Goal: Task Accomplishment & Management: Use online tool/utility

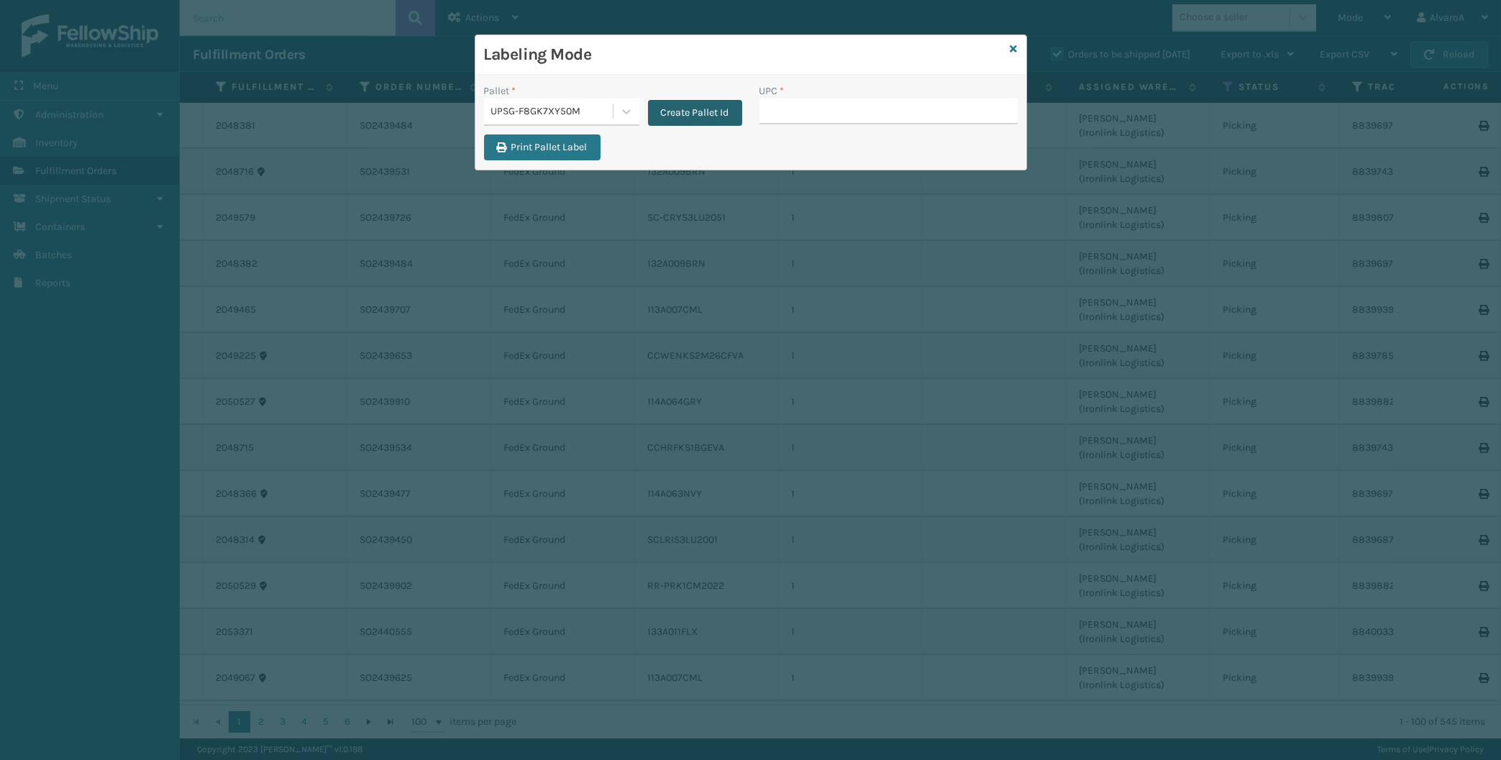
scroll to position [2225, 0]
click at [629, 114] on icon at bounding box center [626, 111] width 14 height 14
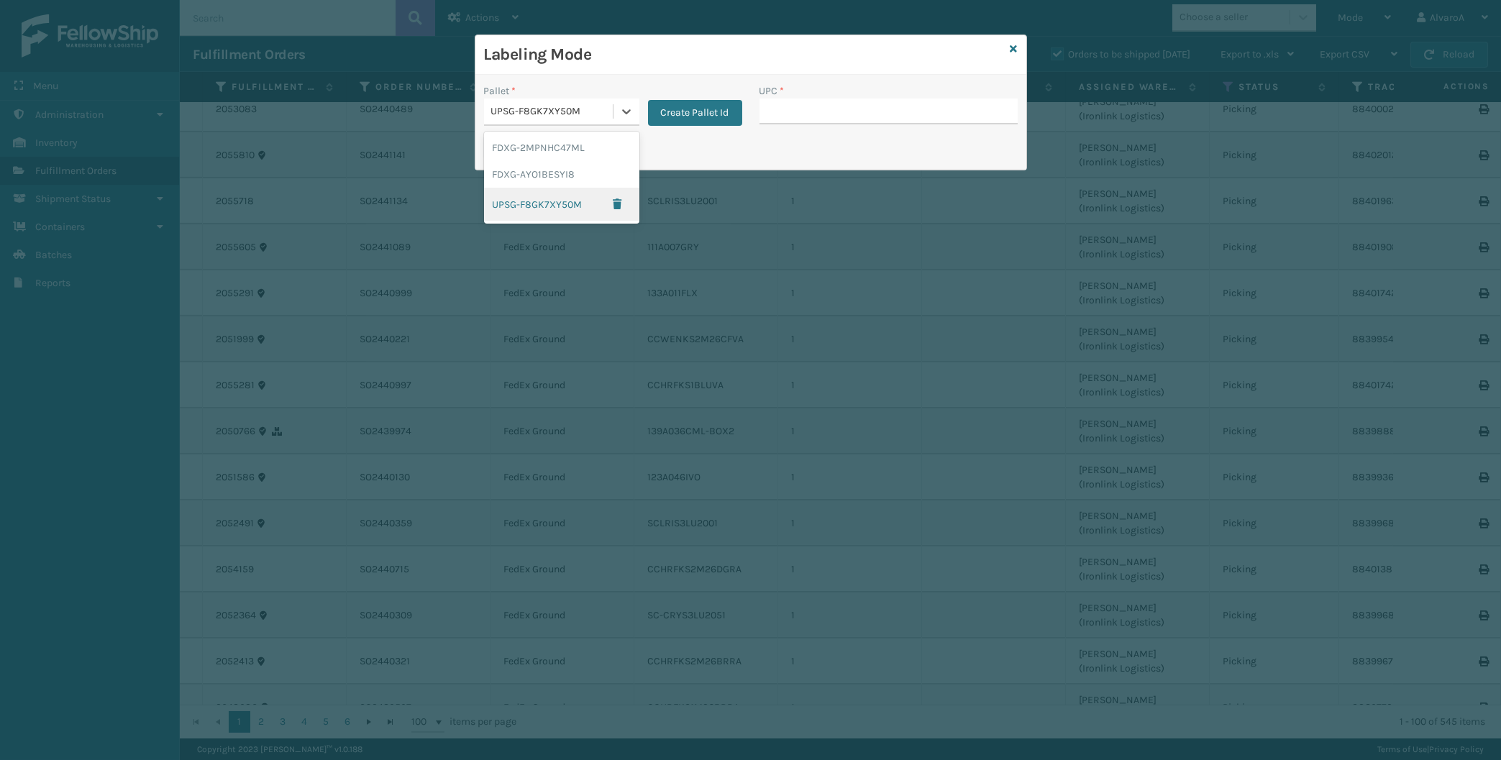
click at [575, 194] on div "UPSG-F8GK7XY50M" at bounding box center [561, 204] width 155 height 33
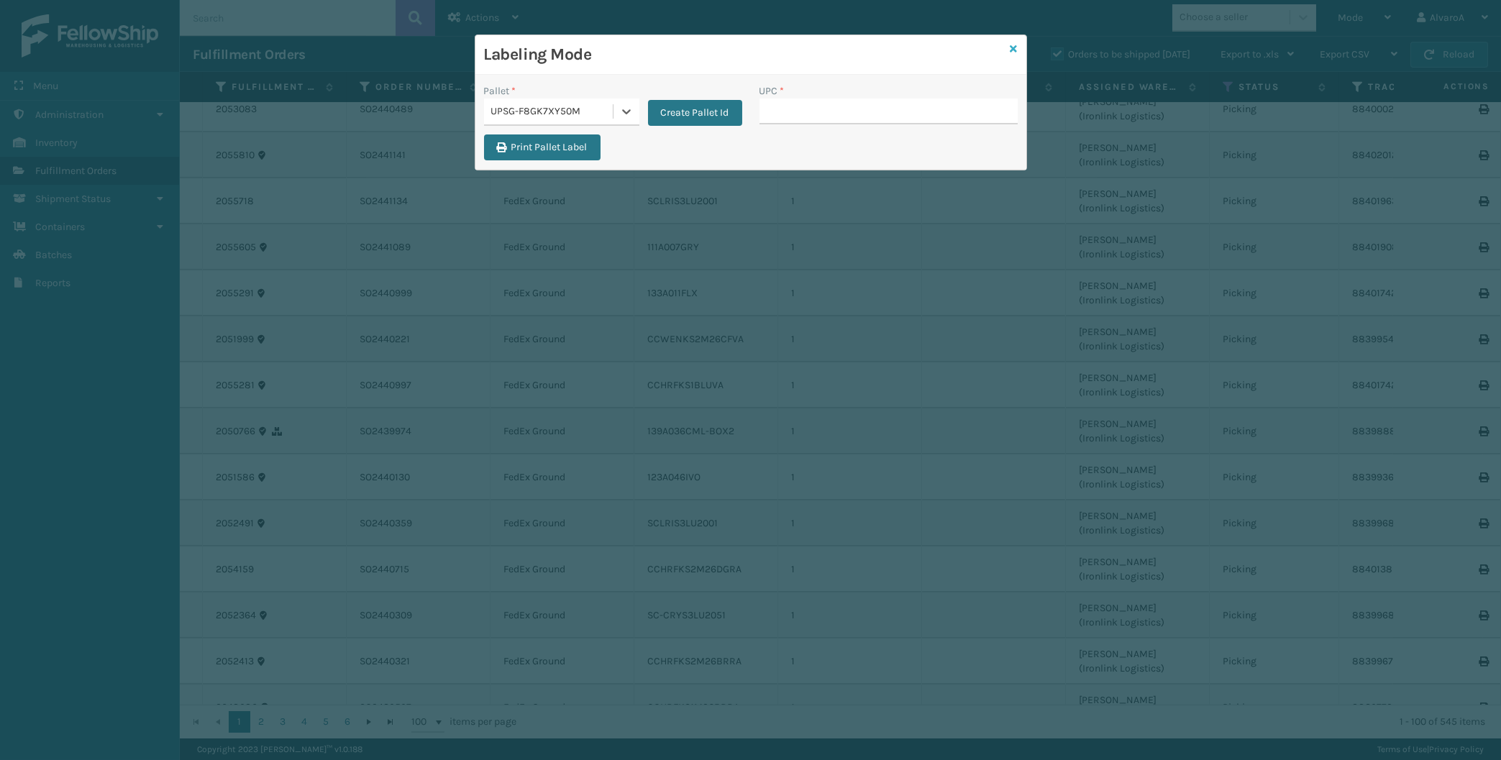
click at [1015, 50] on icon at bounding box center [1013, 49] width 7 height 10
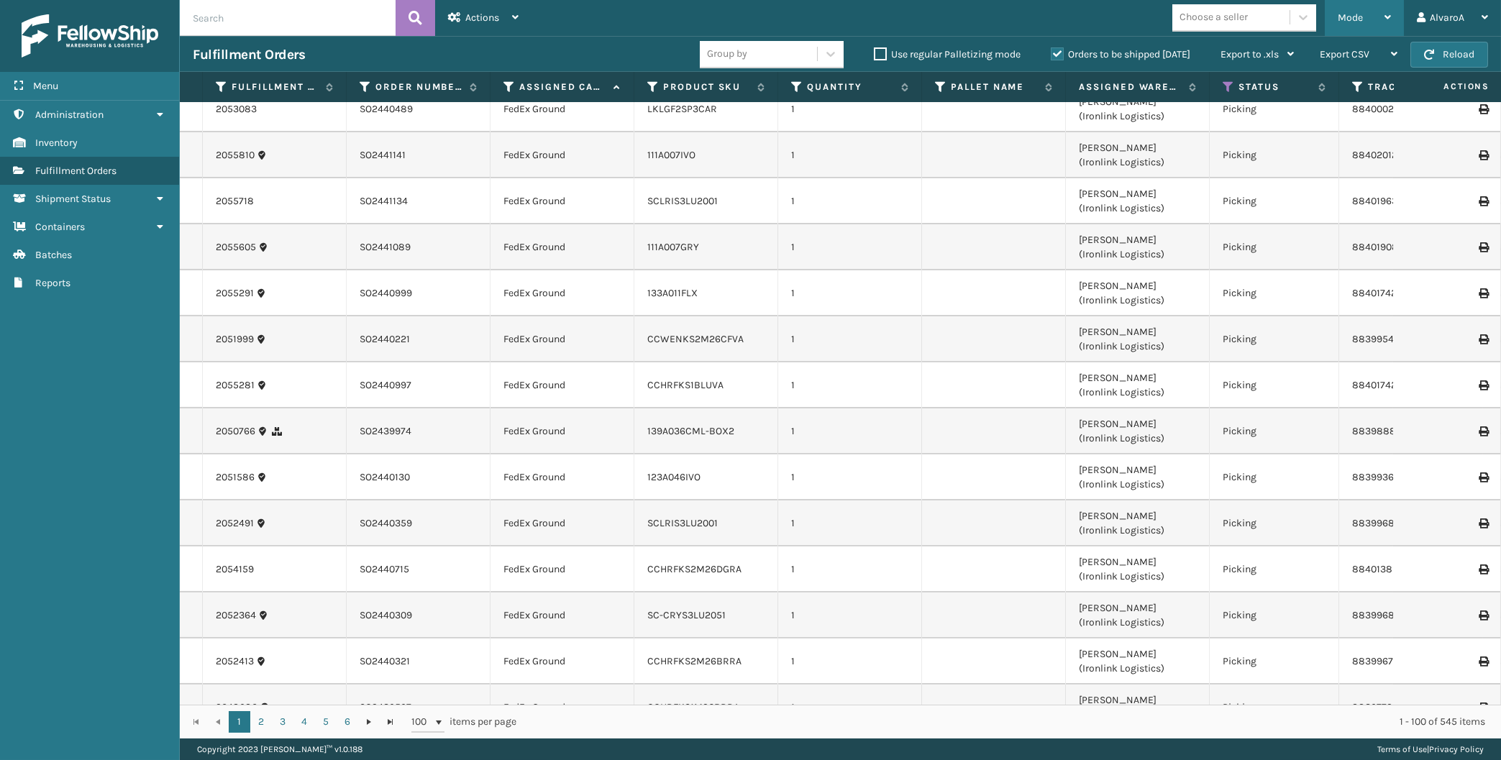
click at [1347, 15] on span "Mode" at bounding box center [1349, 18] width 25 height 12
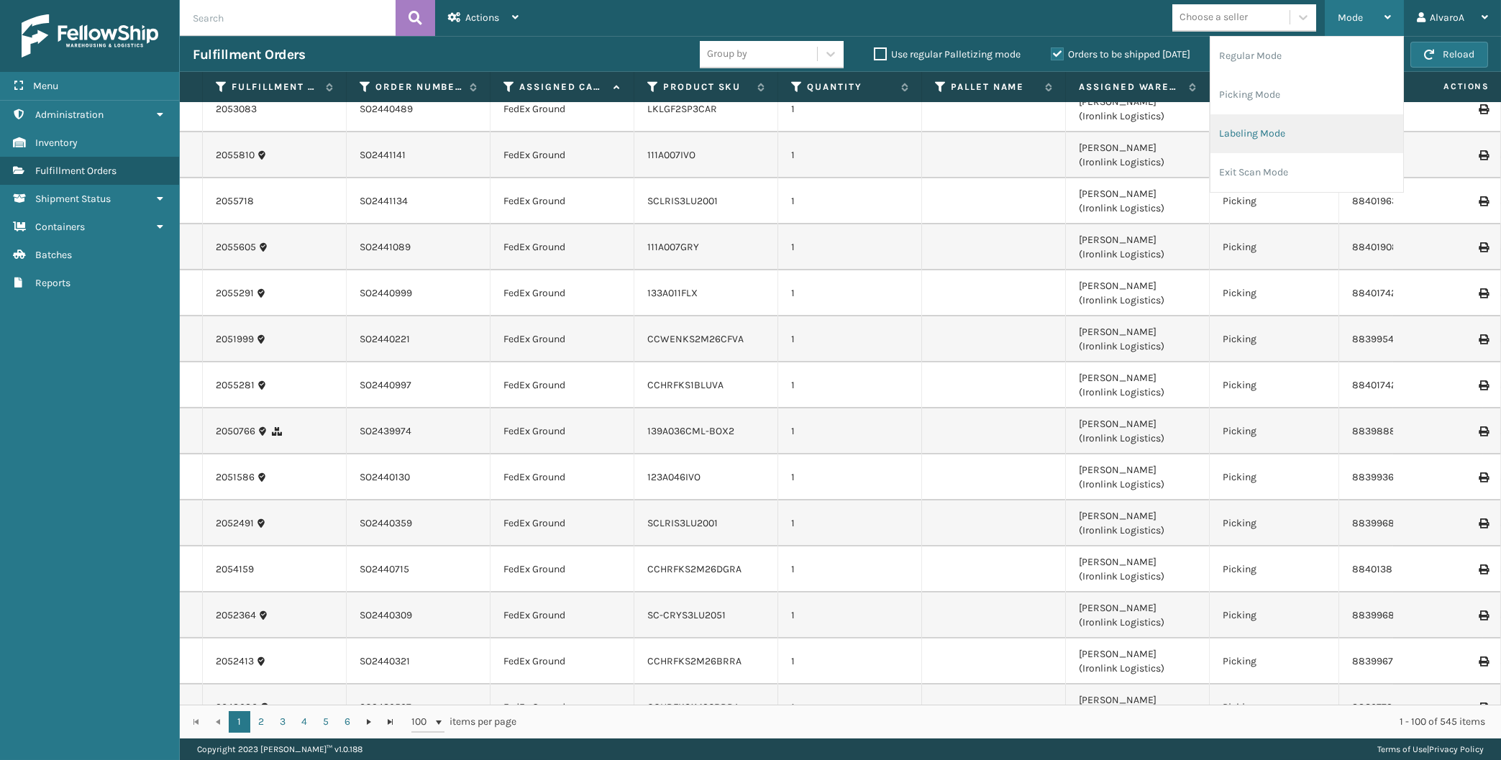
click at [1261, 144] on li "Labeling Mode" at bounding box center [1306, 133] width 193 height 39
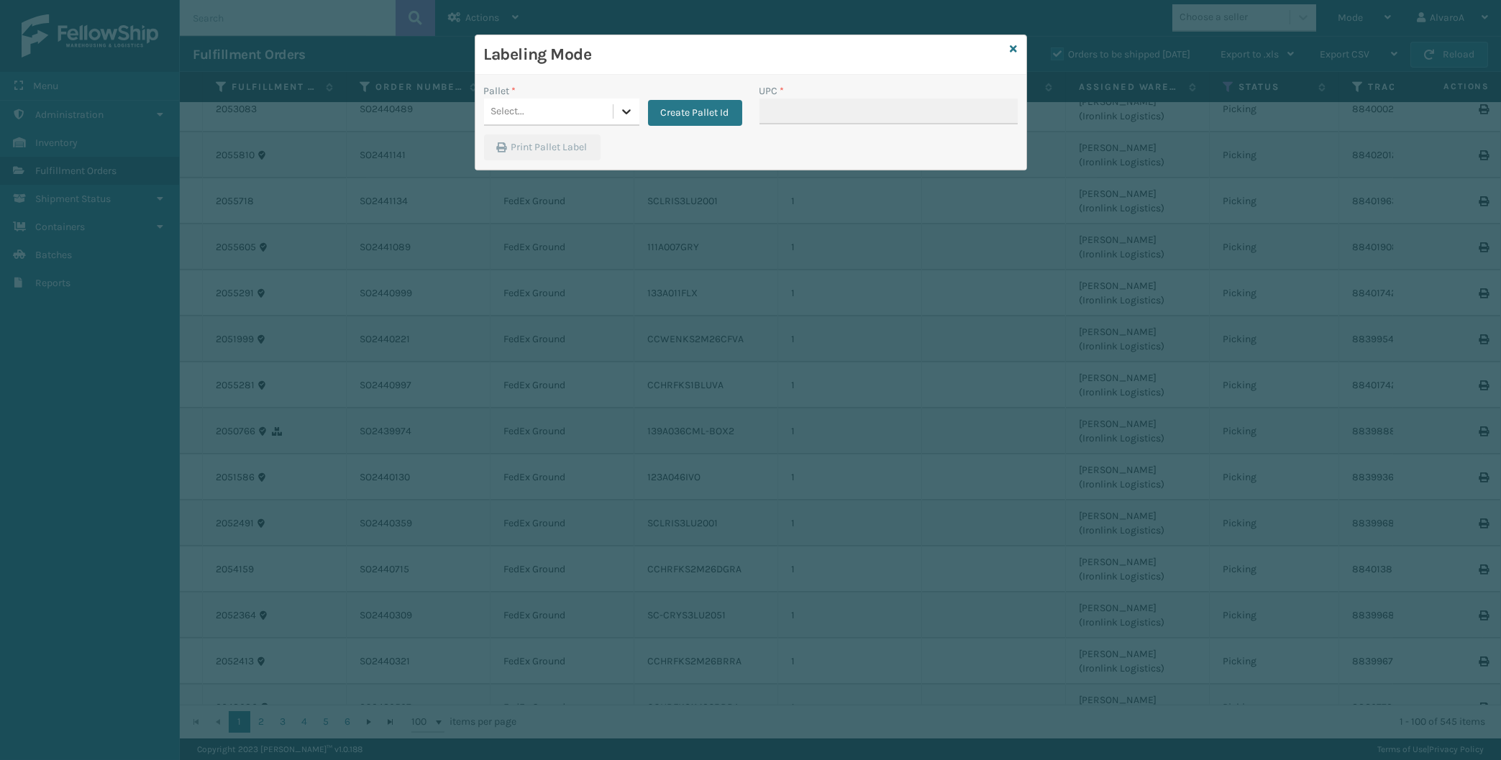
click at [628, 107] on icon at bounding box center [626, 111] width 14 height 14
click at [673, 116] on button "Create Pallet Id" at bounding box center [695, 113] width 94 height 26
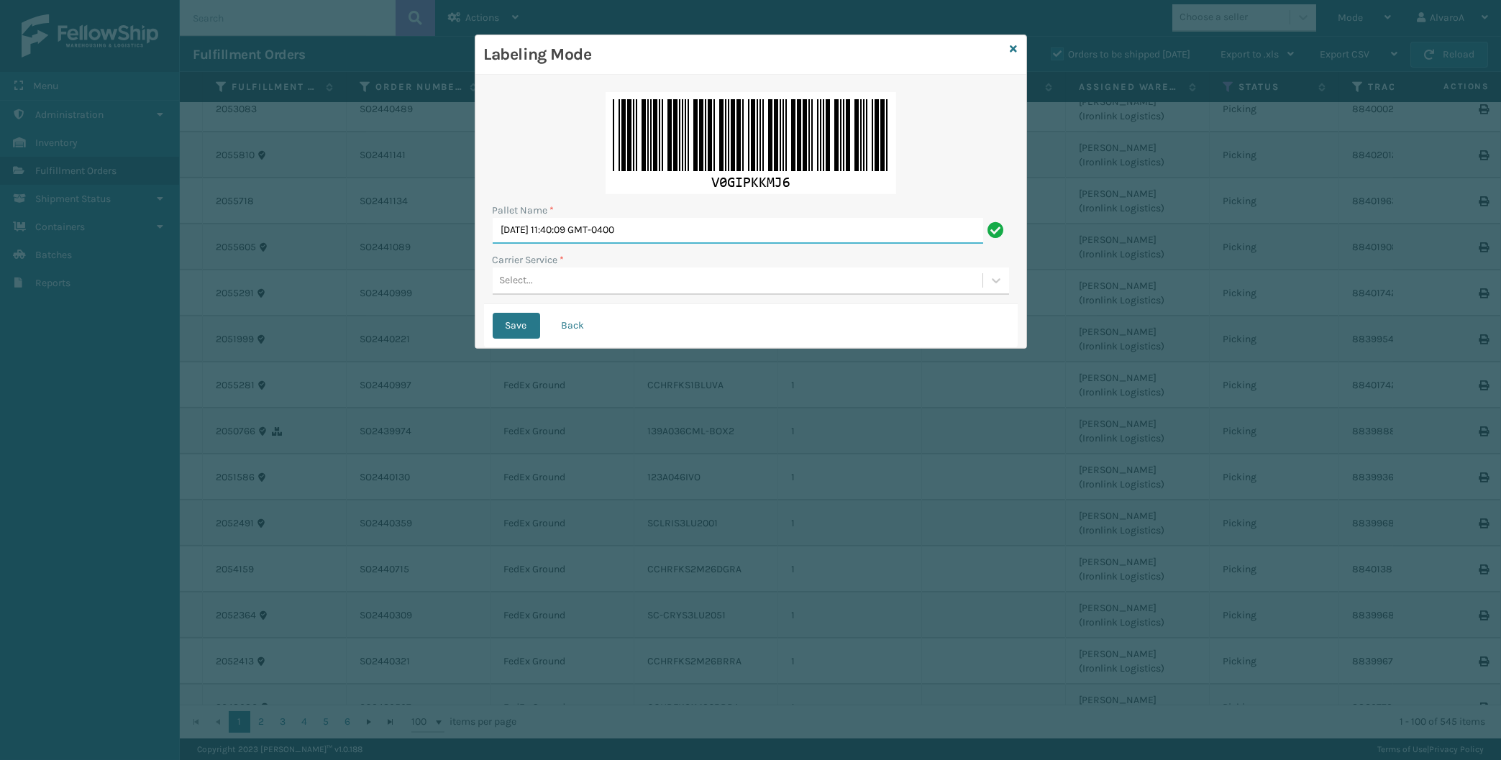
drag, startPoint x: 679, startPoint y: 225, endPoint x: 467, endPoint y: 255, distance: 214.3
click at [493, 244] on input "[DATE] 11:40:09 GMT-0400" at bounding box center [738, 231] width 490 height 26
type input "LPN 503275"
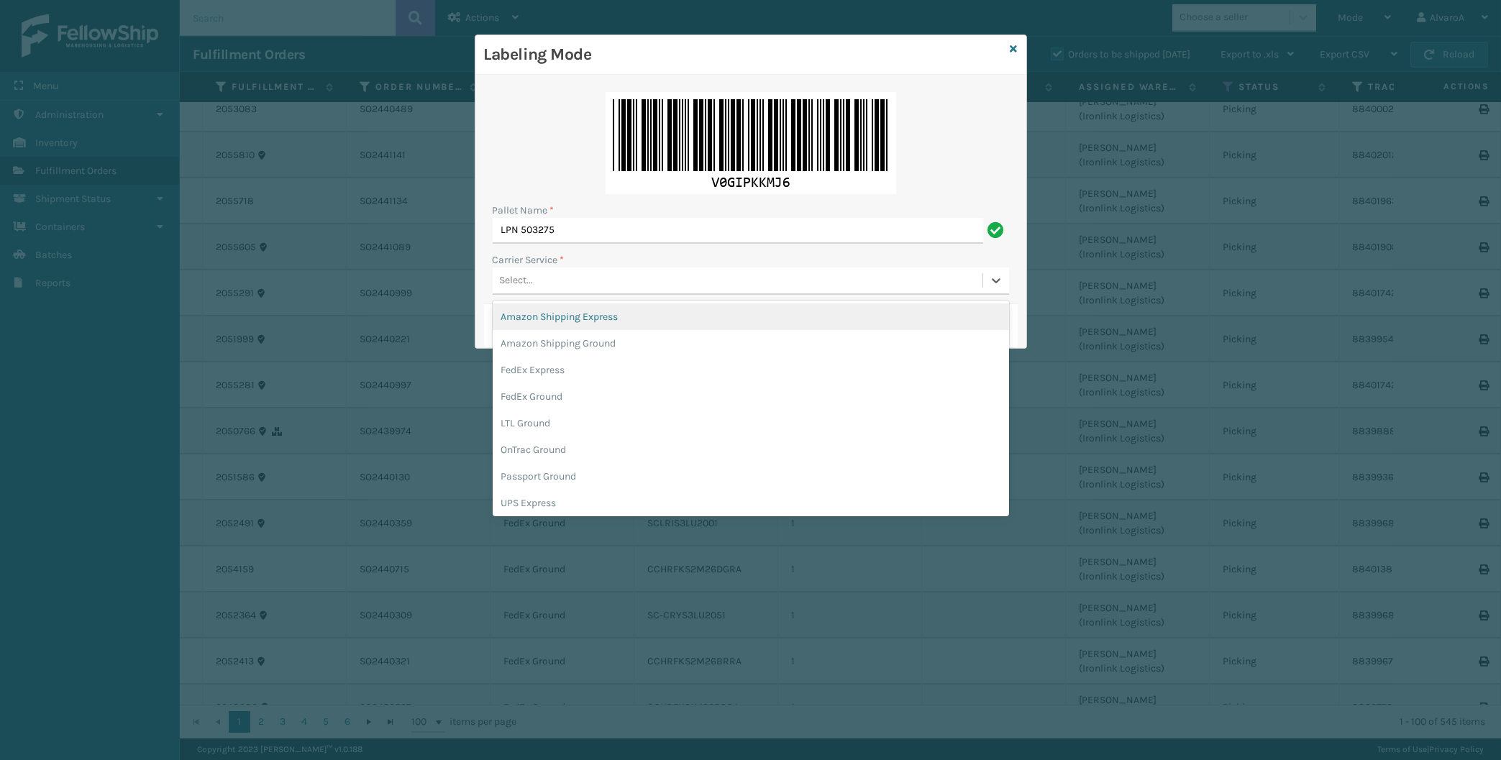
click at [544, 276] on div "Select..." at bounding box center [738, 281] width 490 height 24
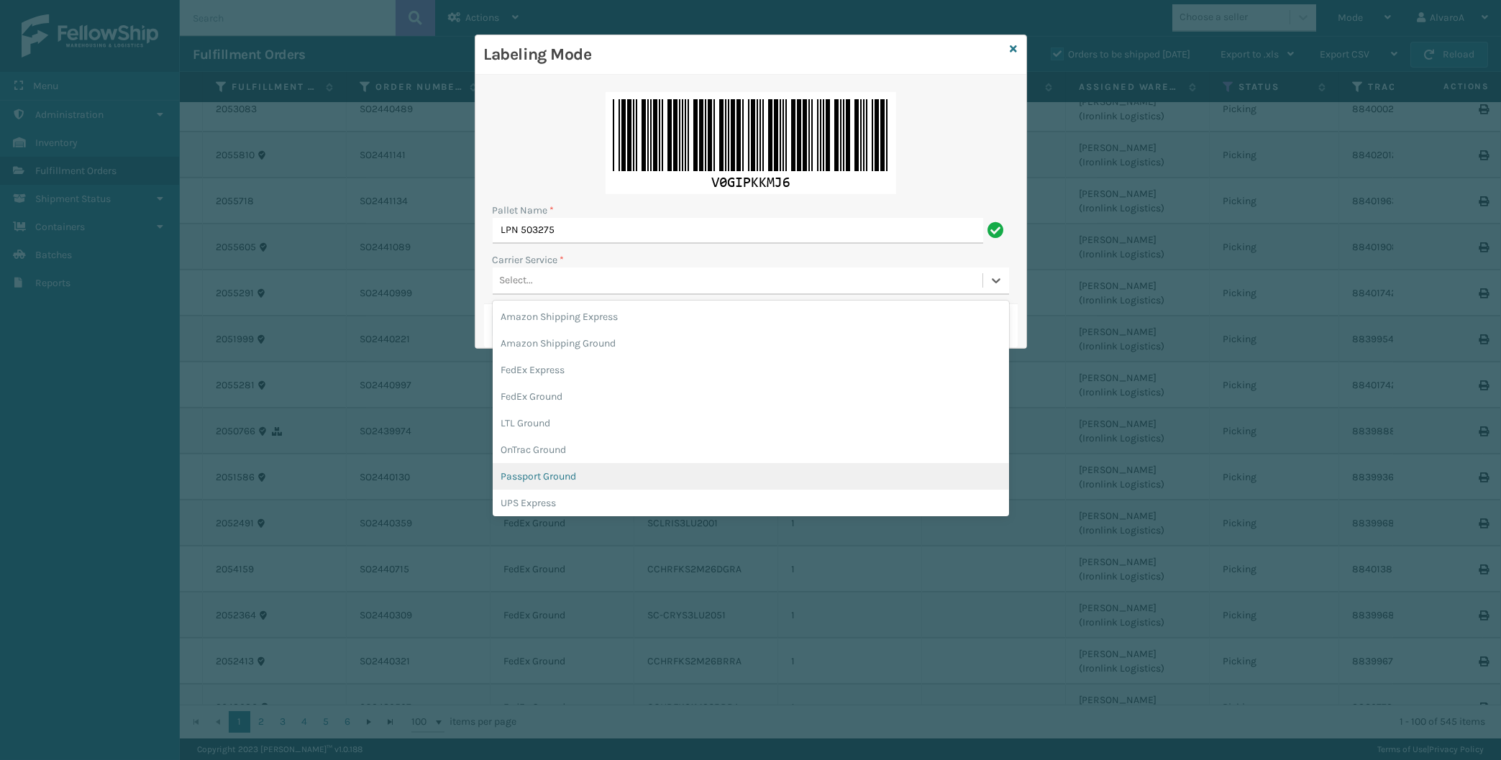
scroll to position [83, 0]
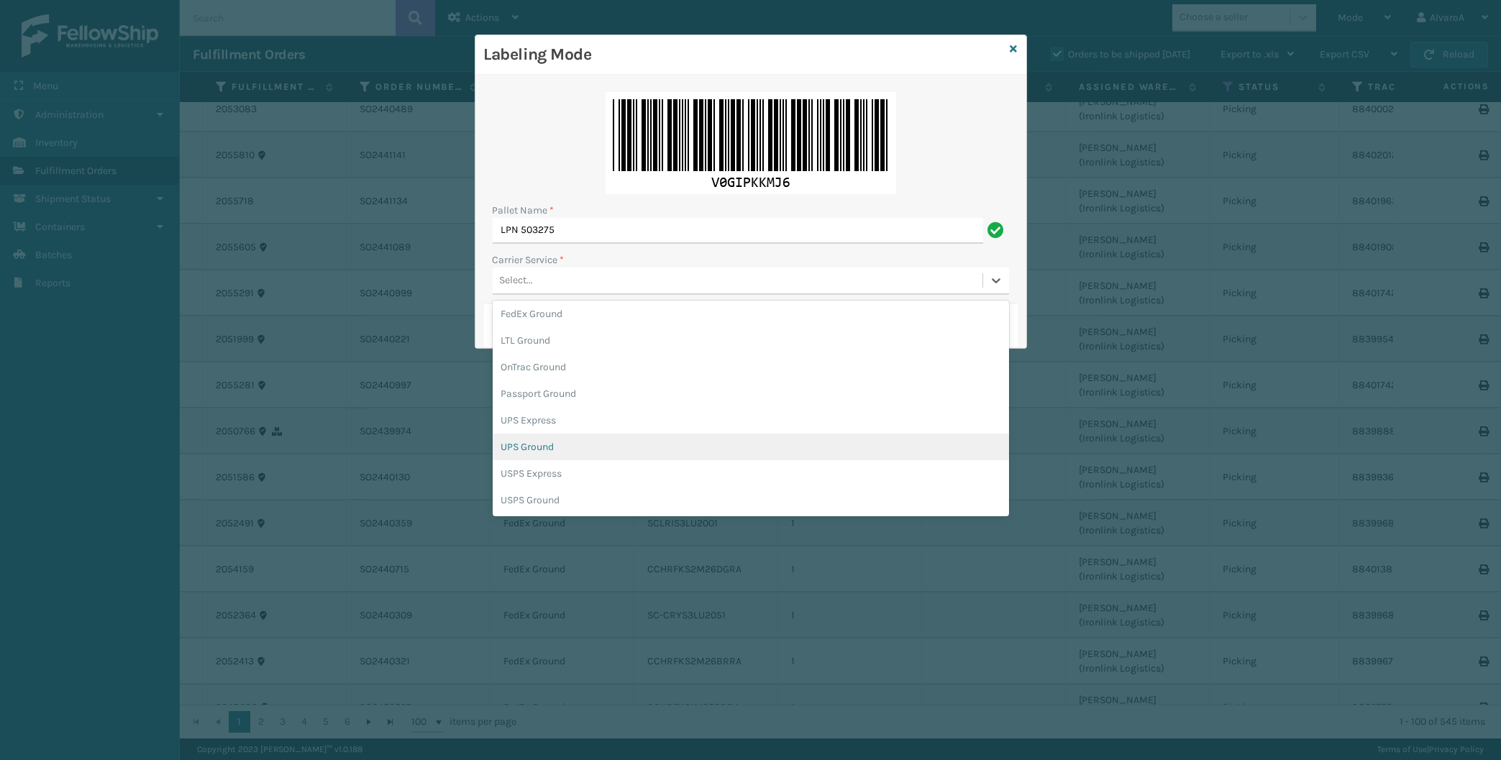
click at [556, 444] on div "UPS Ground" at bounding box center [751, 447] width 516 height 27
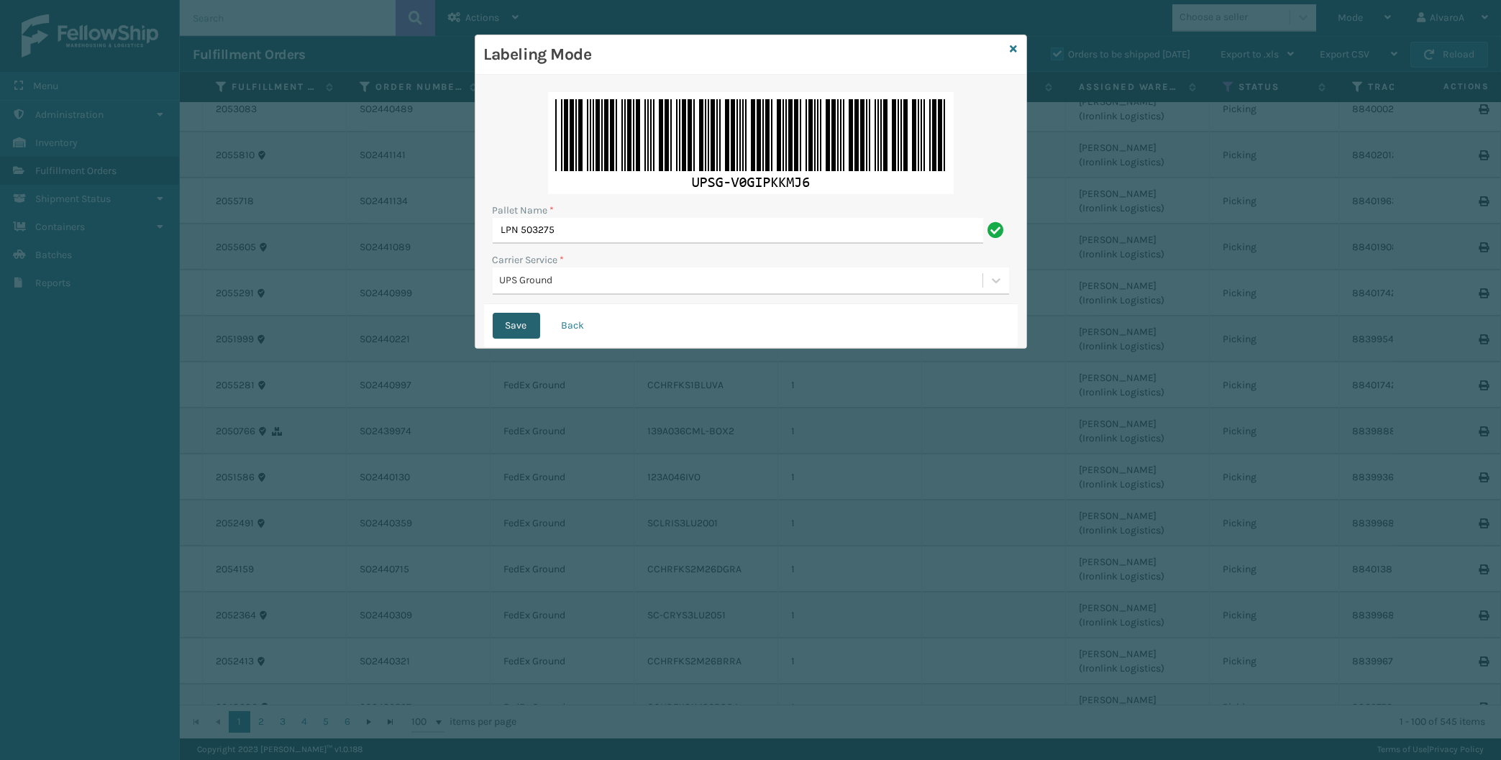
click at [521, 317] on button "Save" at bounding box center [516, 326] width 47 height 26
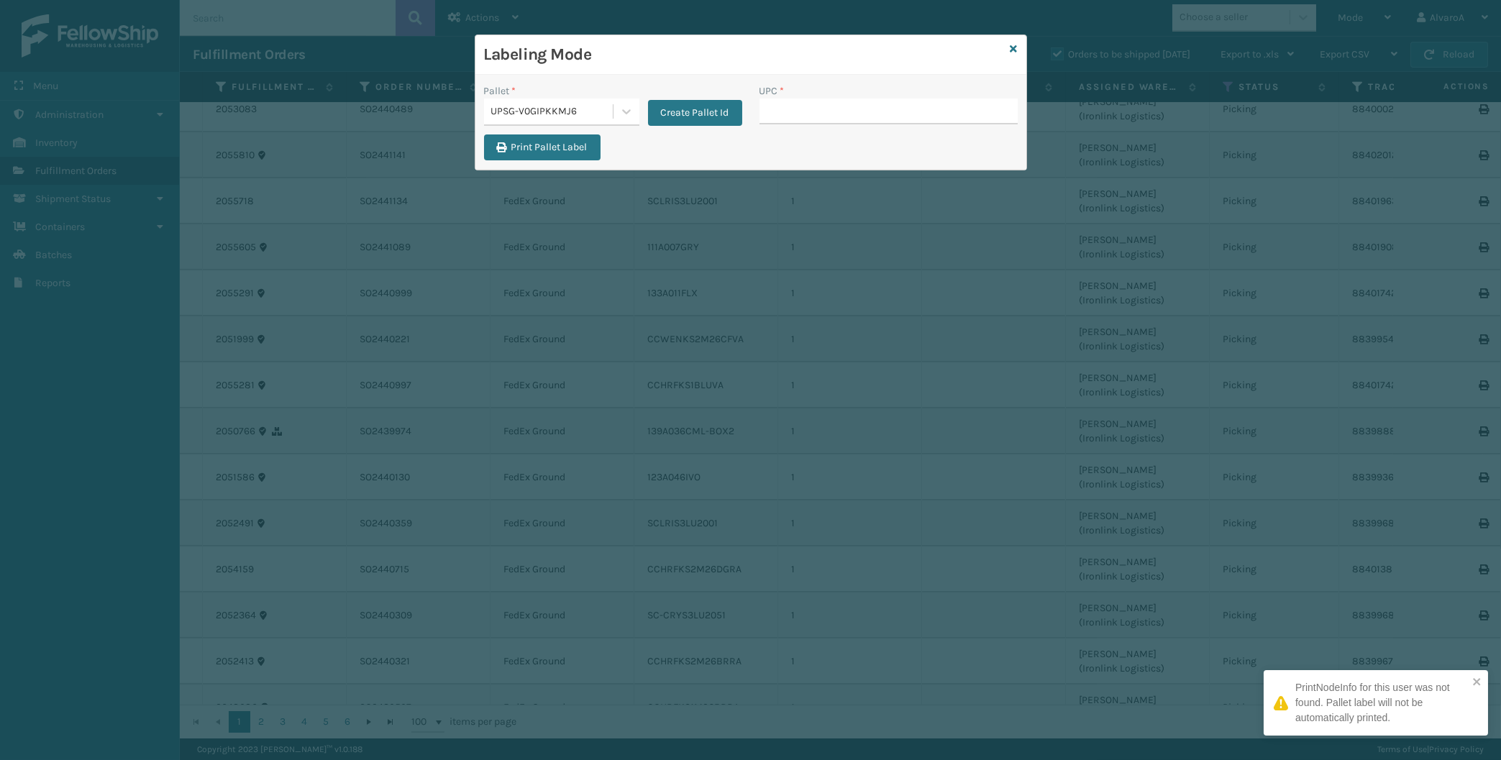
click at [818, 121] on input "UPC *" at bounding box center [888, 112] width 258 height 26
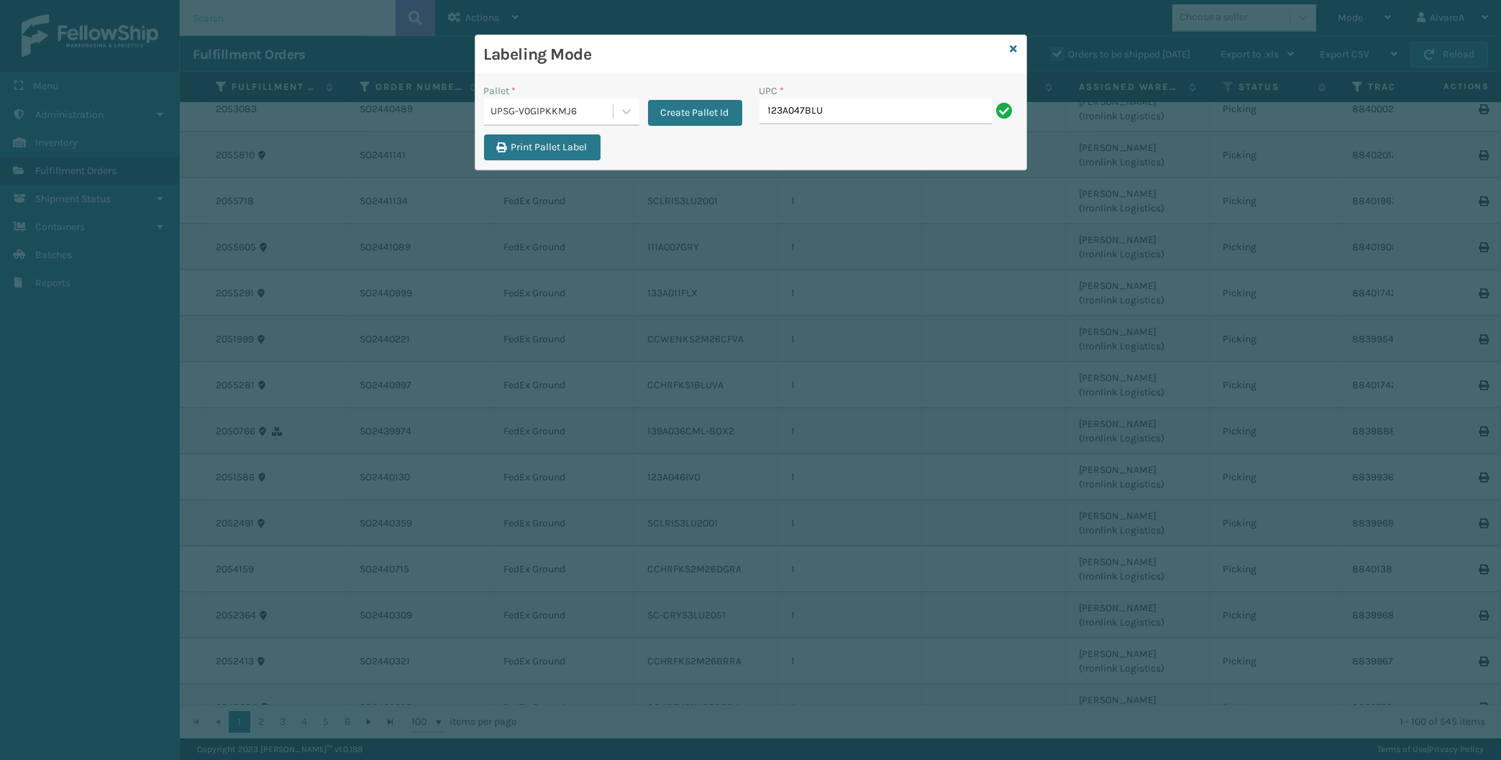
type input "123A047BLU"
type input "5"
type input "131A013NVY"
type input "510A003CML"
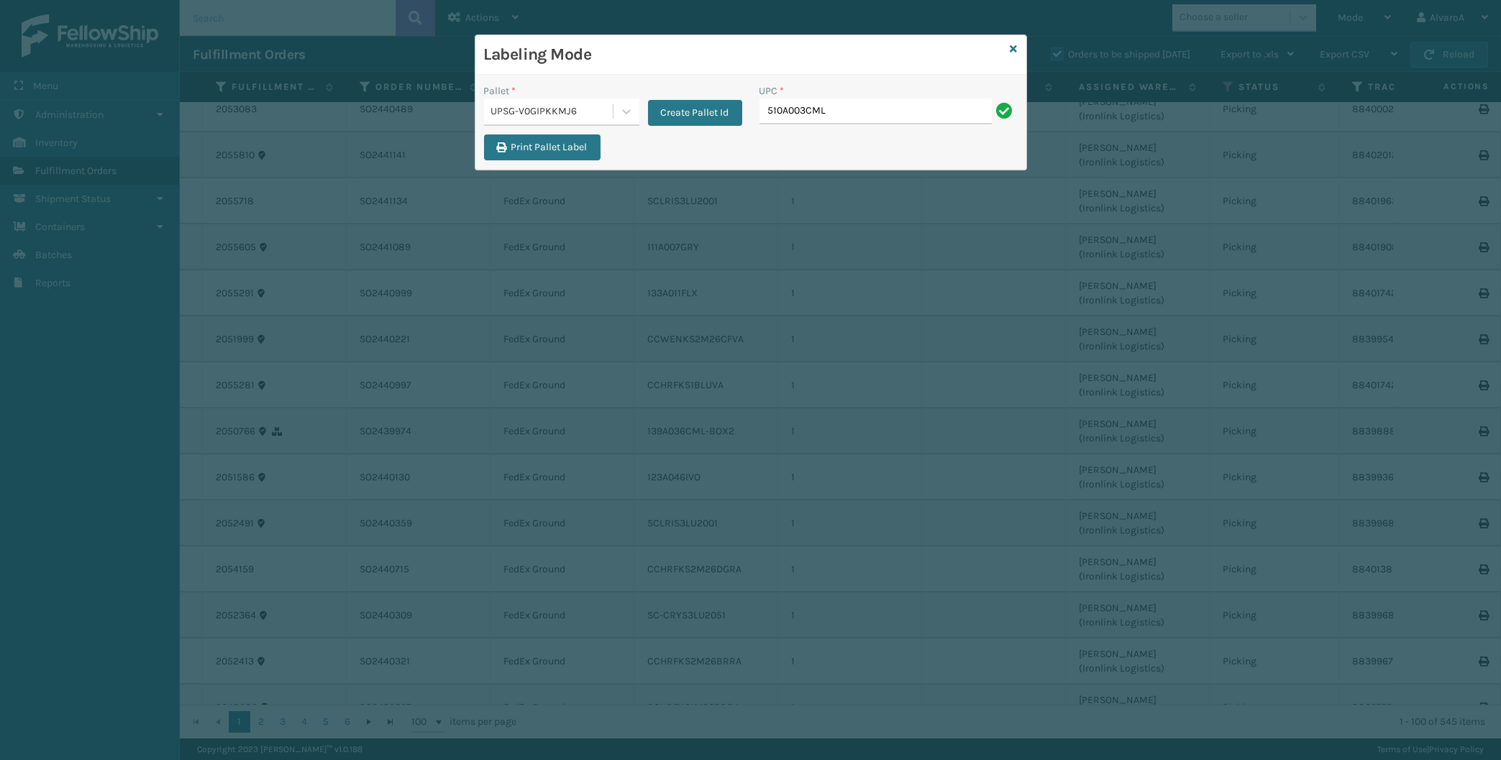
type input "510A003CML"
type input "516A007GRN"
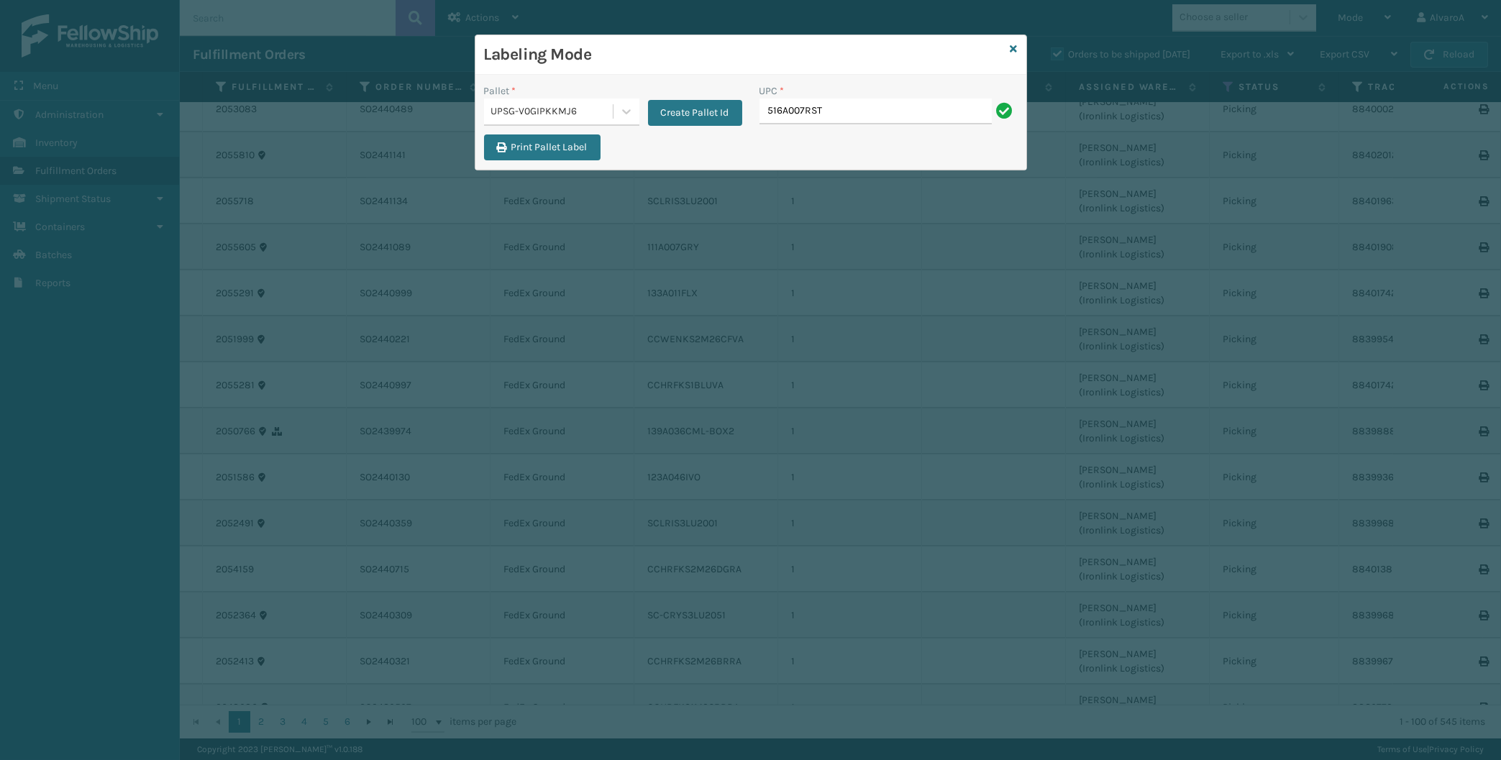
type input "516A007RST"
type input "517A007RST"
type input "CCWENKS2M26DGRA"
type input "SCLRIS3LU2001"
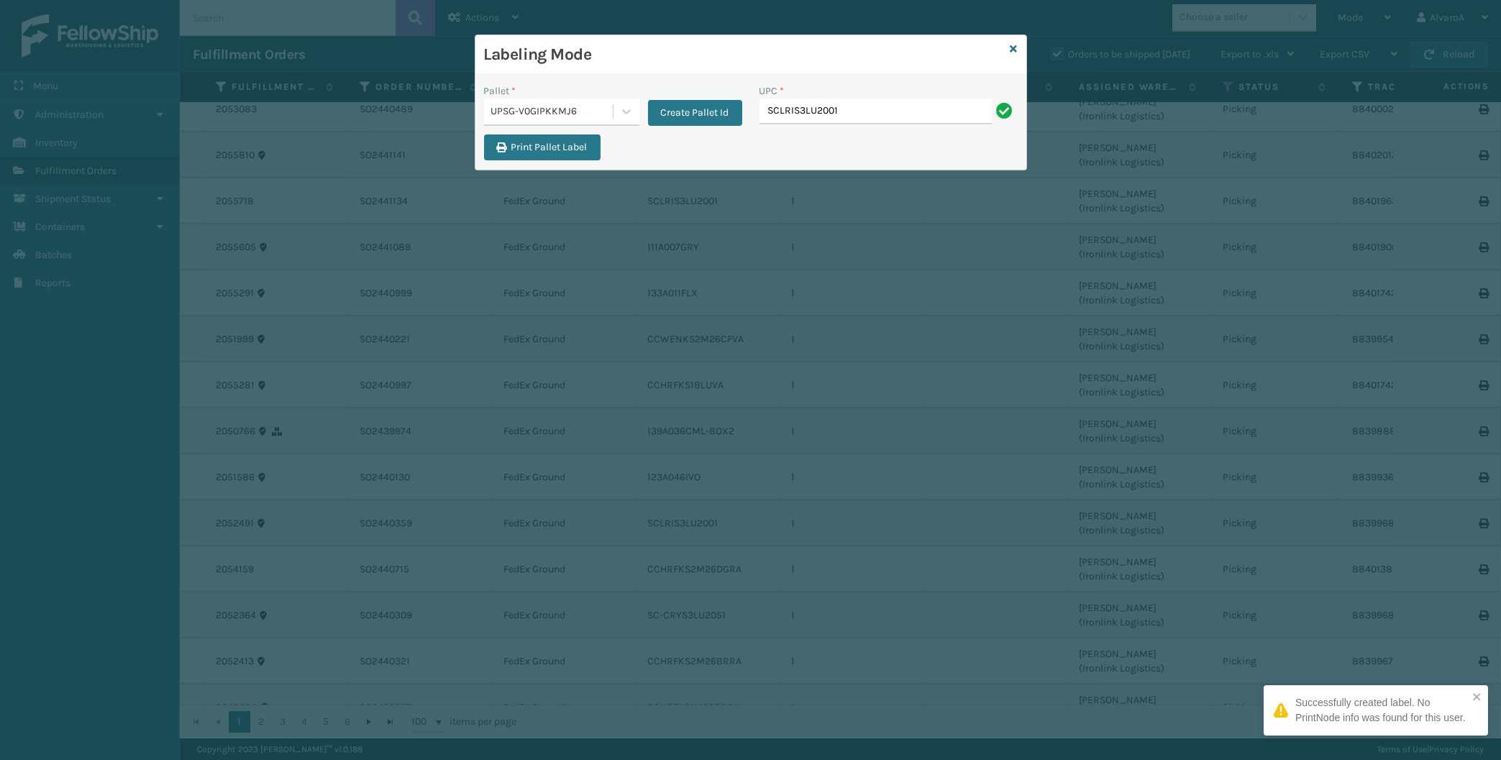
type input "SCLRIS3LU2001"
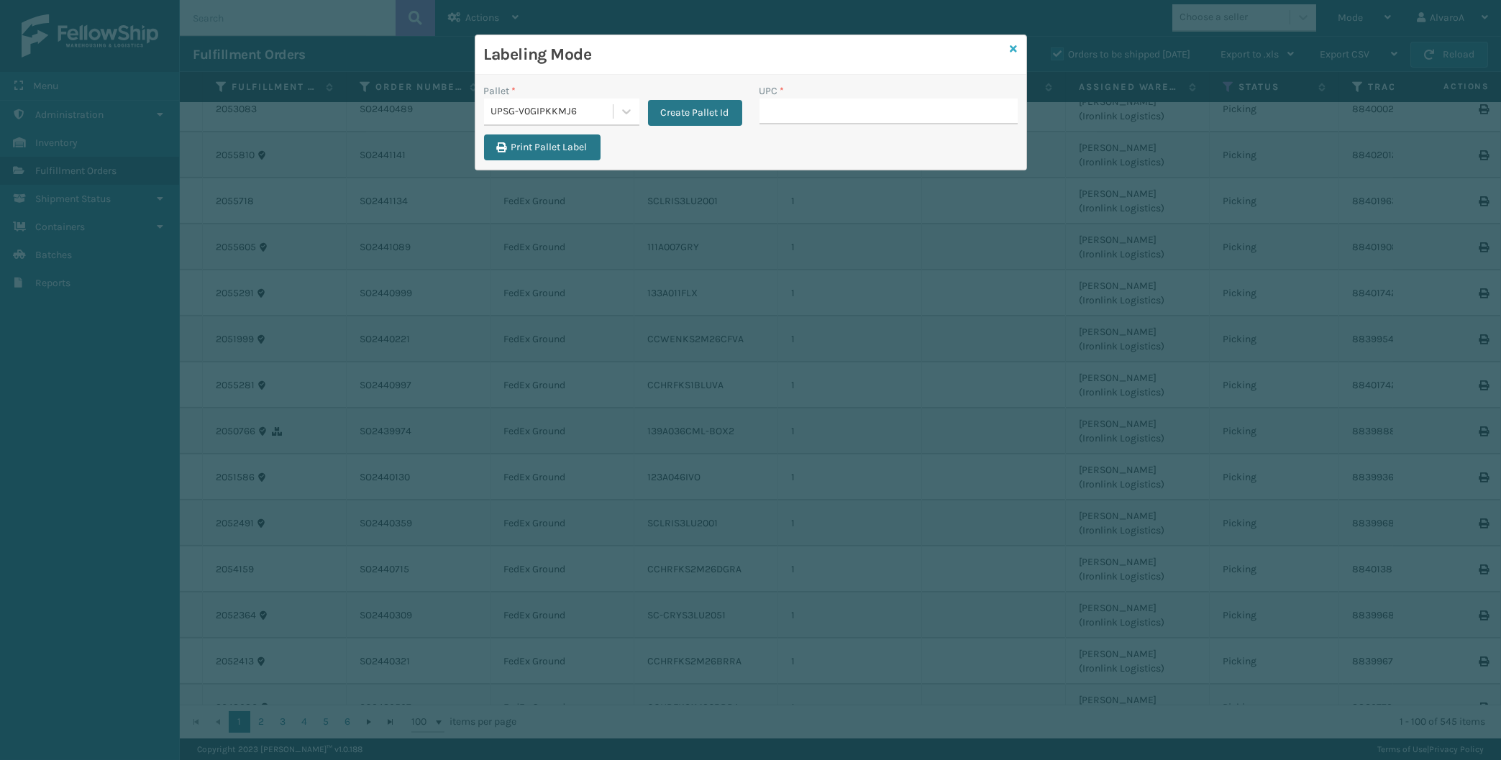
click at [1016, 48] on icon at bounding box center [1013, 49] width 7 height 10
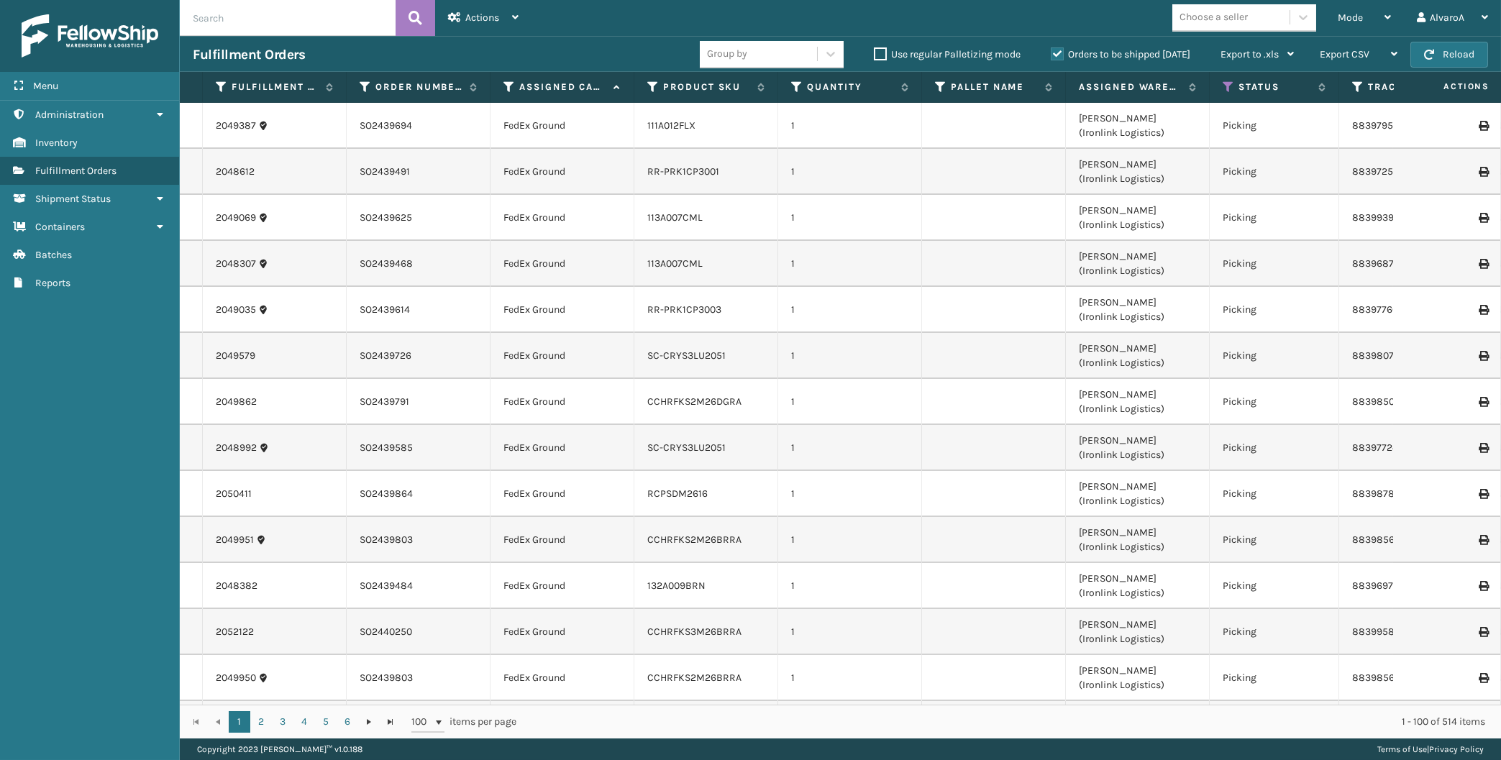
click at [1358, 17] on span "Mode" at bounding box center [1349, 18] width 25 height 12
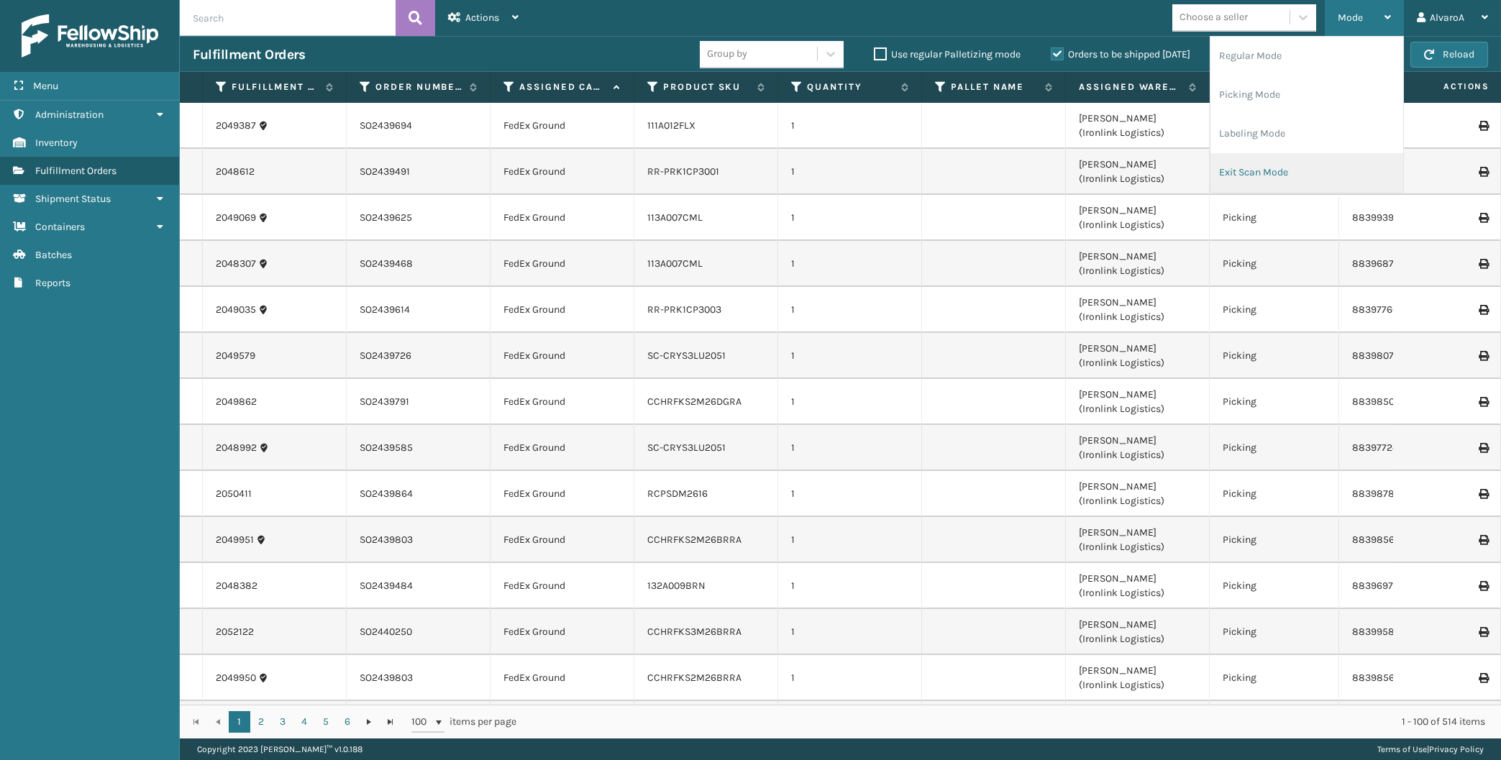
click at [1230, 186] on li "Exit Scan Mode" at bounding box center [1306, 172] width 193 height 39
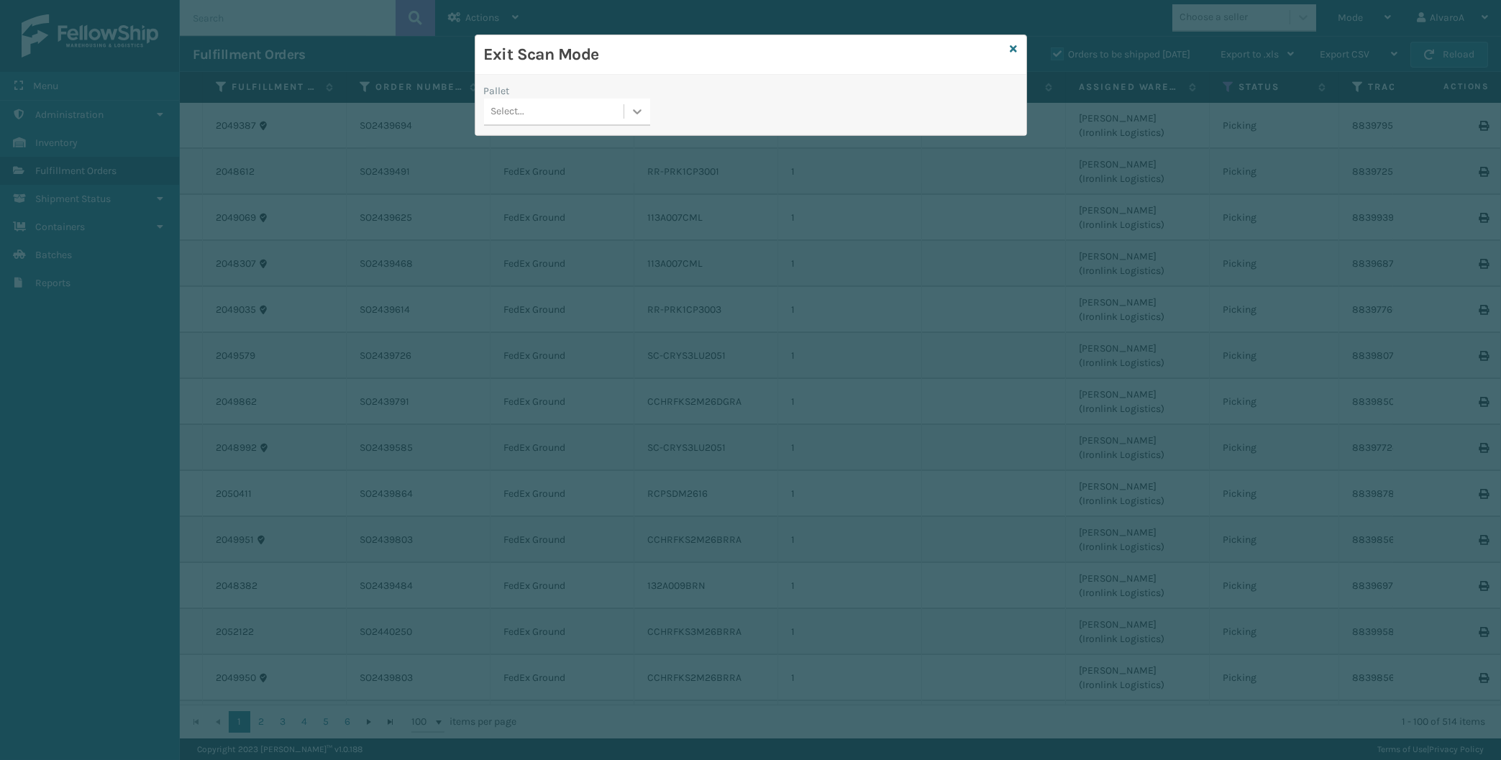
drag, startPoint x: 653, startPoint y: 112, endPoint x: 645, endPoint y: 111, distance: 7.9
click at [649, 112] on div "Pallet Select..." at bounding box center [566, 108] width 183 height 51
click at [643, 111] on div at bounding box center [637, 112] width 26 height 26
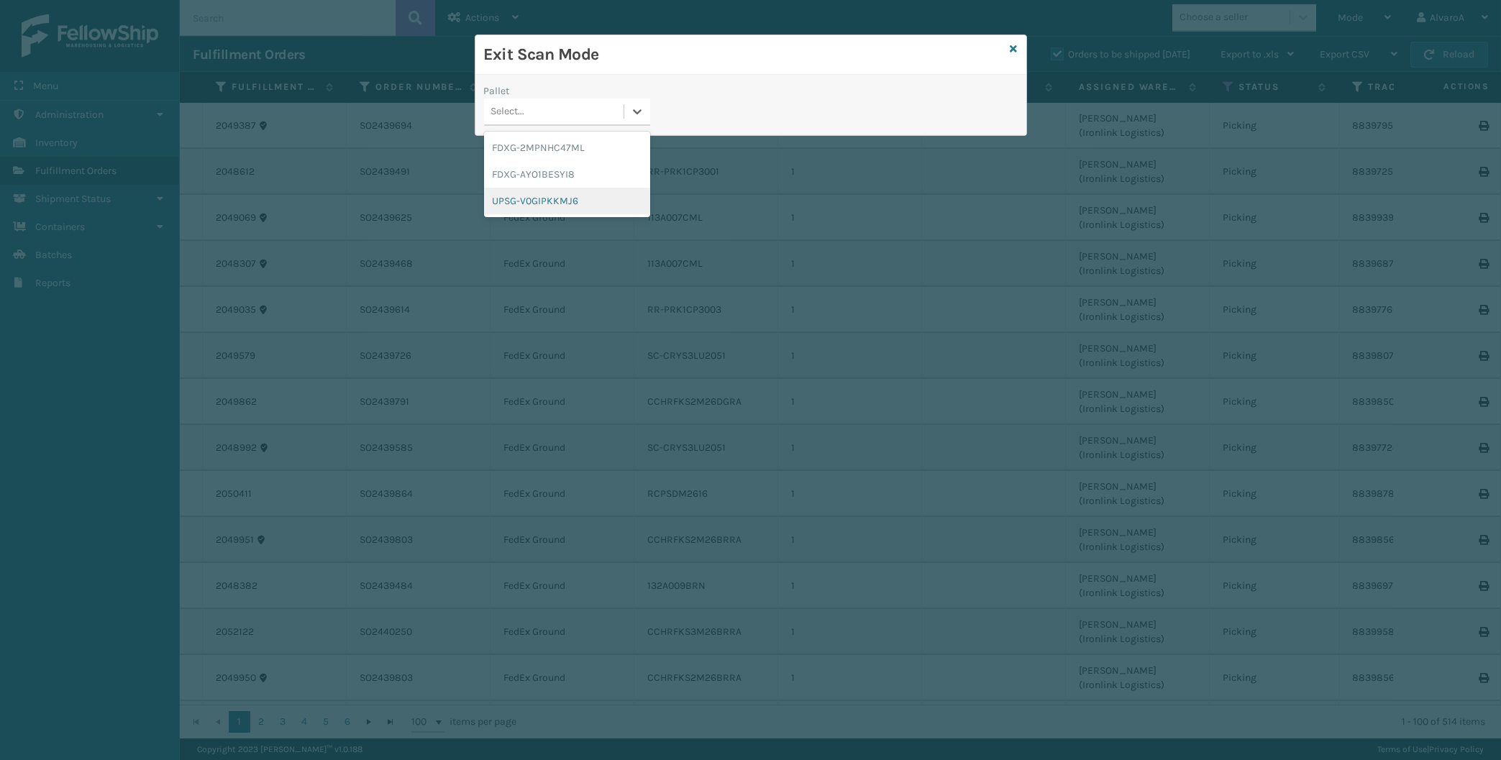
click at [557, 193] on div "UPSG-V0GIPKKMJ6" at bounding box center [567, 201] width 166 height 27
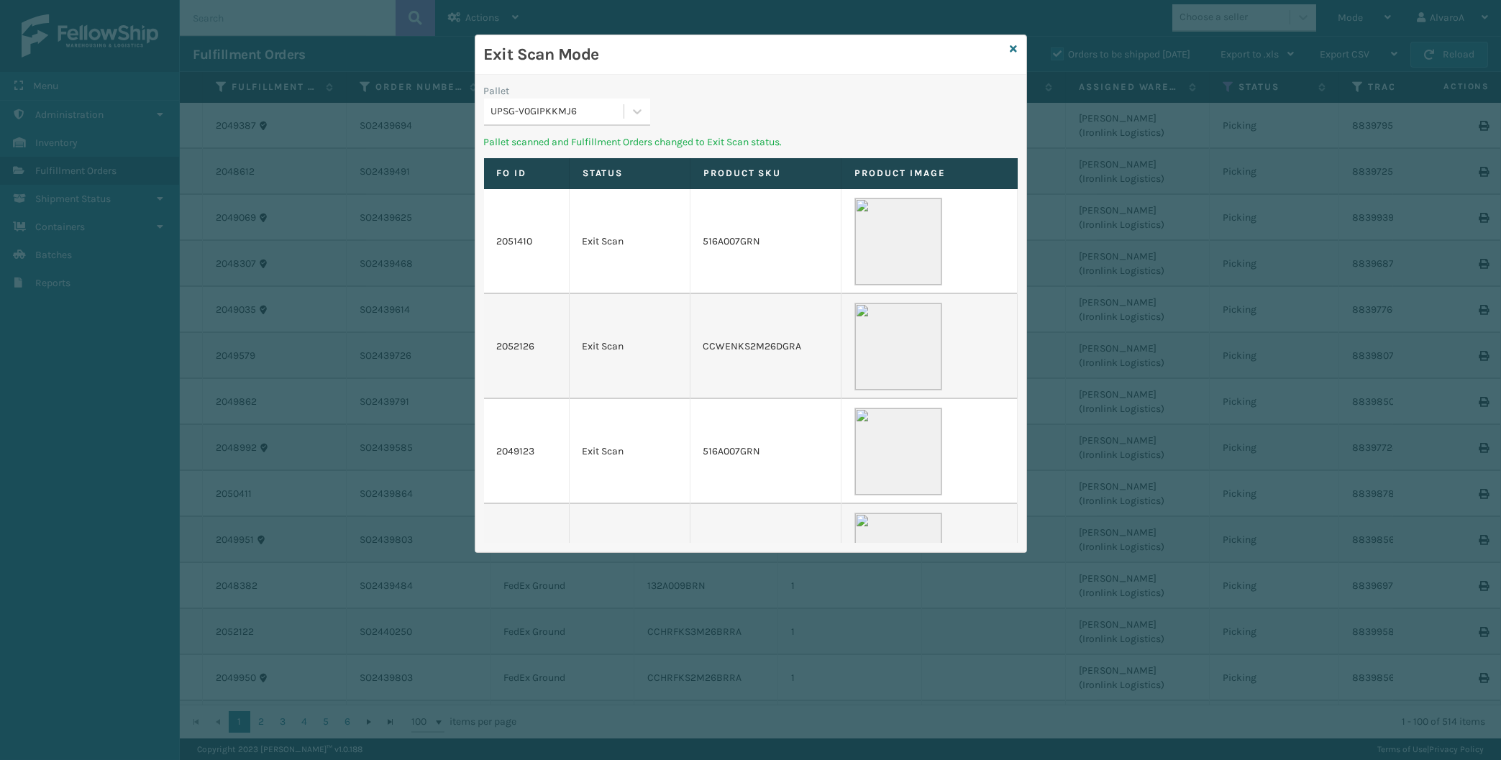
click at [1017, 51] on div "Exit Scan Mode" at bounding box center [750, 55] width 551 height 40
click at [1010, 43] on div "Exit Scan Mode Pallet UPSG-V0GIPKKMJ6 Pallet scanned and Fulfillment Orders cha…" at bounding box center [751, 294] width 552 height 518
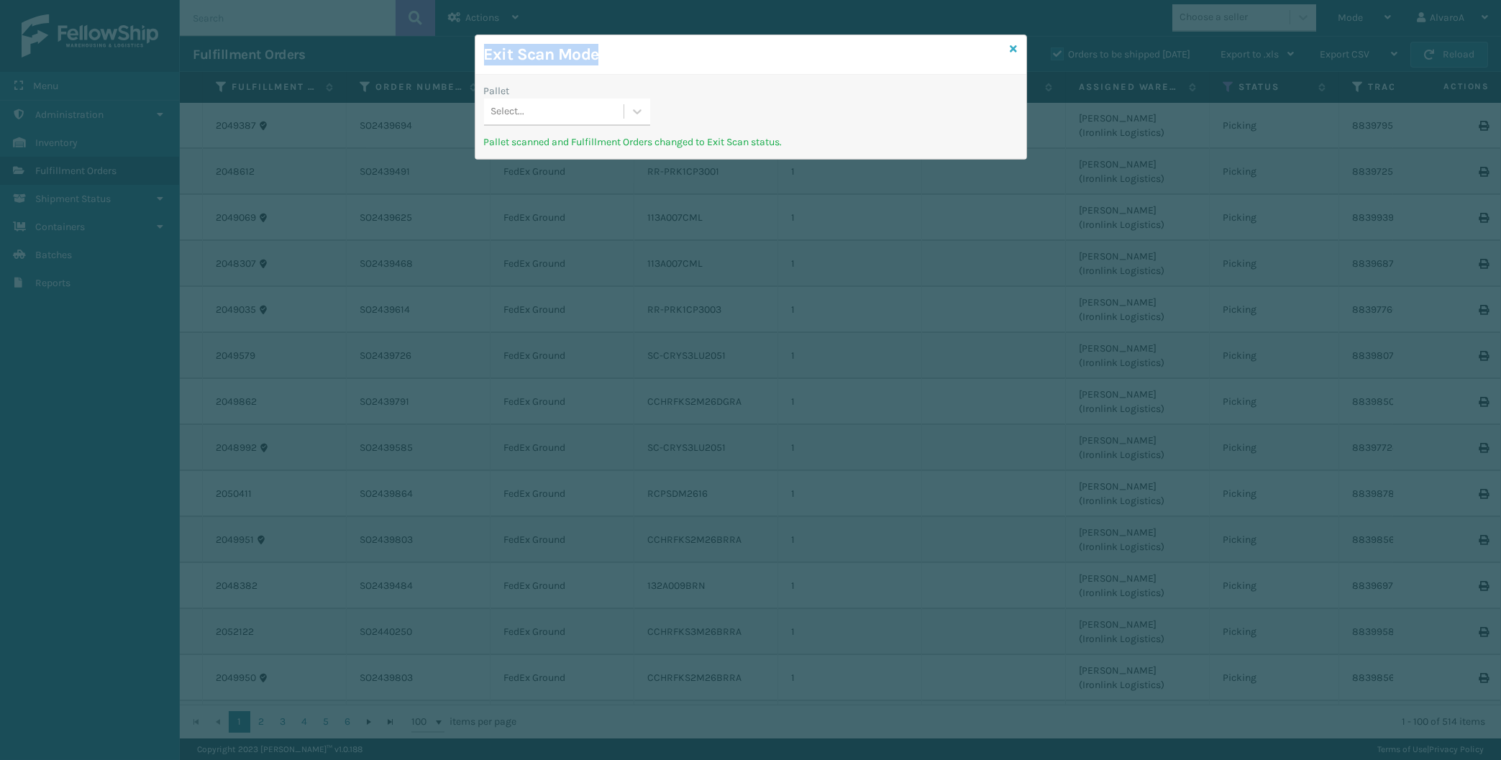
click at [1013, 48] on icon at bounding box center [1013, 49] width 7 height 10
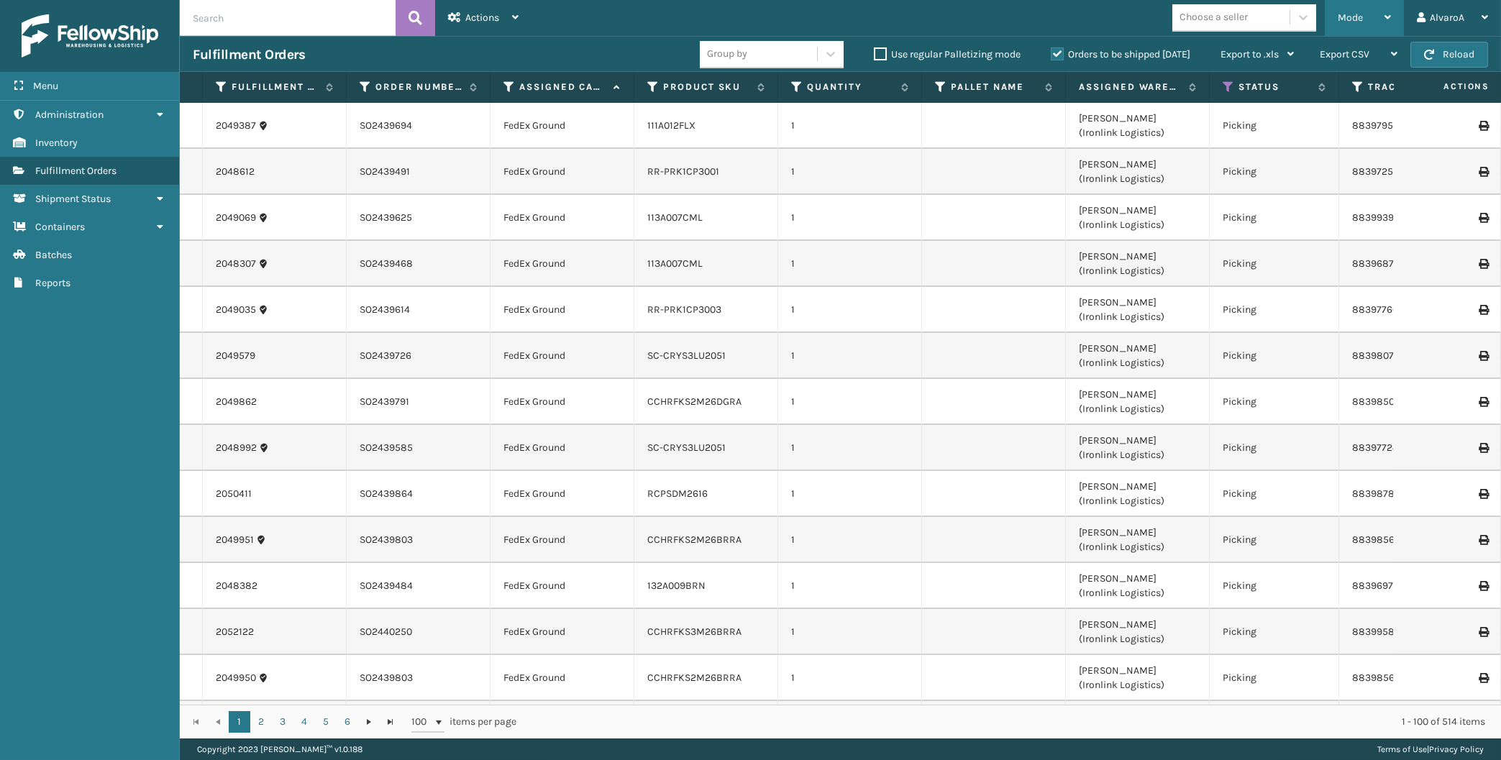
click at [1351, 19] on span "Mode" at bounding box center [1349, 18] width 25 height 12
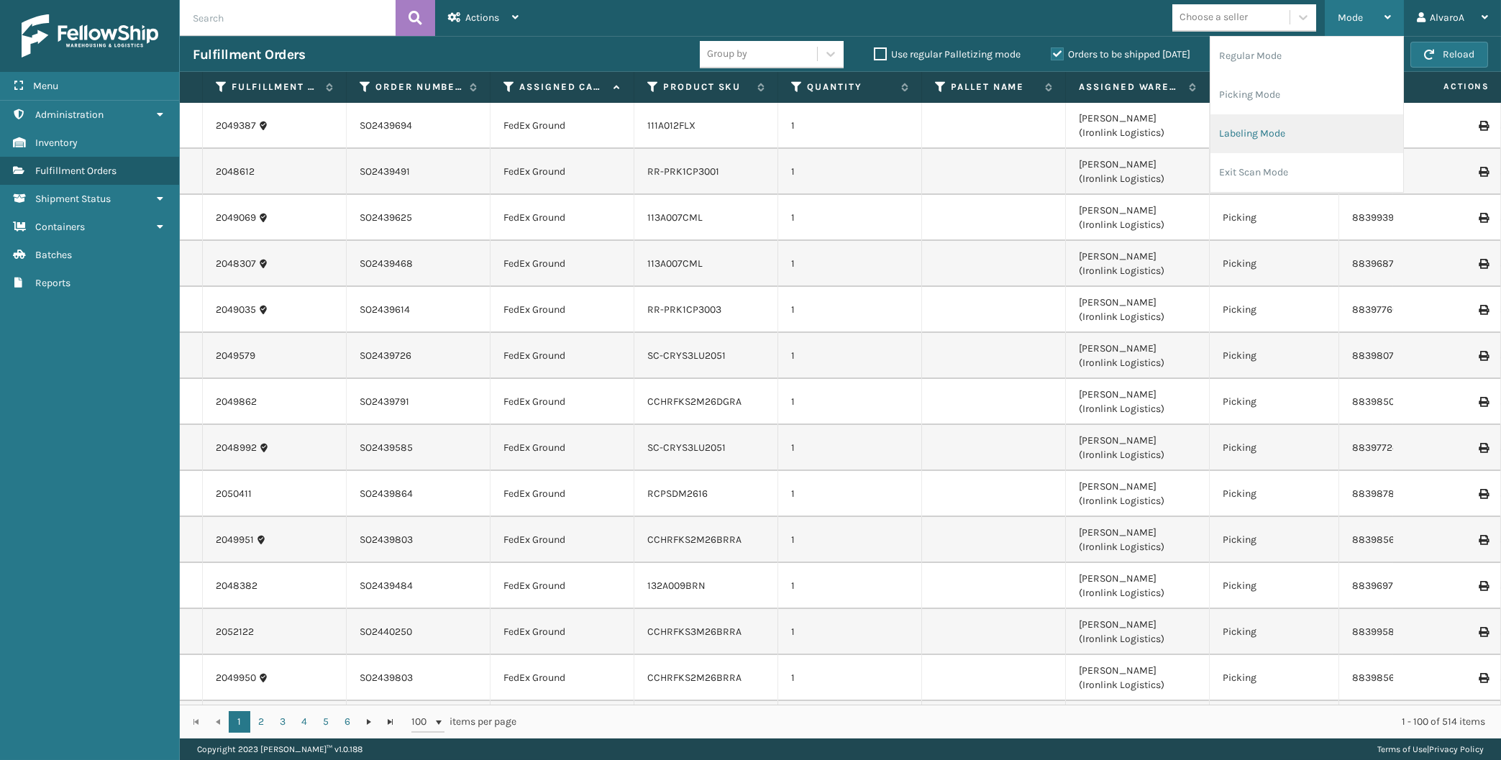
click at [1245, 137] on li "Labeling Mode" at bounding box center [1306, 133] width 193 height 39
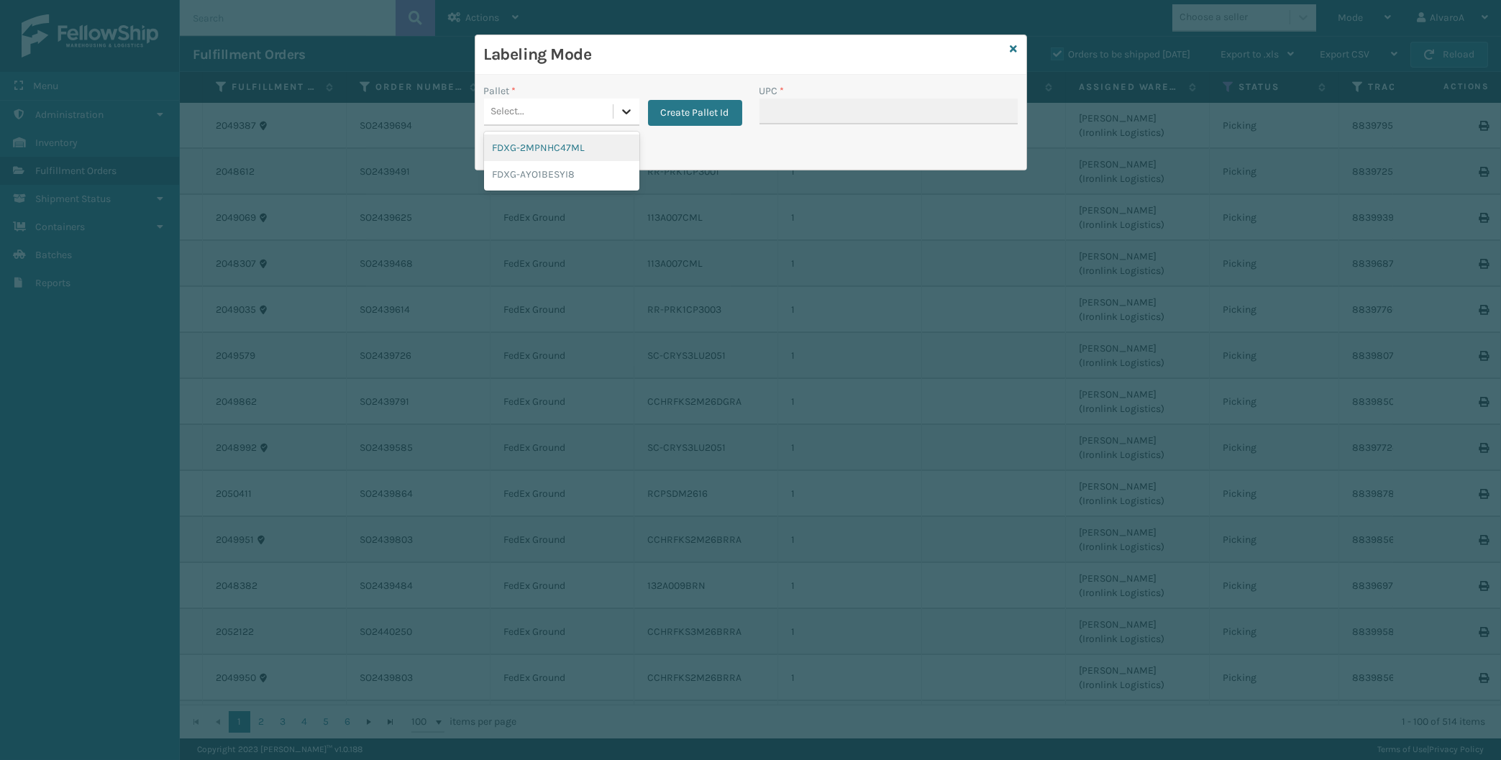
click at [614, 116] on div at bounding box center [626, 112] width 26 height 26
click at [706, 114] on button "Create Pallet Id" at bounding box center [695, 113] width 94 height 26
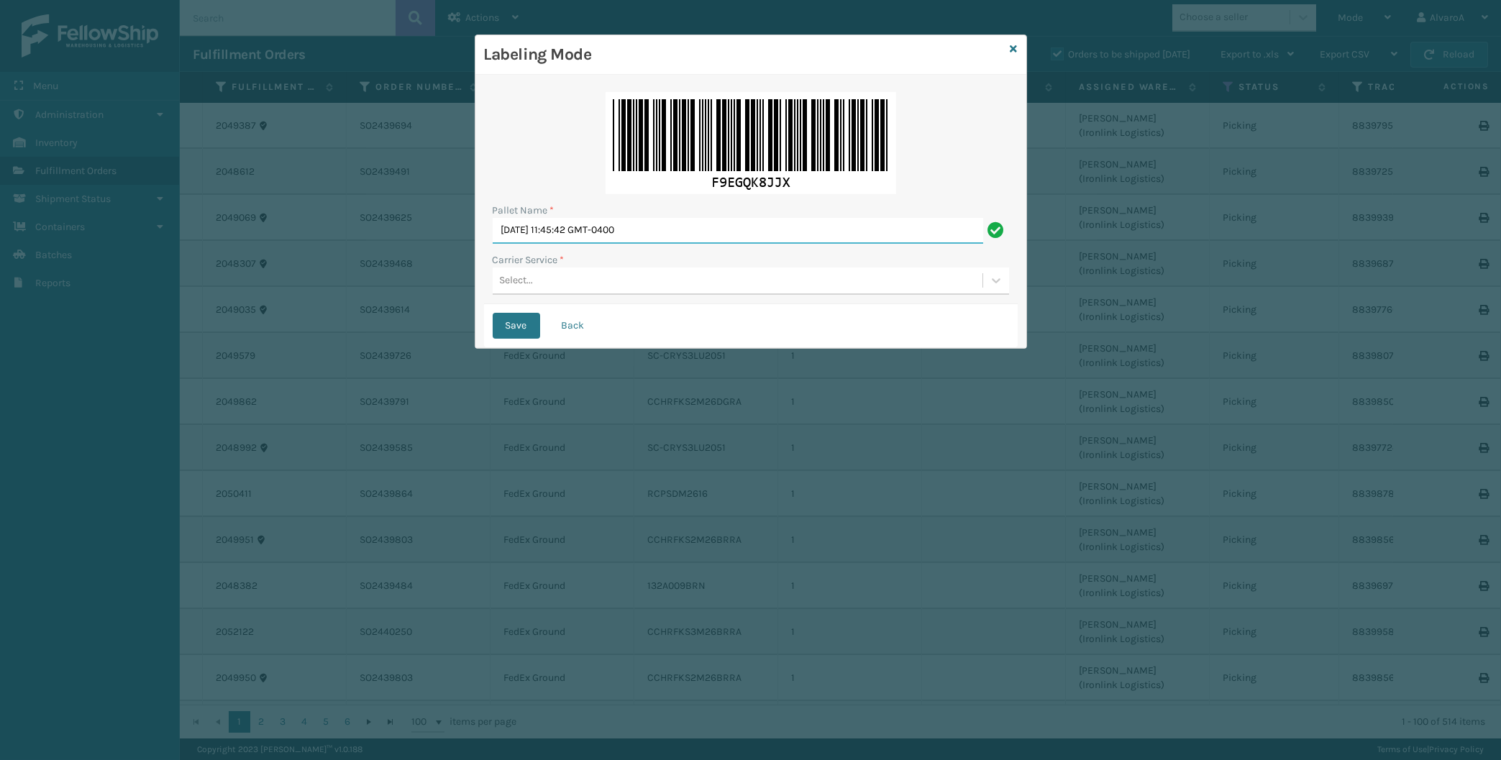
drag, startPoint x: 702, startPoint y: 227, endPoint x: 405, endPoint y: 245, distance: 297.5
click at [493, 244] on input "[DATE] 11:45:42 GMT-0400" at bounding box center [738, 231] width 490 height 26
type input "LPN 503276"
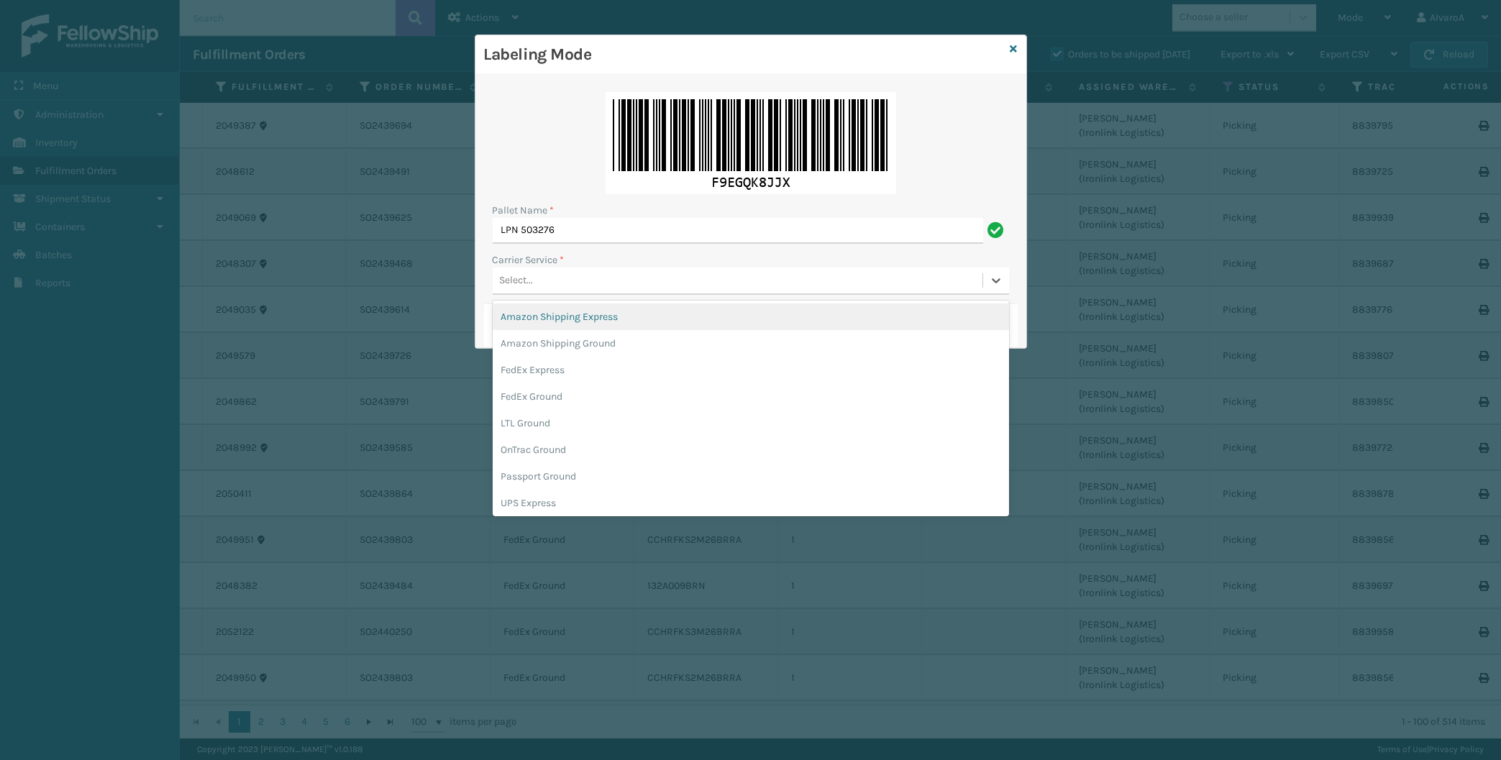
click at [559, 276] on div "Select..." at bounding box center [738, 281] width 490 height 24
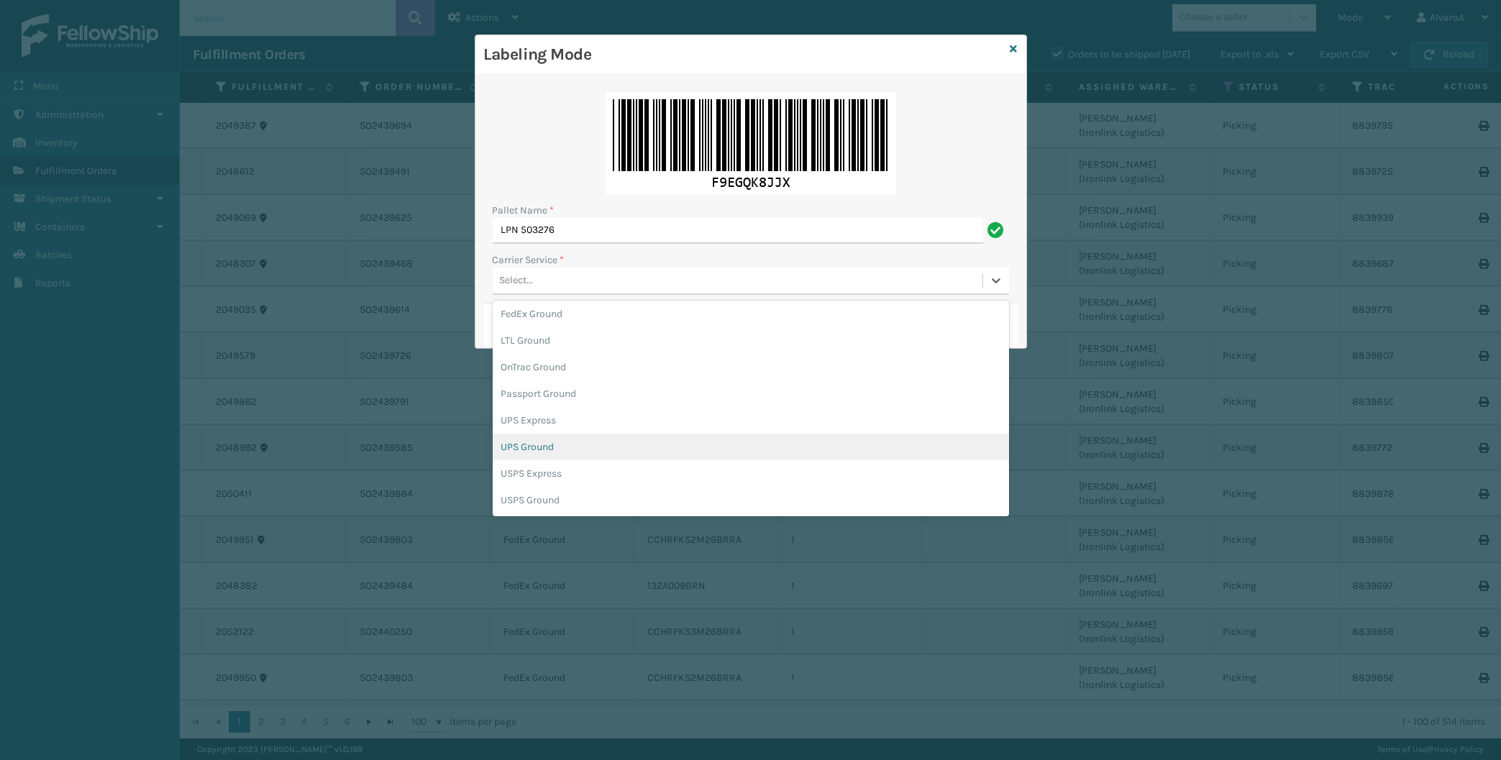
click at [542, 448] on div "UPS Ground" at bounding box center [751, 447] width 516 height 27
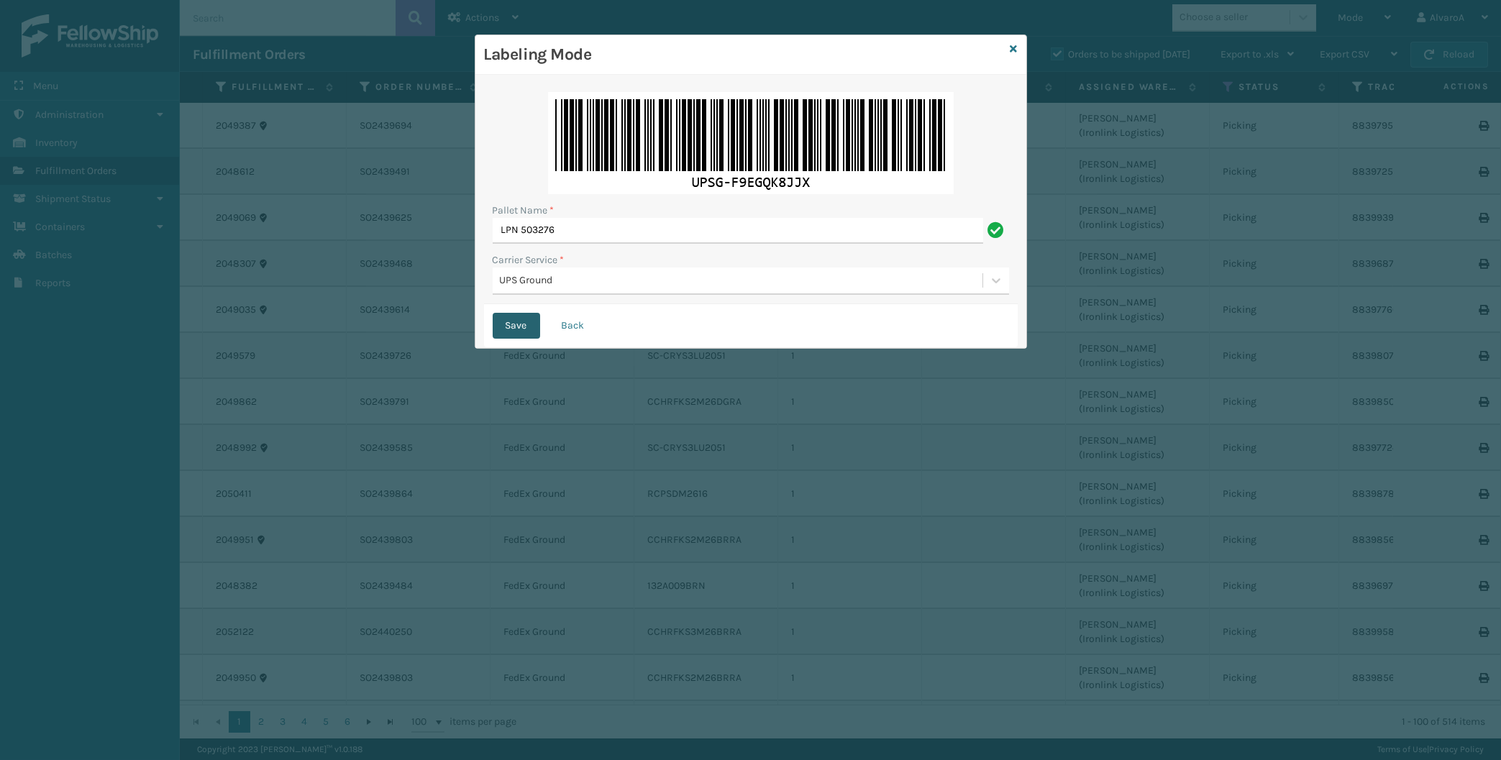
click at [521, 318] on button "Save" at bounding box center [516, 326] width 47 height 26
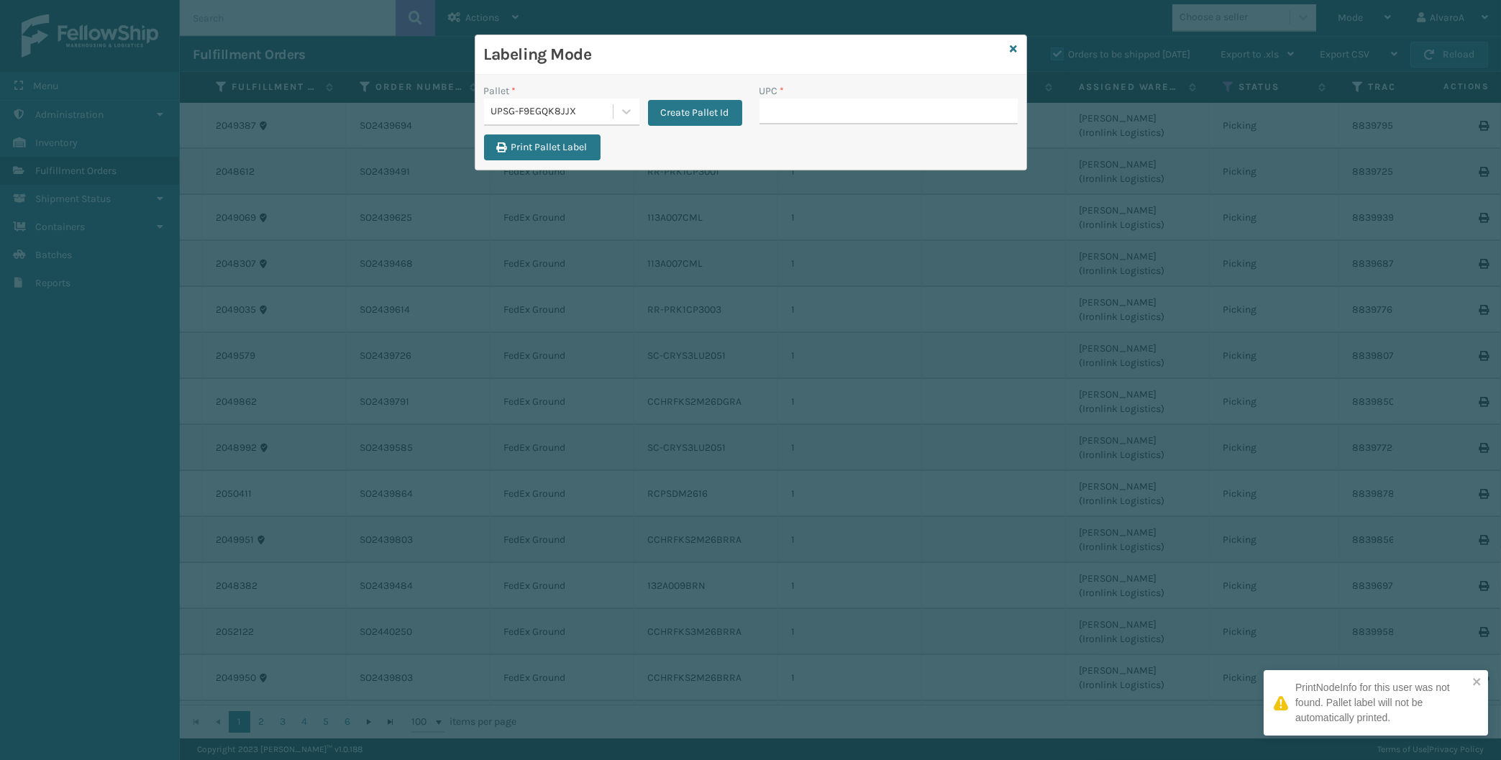
click at [796, 115] on input "UPC *" at bounding box center [888, 112] width 258 height 26
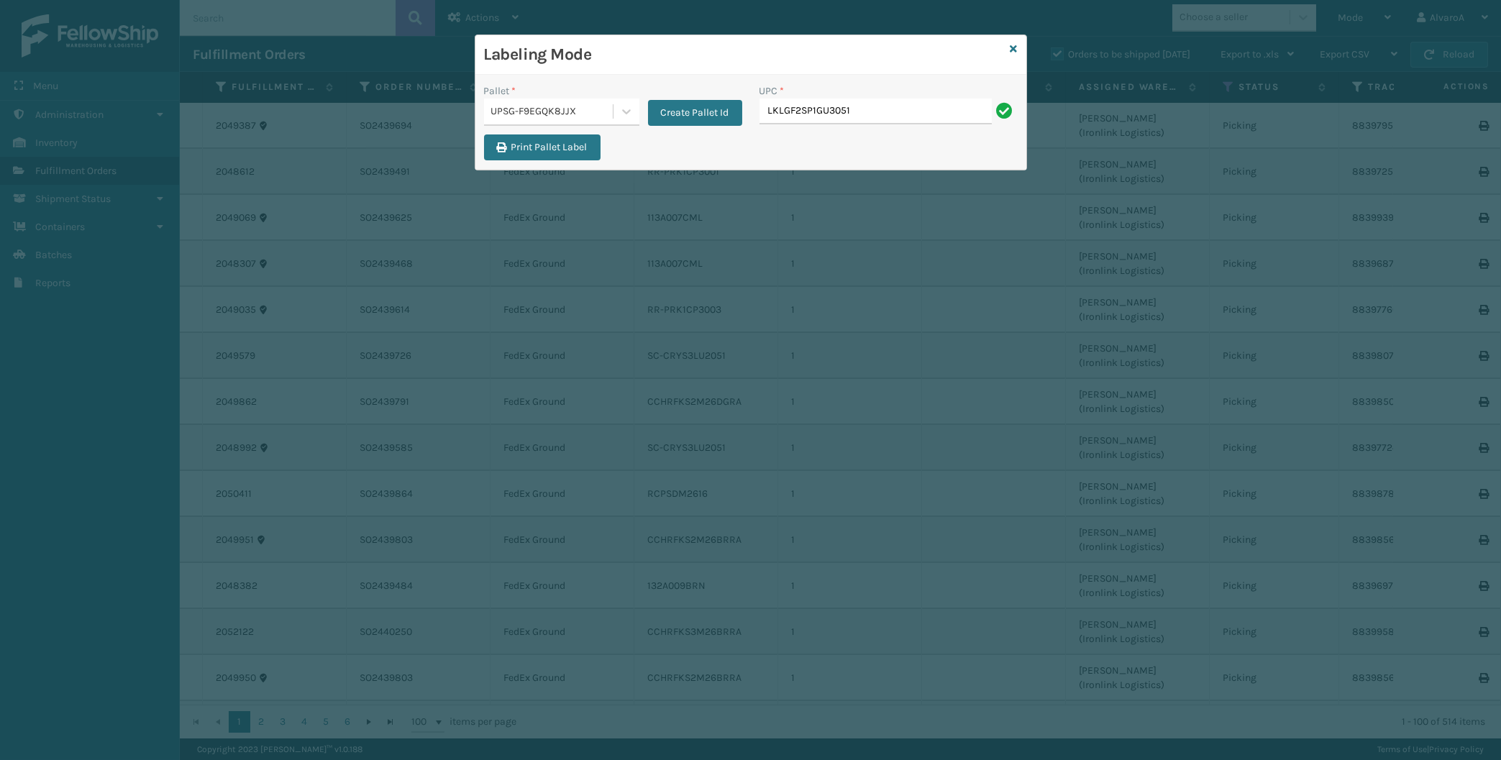
type input "LKLGF2SP1GU3051"
click at [794, 110] on input "UPC *" at bounding box center [888, 112] width 258 height 26
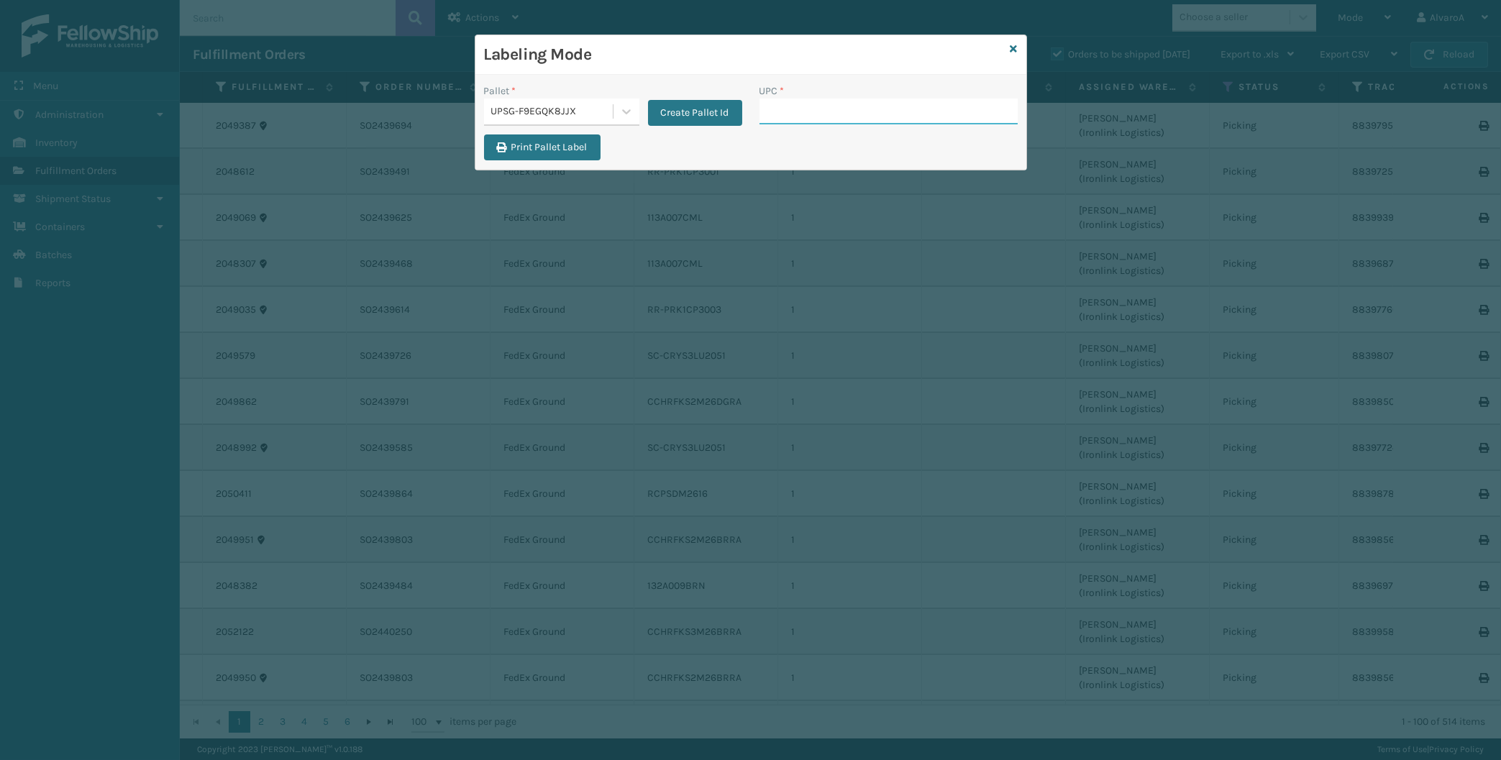
paste input "LKLGF2SP1GU3051"
type input "LKLGF2SP1GU3051"
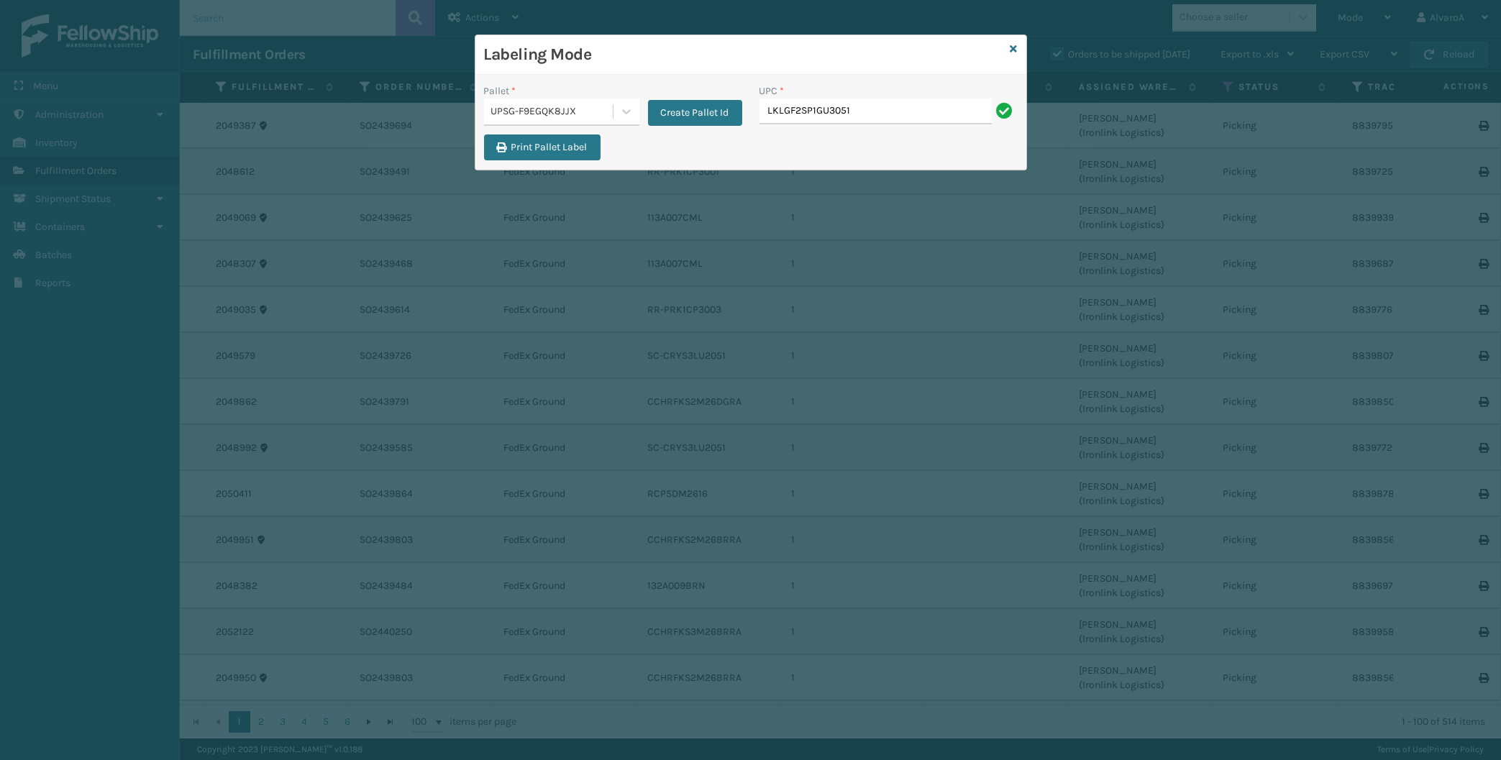
type input "LKLGF2SP1GU3051"
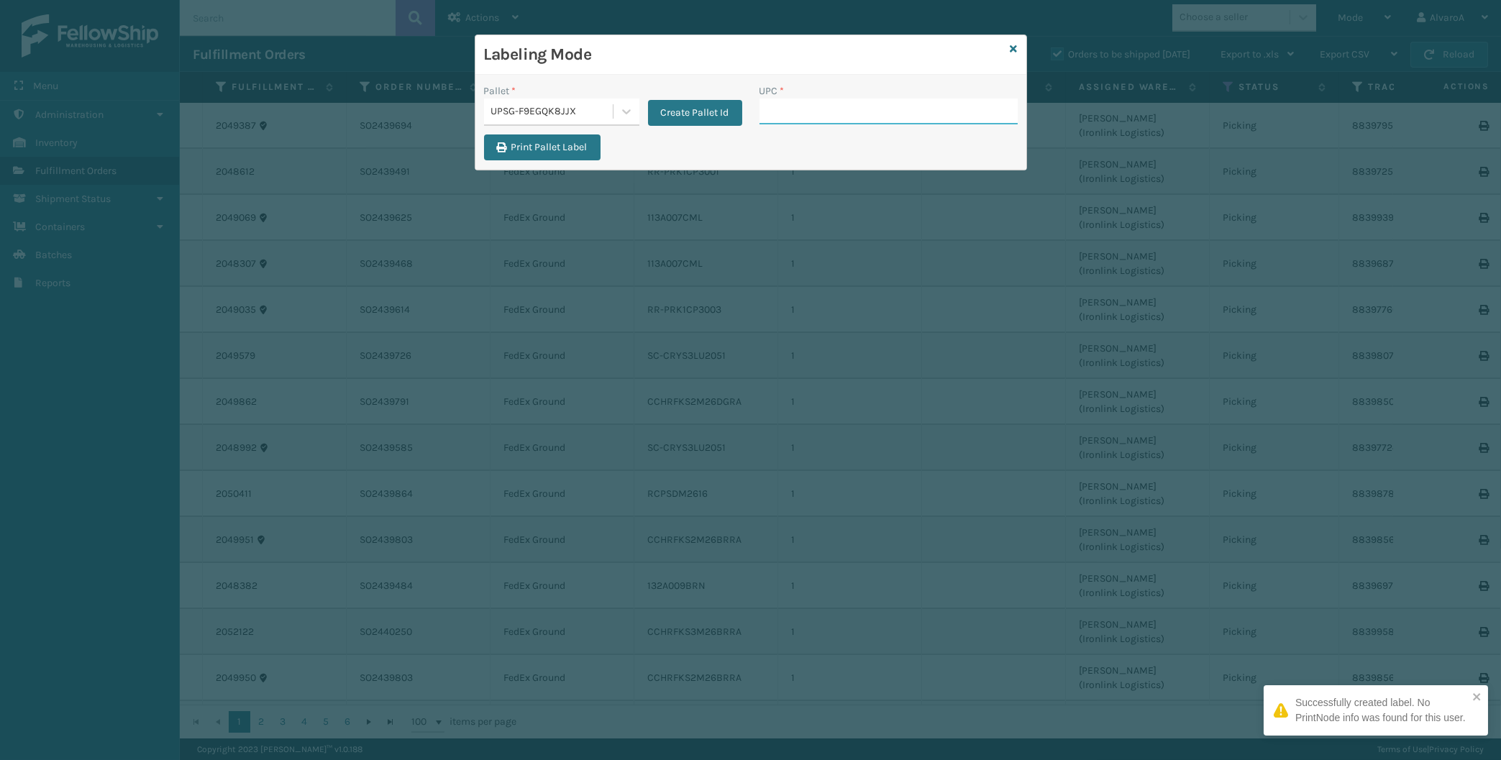
paste input "LKLGF2SP1GU3051"
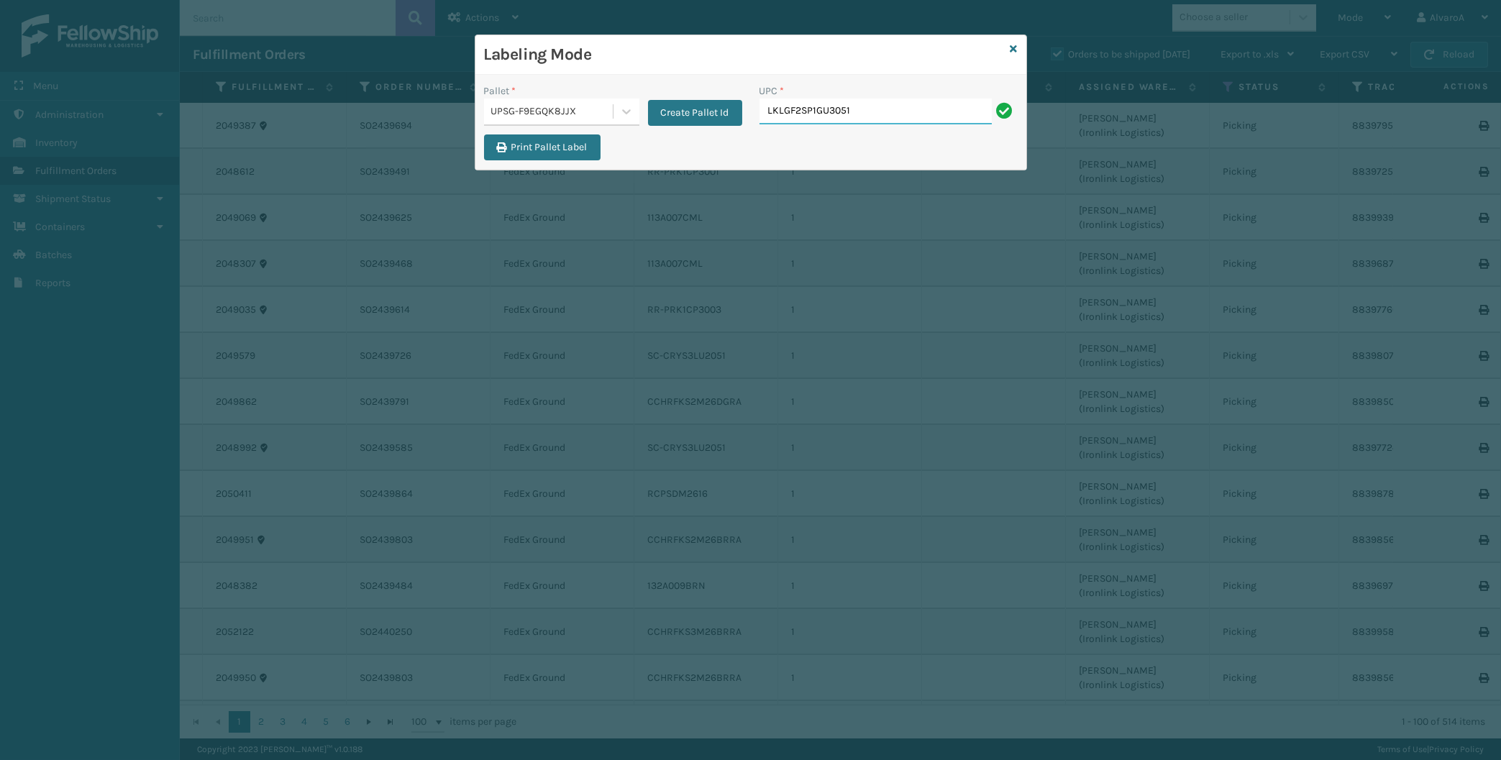
type input "LKLGF2SP1GU3051"
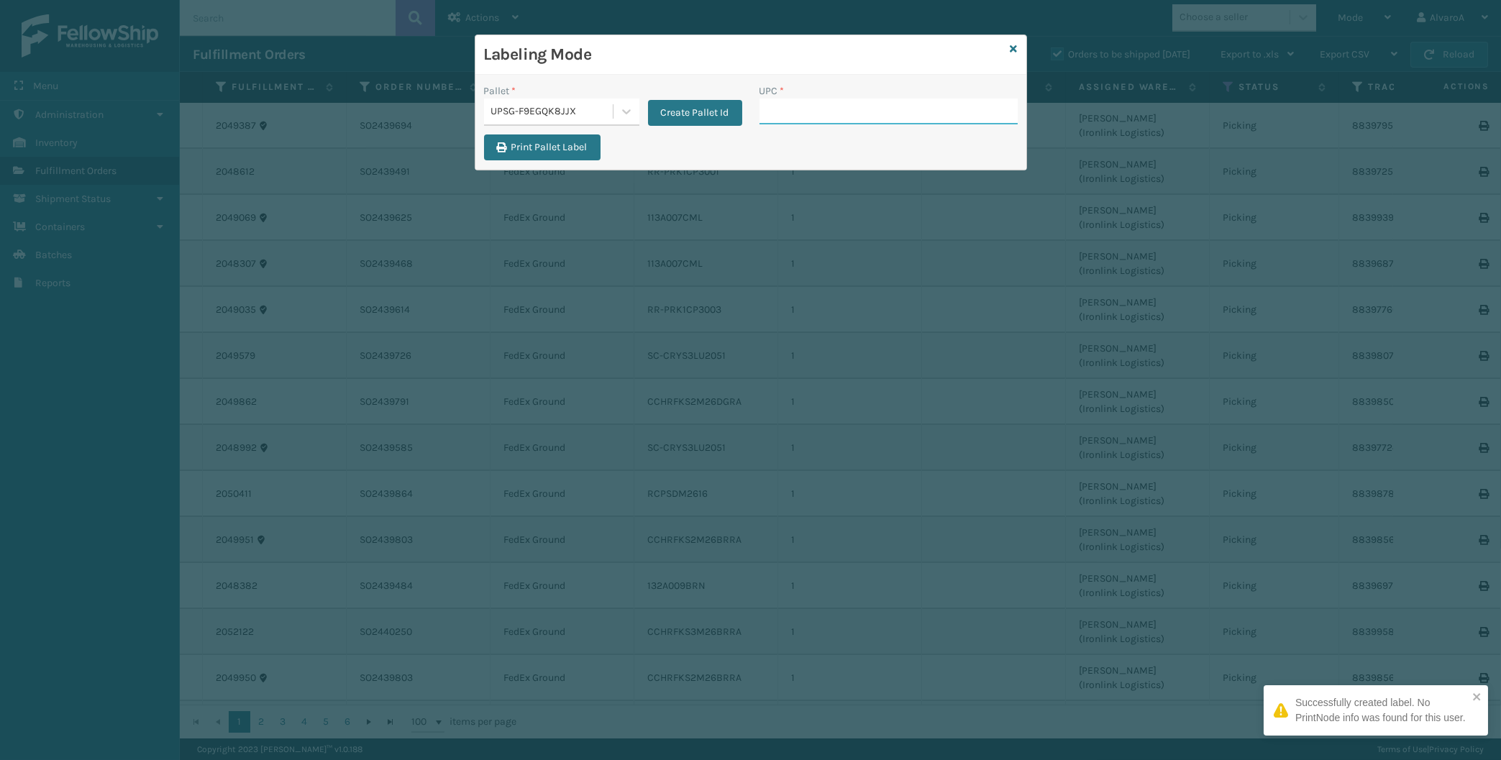
paste input "LKLGF2SP1GU3051"
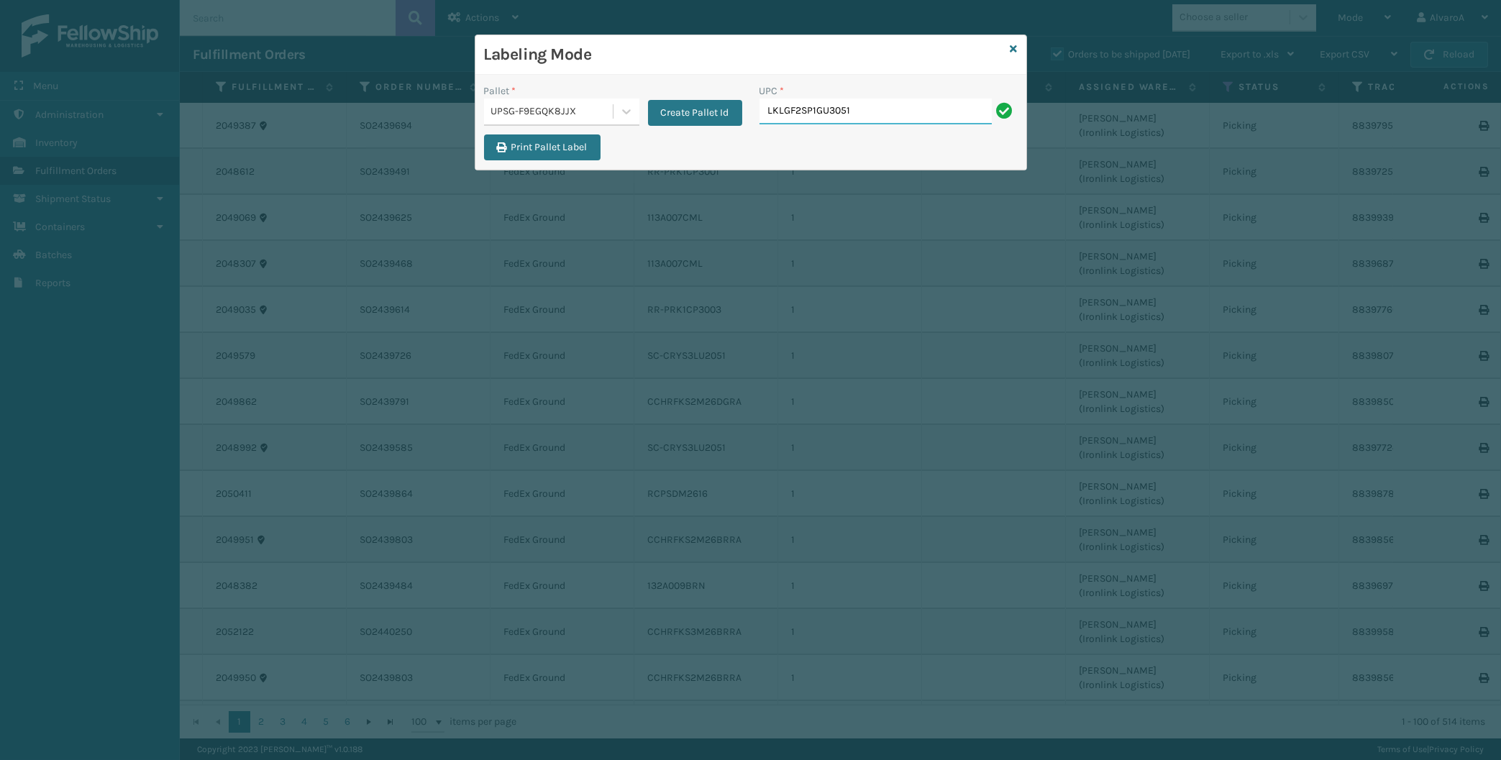
type input "LKLGF2SP1GU3051"
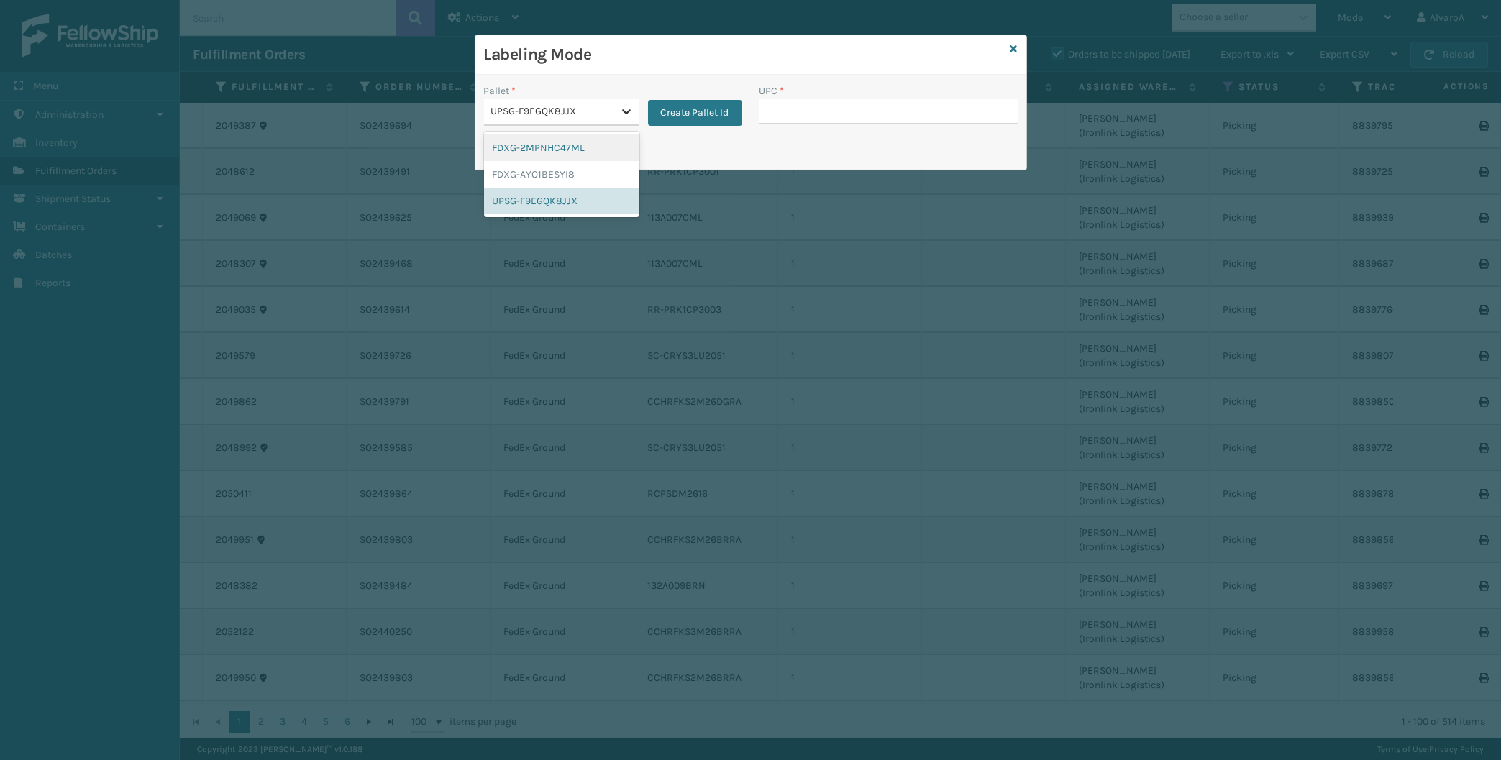
drag, startPoint x: 618, startPoint y: 109, endPoint x: 594, endPoint y: 168, distance: 62.9
click at [618, 110] on div at bounding box center [626, 112] width 26 height 26
click at [579, 202] on div "UPSG-F9EGQK8JJX" at bounding box center [561, 201] width 155 height 27
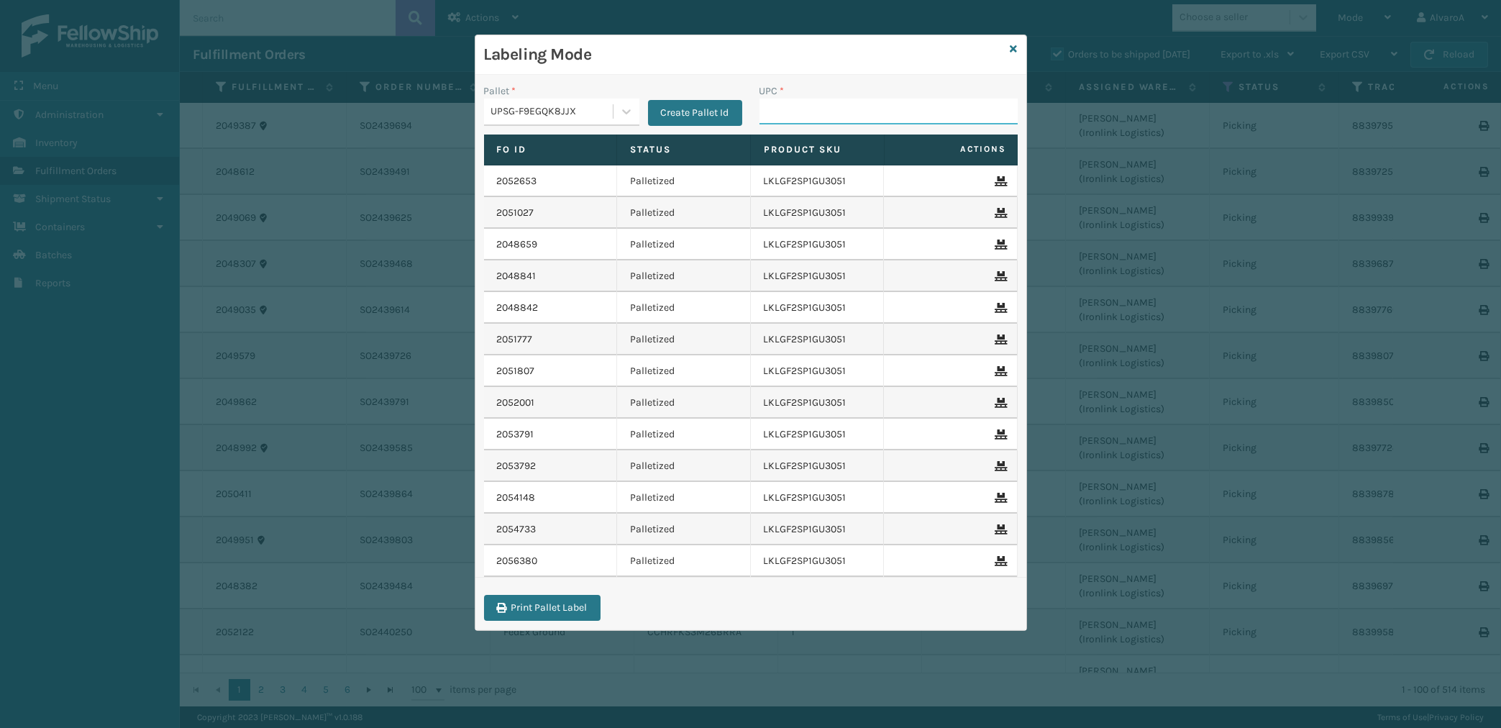
drag, startPoint x: 770, startPoint y: 119, endPoint x: 784, endPoint y: 109, distance: 17.4
click at [771, 117] on input "UPC *" at bounding box center [888, 112] width 258 height 26
type input "lklgf2sp1gu3073"
click at [652, 112] on button "Create Pallet Id" at bounding box center [695, 113] width 94 height 26
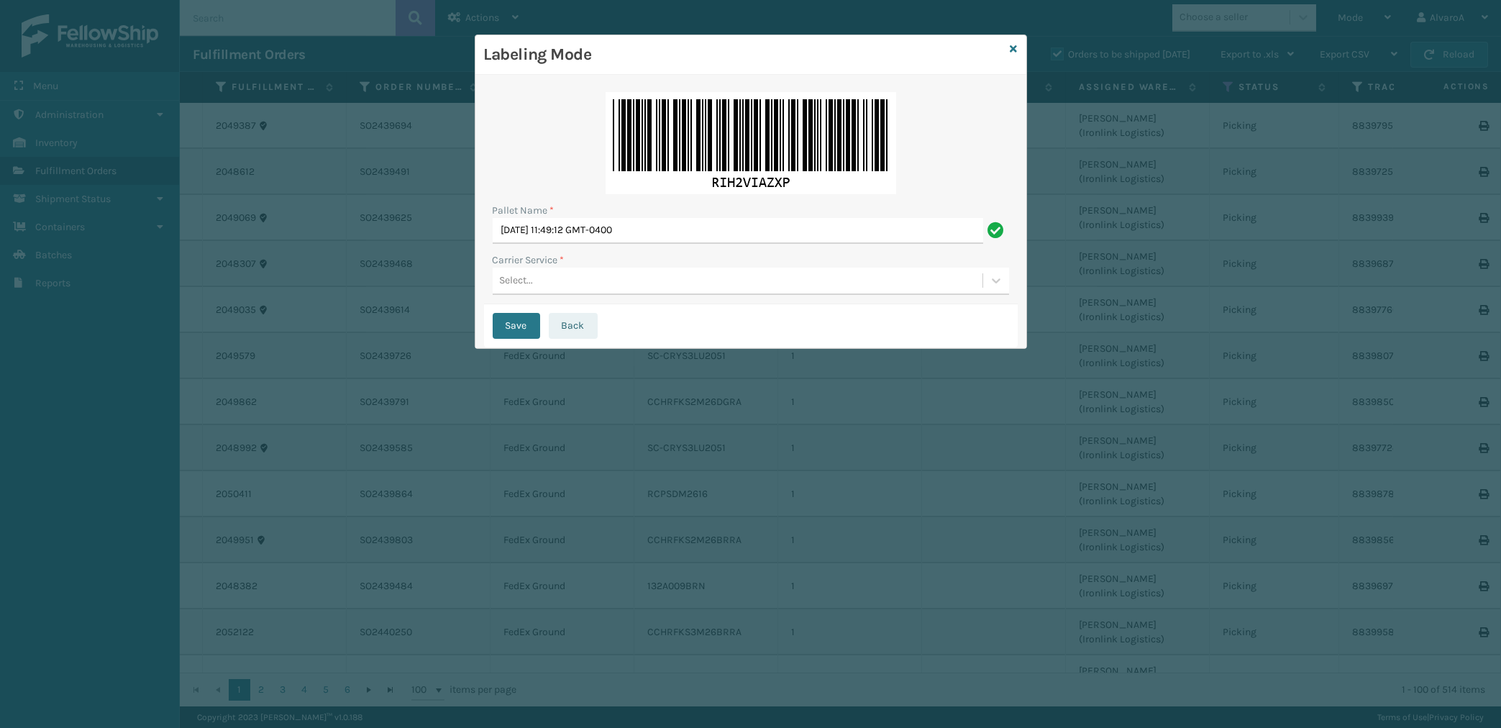
drag, startPoint x: 573, startPoint y: 326, endPoint x: 567, endPoint y: 259, distance: 67.1
click at [572, 323] on button "Back" at bounding box center [573, 326] width 49 height 26
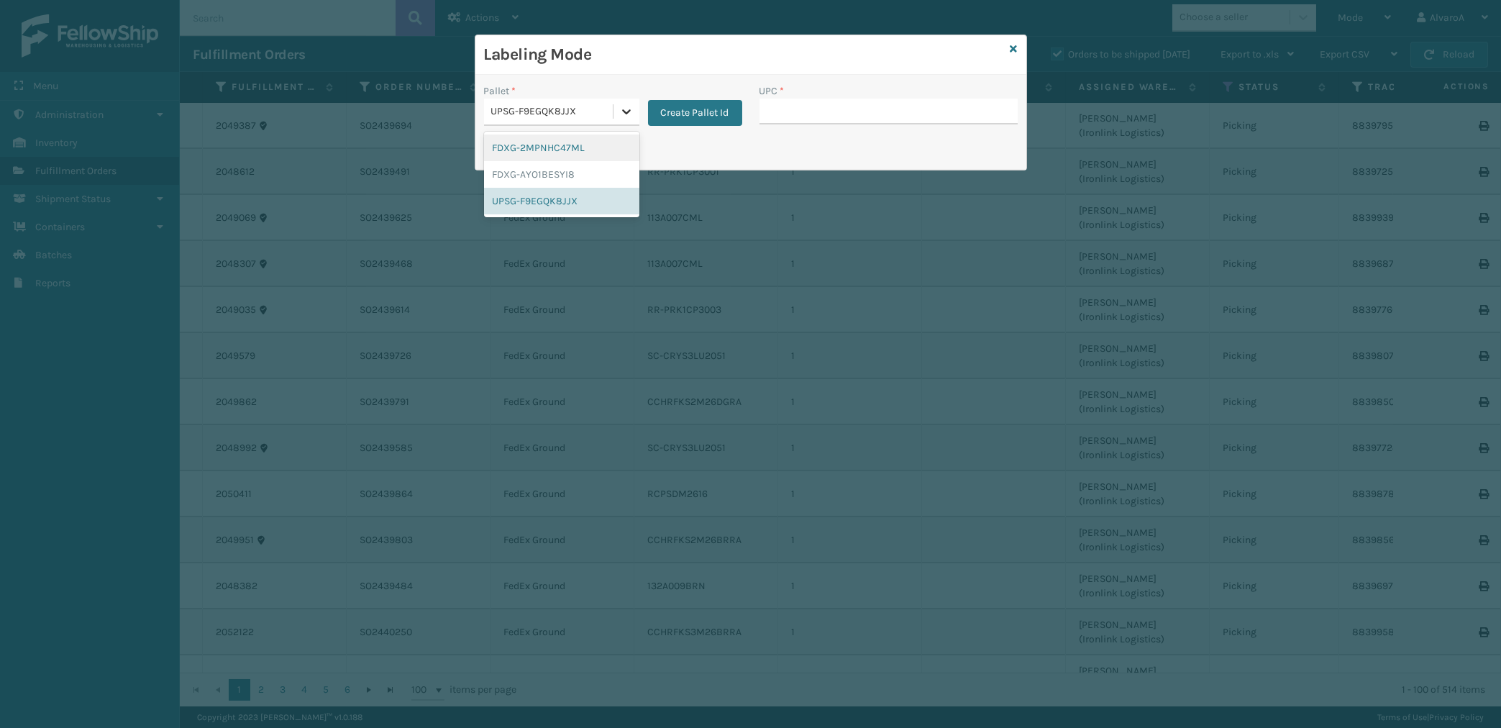
click at [622, 107] on icon at bounding box center [626, 111] width 14 height 14
click at [545, 211] on div "UPSG-F9EGQK8JJX" at bounding box center [561, 201] width 155 height 27
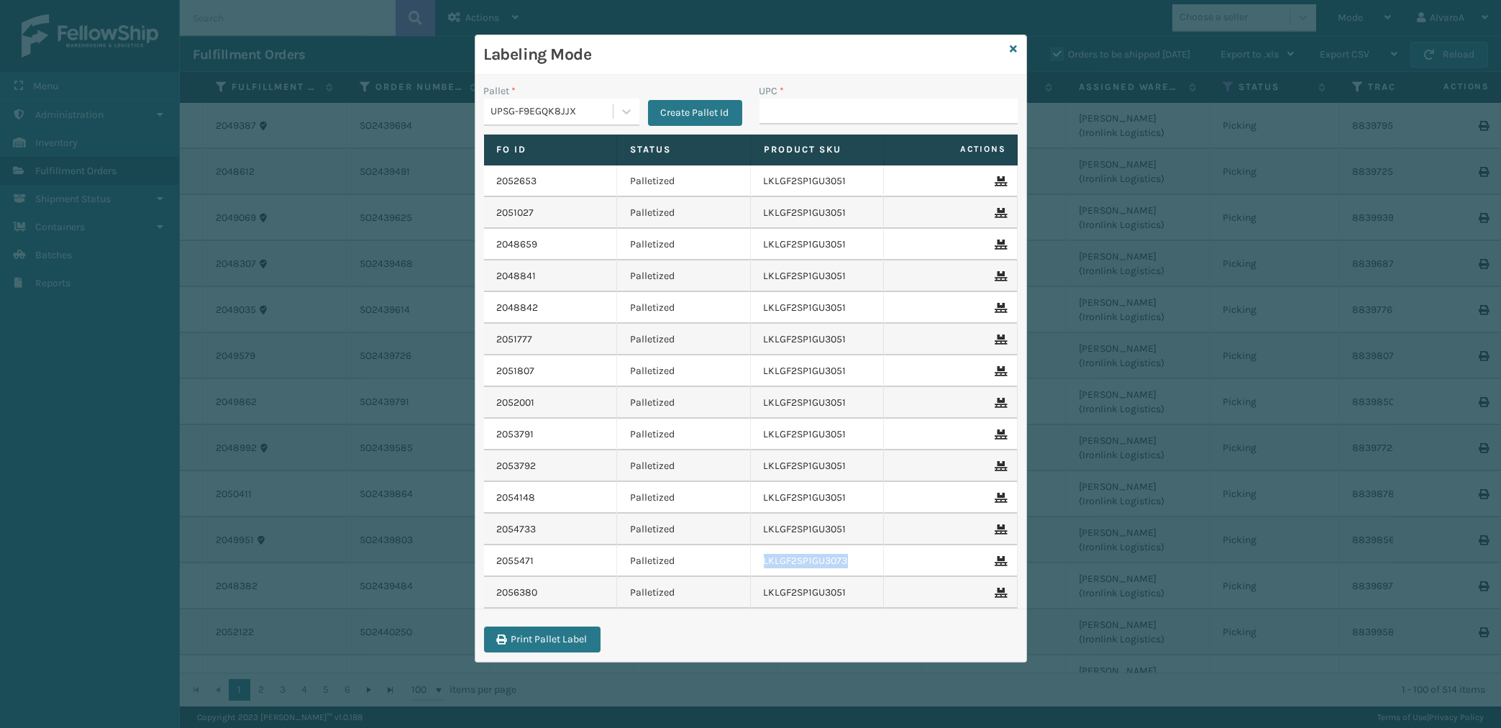
copy tr "LKLGF2SP1GU3073"
drag, startPoint x: 853, startPoint y: 560, endPoint x: 759, endPoint y: 548, distance: 94.3
click at [745, 565] on tr "2055471 Palletized LKLGF2SP1GU3073" at bounding box center [751, 561] width 534 height 32
click at [803, 110] on input "UPC *" at bounding box center [888, 112] width 258 height 26
paste input "LKLGF2SP1GU3073"
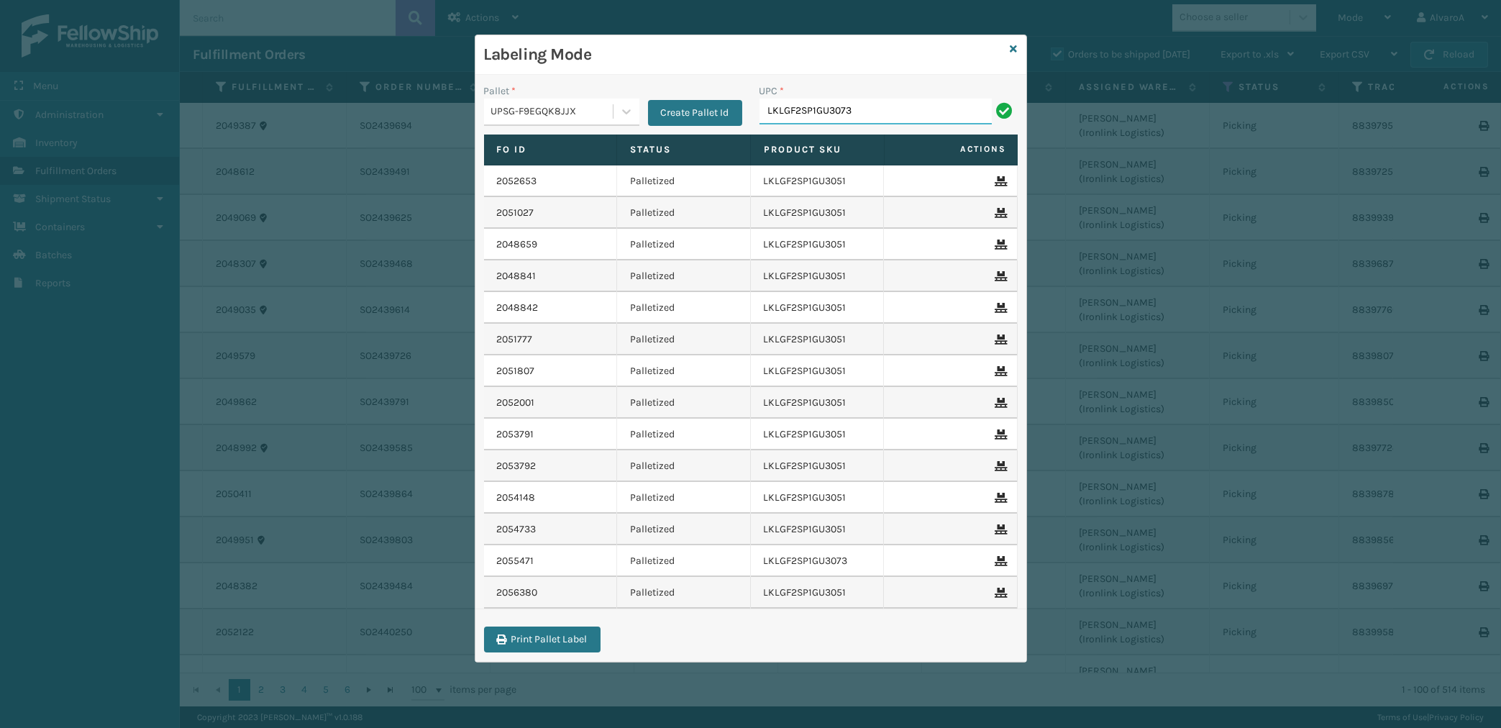
type input "LKLGF2SP1GU3073"
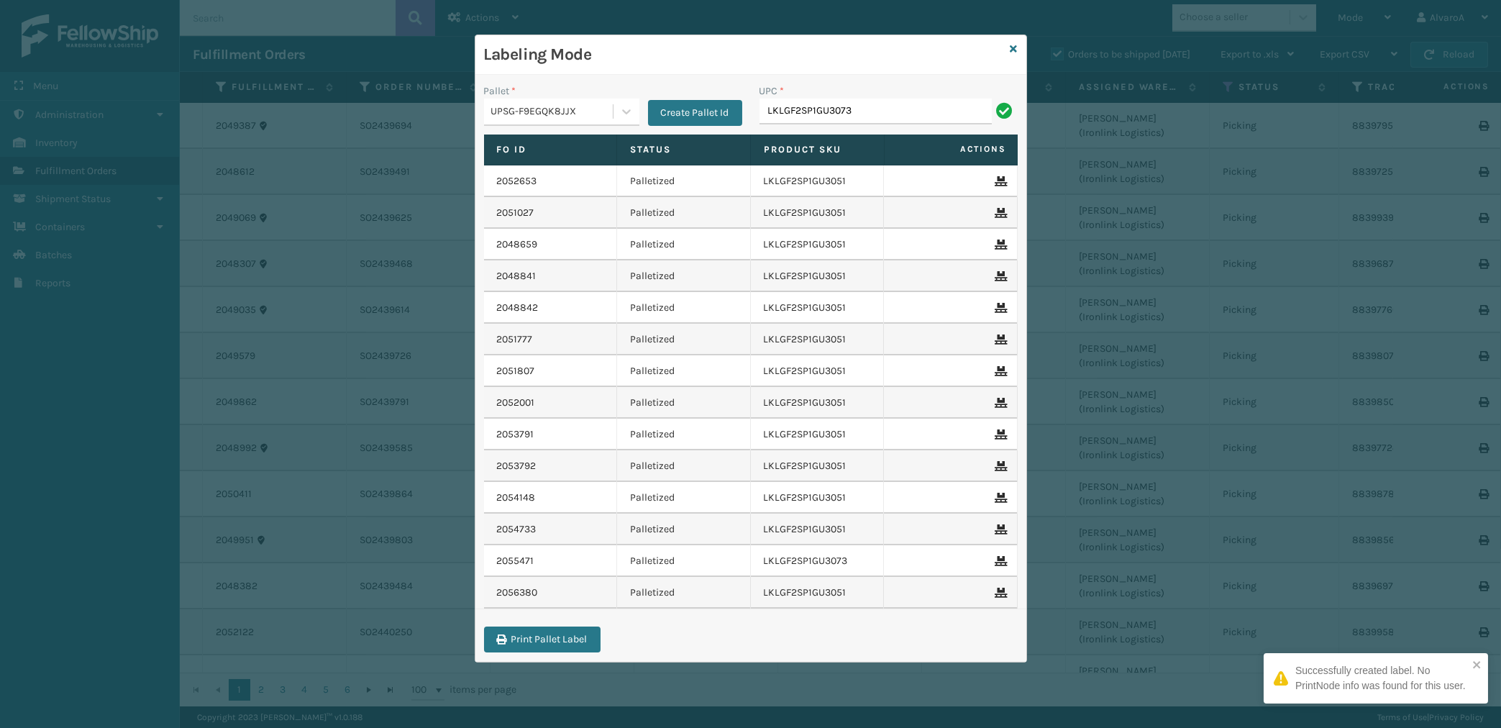
type input "LKLGF2SP1GU3073"
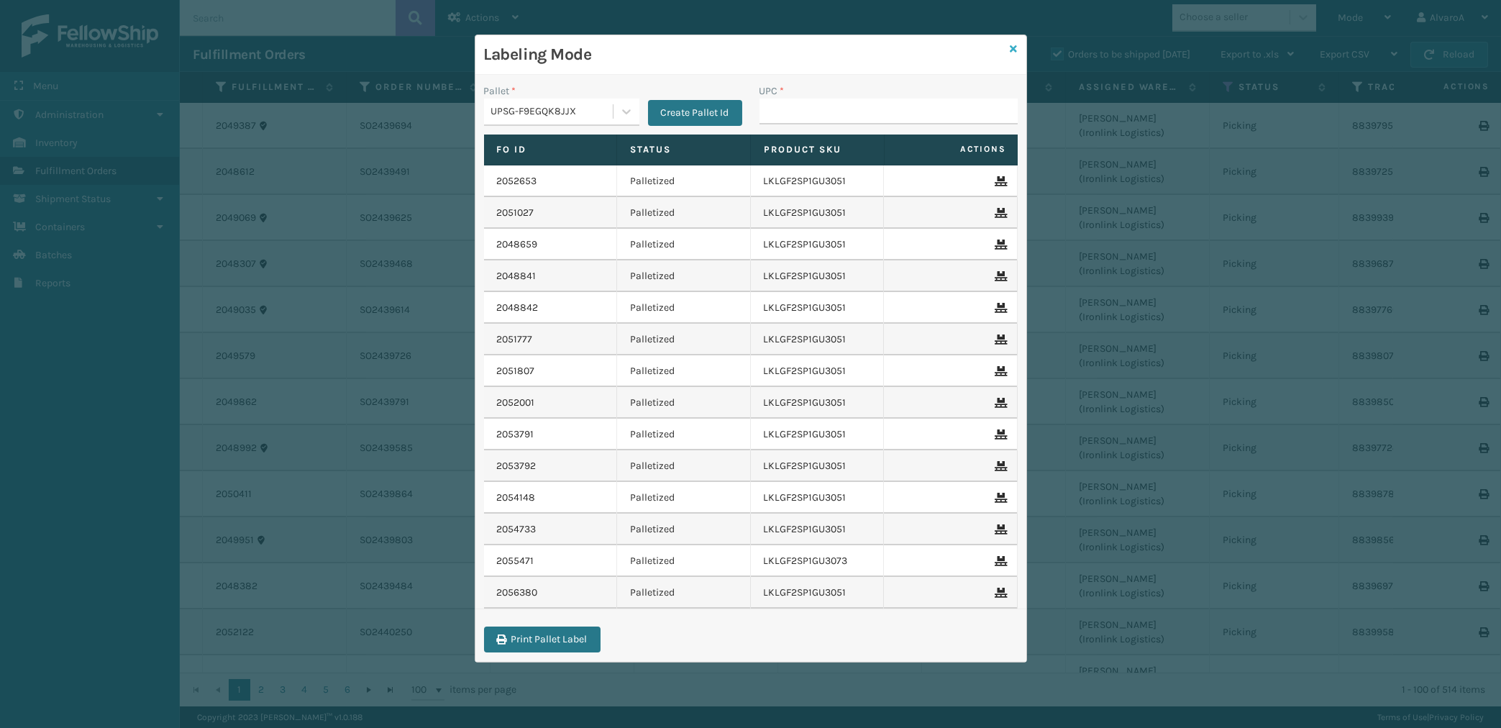
click at [1014, 46] on icon at bounding box center [1013, 49] width 7 height 10
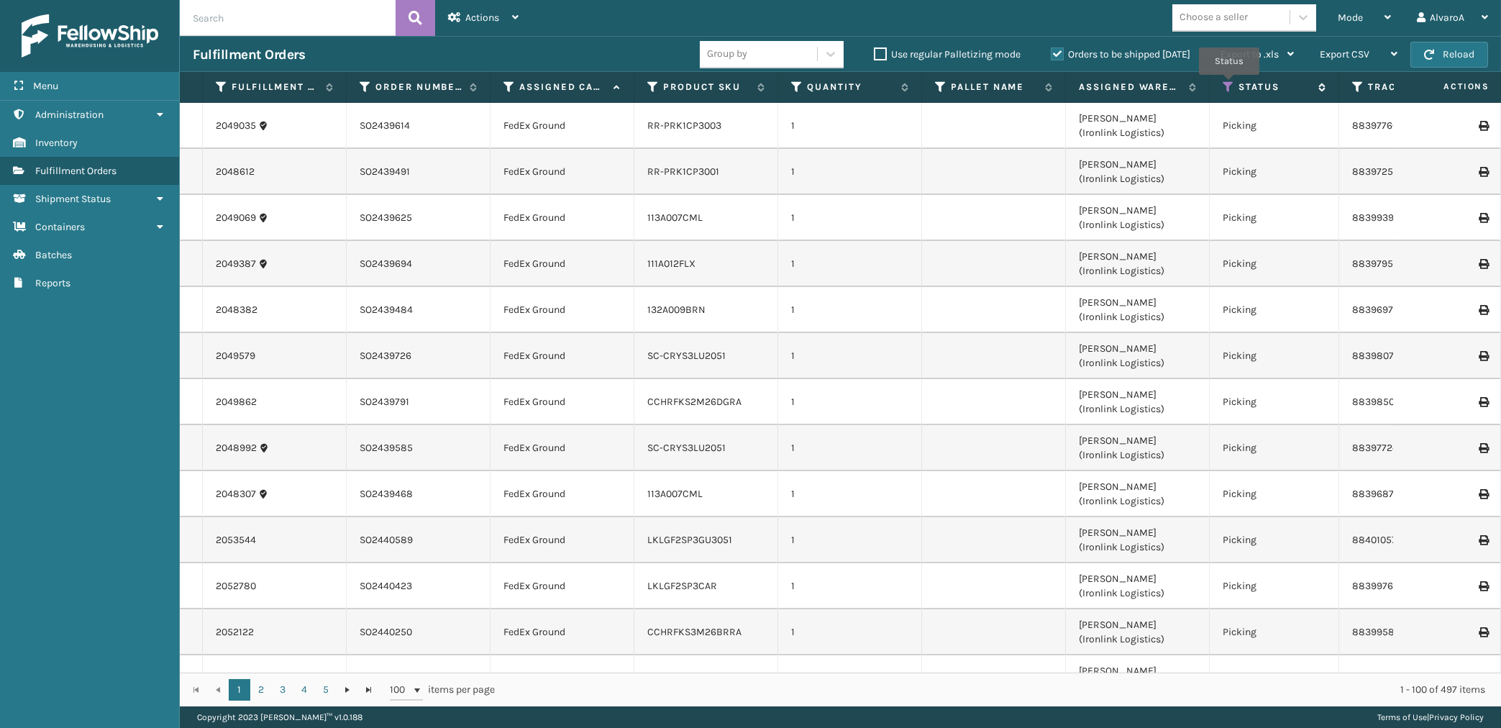
click at [1229, 85] on icon at bounding box center [1228, 87] width 12 height 13
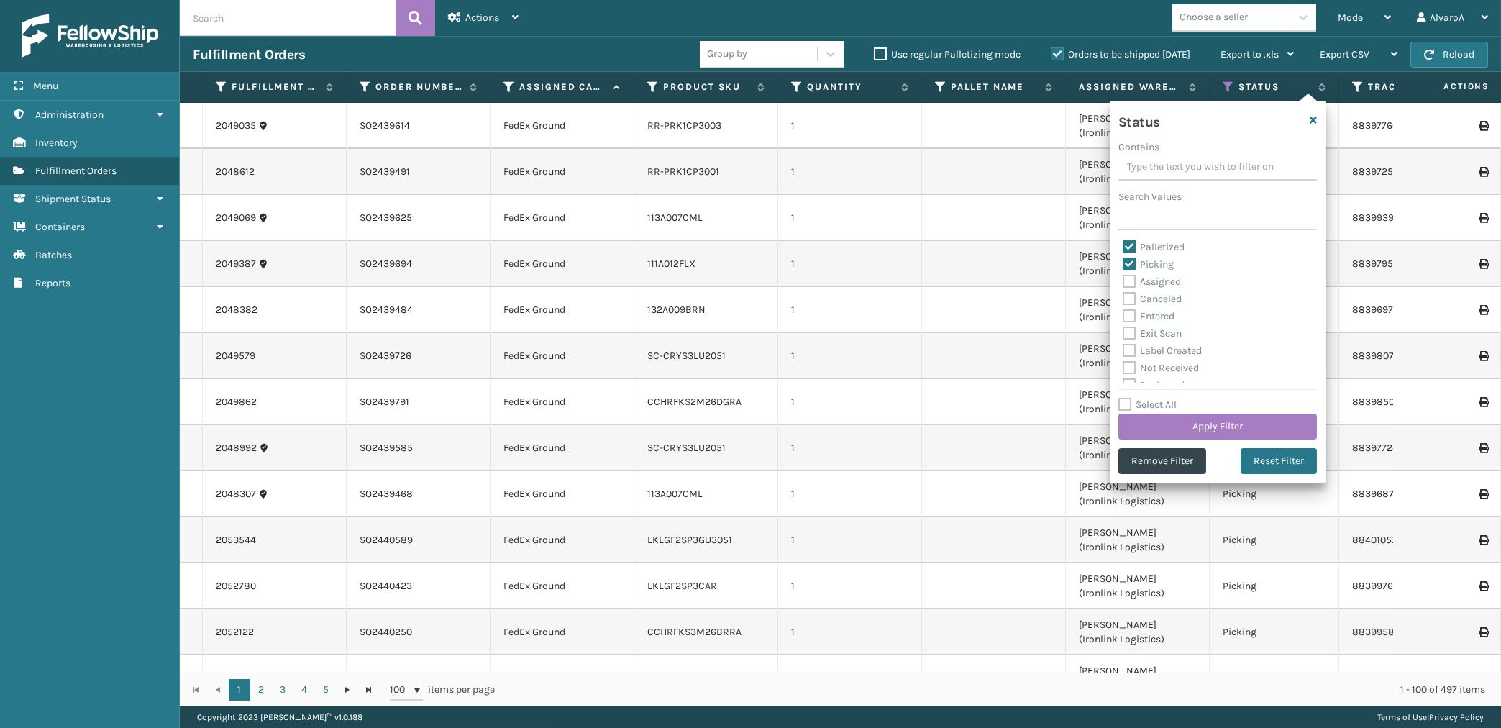
click at [1165, 267] on label "Picking" at bounding box center [1147, 264] width 51 height 12
click at [1123, 265] on input "Picking" at bounding box center [1122, 260] width 1 height 9
checkbox input "false"
click at [1175, 423] on button "Apply Filter" at bounding box center [1217, 426] width 198 height 26
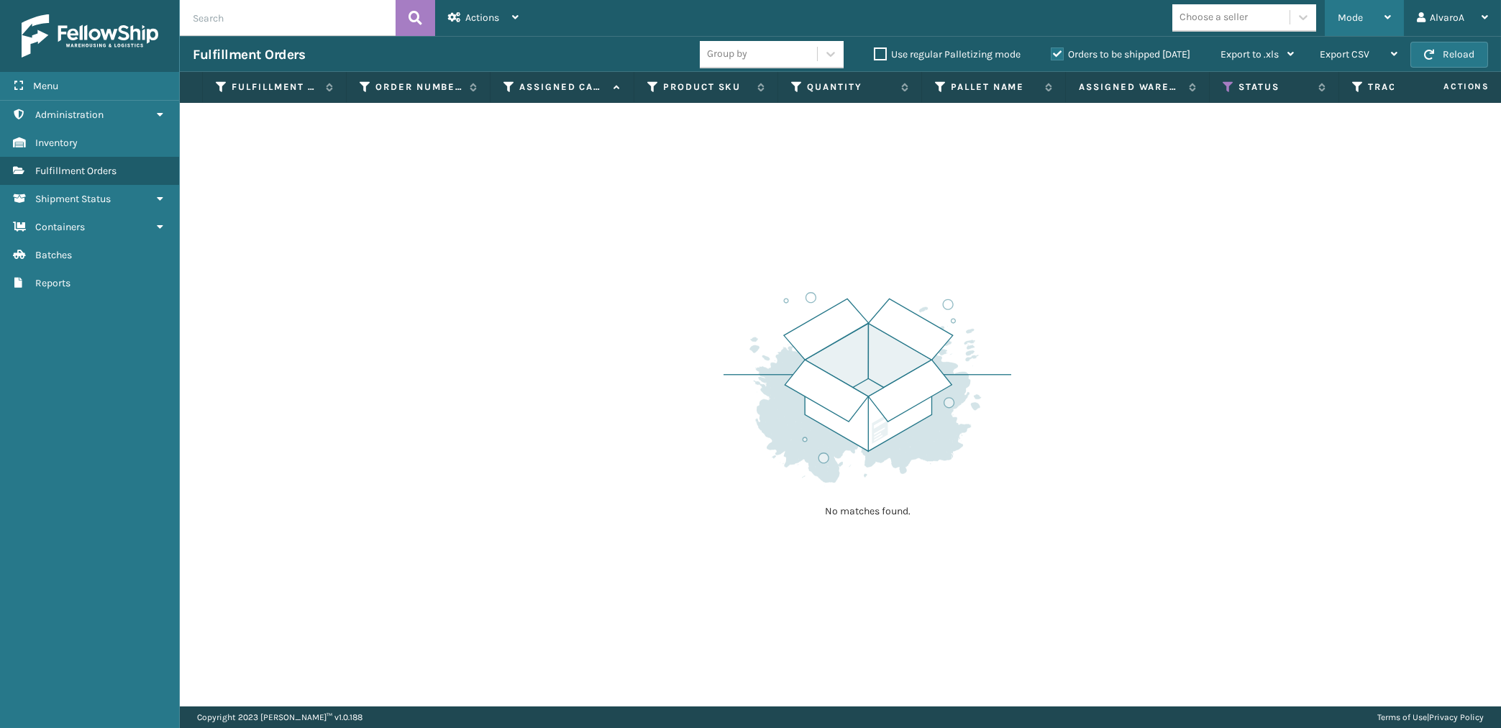
click at [1340, 22] on span "Mode" at bounding box center [1349, 18] width 25 height 12
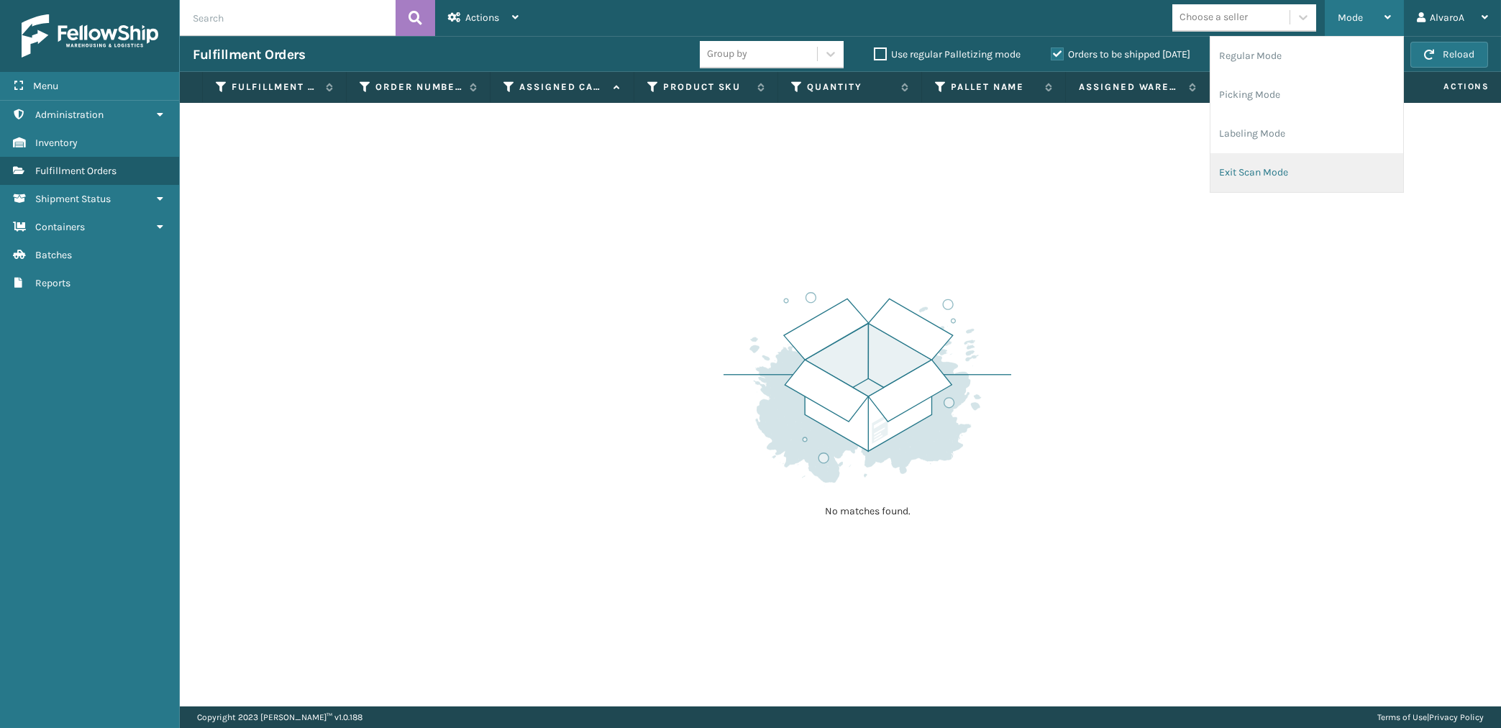
click at [1264, 166] on li "Exit Scan Mode" at bounding box center [1306, 172] width 193 height 39
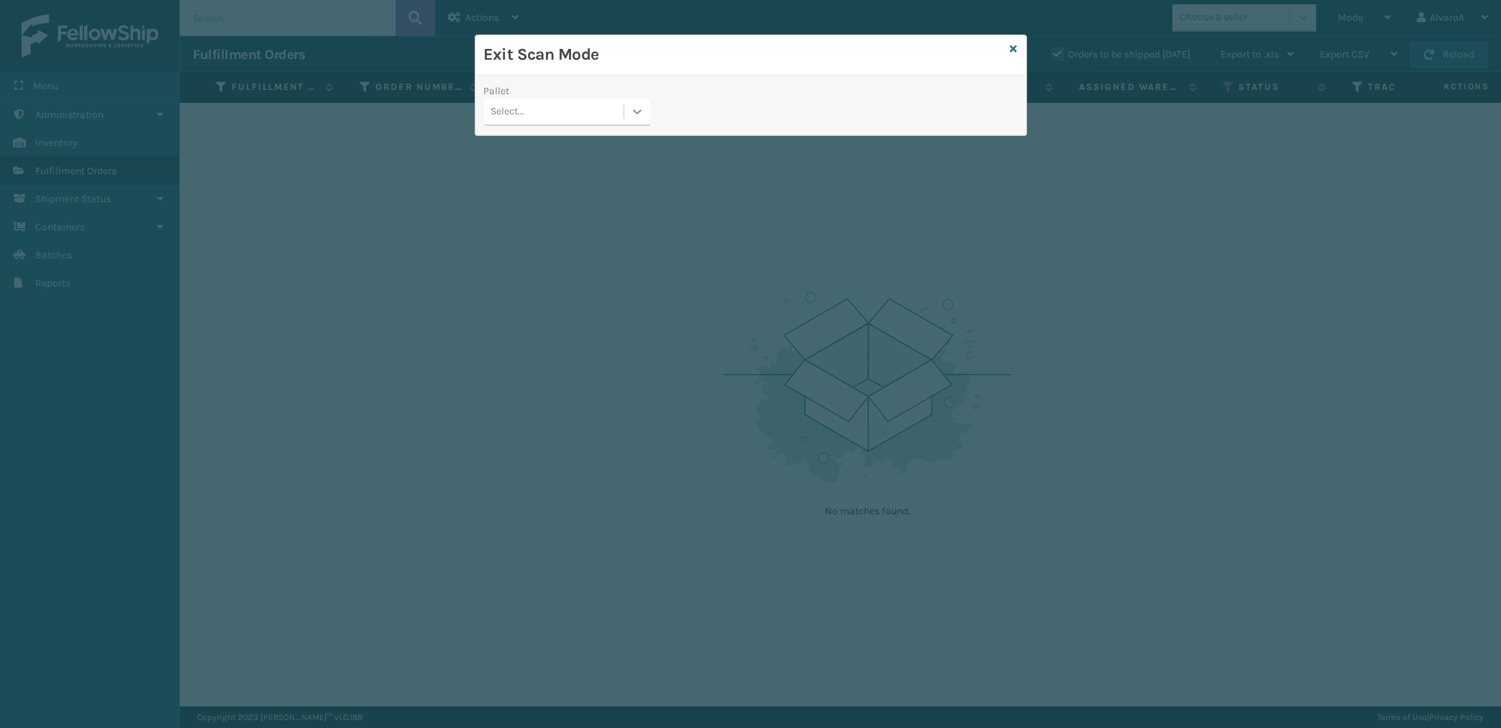
click at [633, 111] on icon at bounding box center [637, 111] width 14 height 14
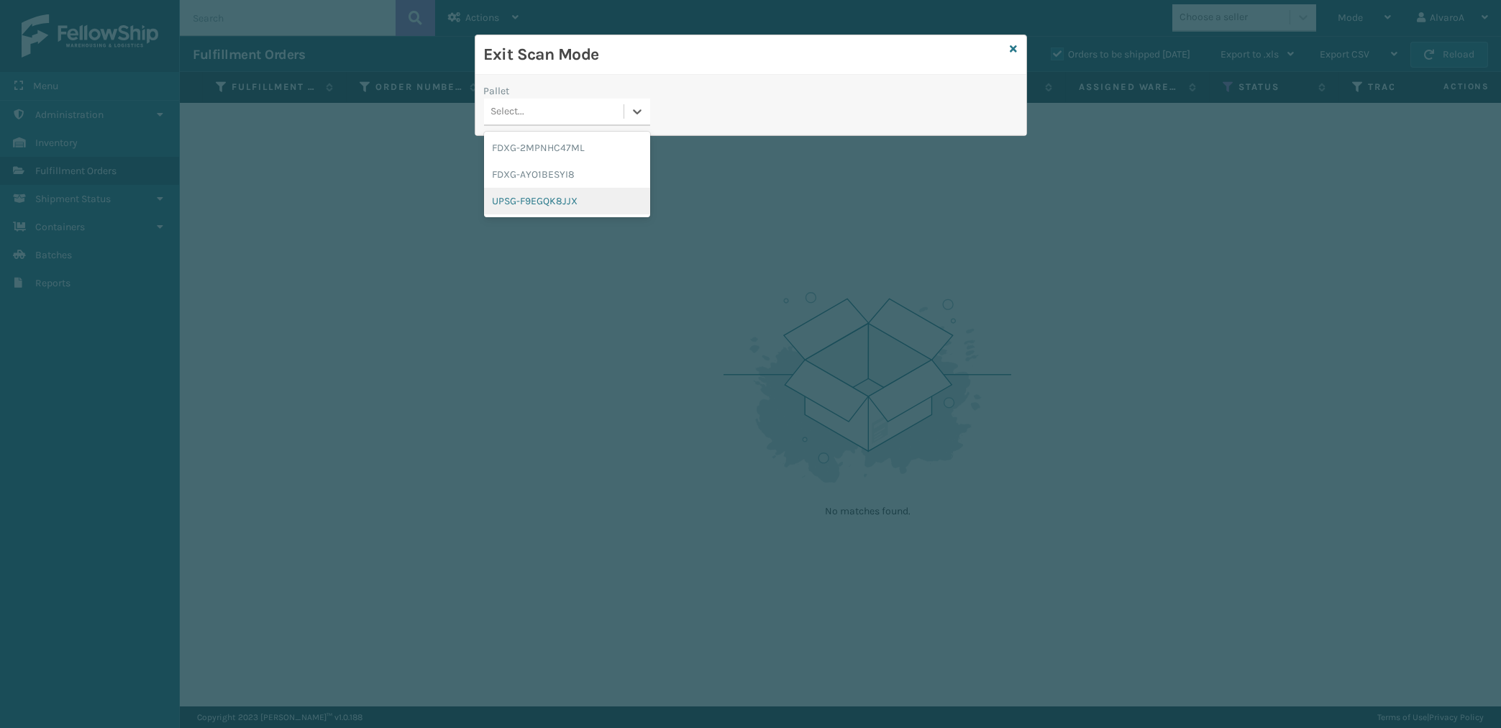
click at [516, 199] on div "UPSG-F9EGQK8JJX" at bounding box center [567, 201] width 166 height 27
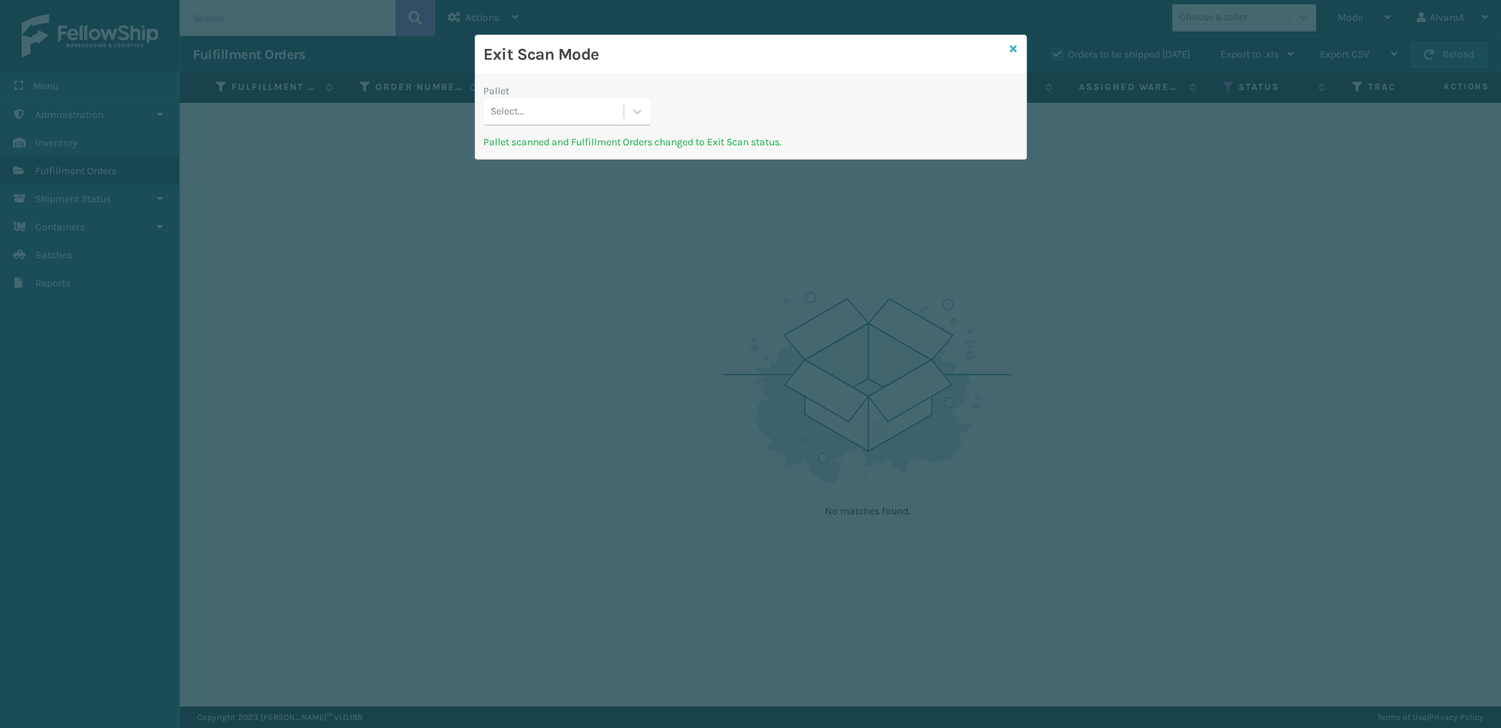
click at [1015, 46] on icon at bounding box center [1013, 49] width 7 height 10
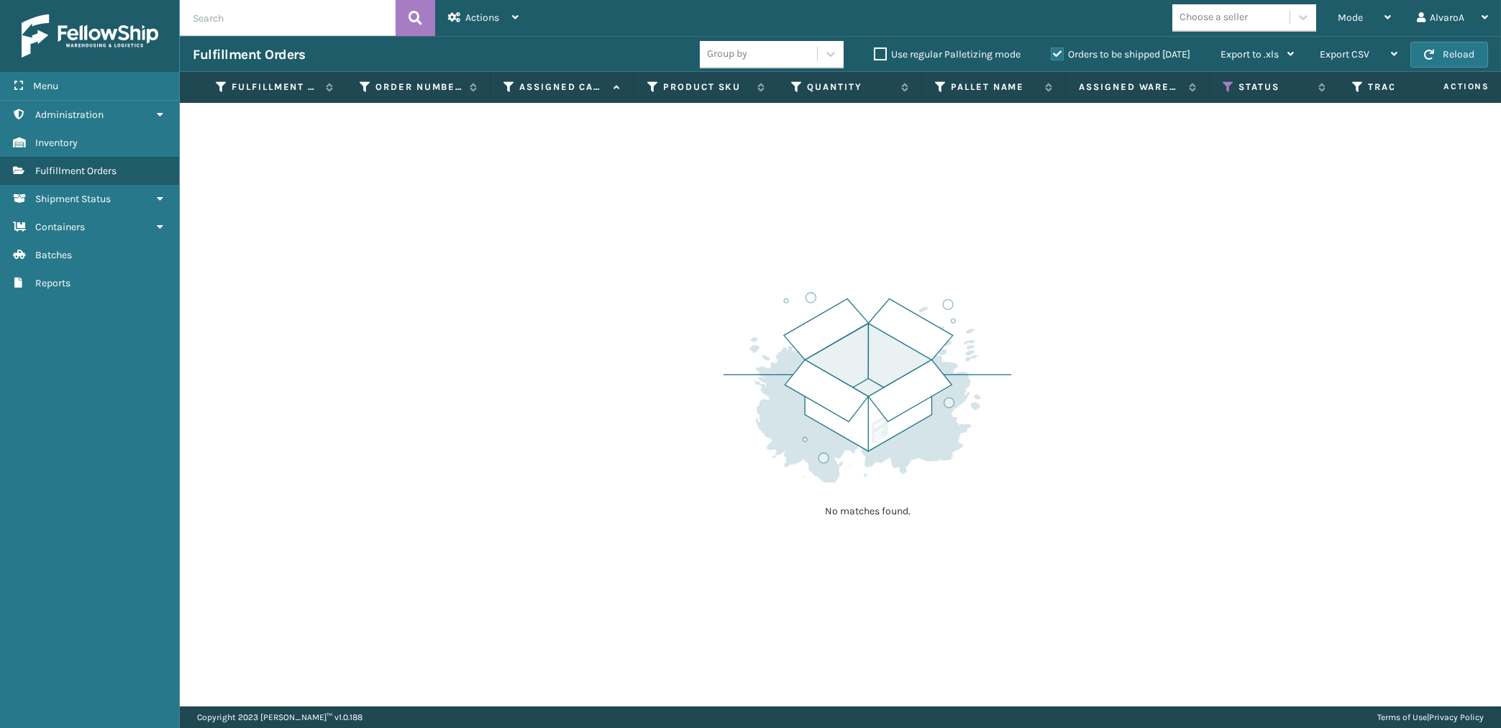
click at [1061, 52] on label "Orders to be shipped [DATE]" at bounding box center [1120, 54] width 139 height 12
click at [1051, 52] on input "Orders to be shipped [DATE]" at bounding box center [1051, 50] width 1 height 9
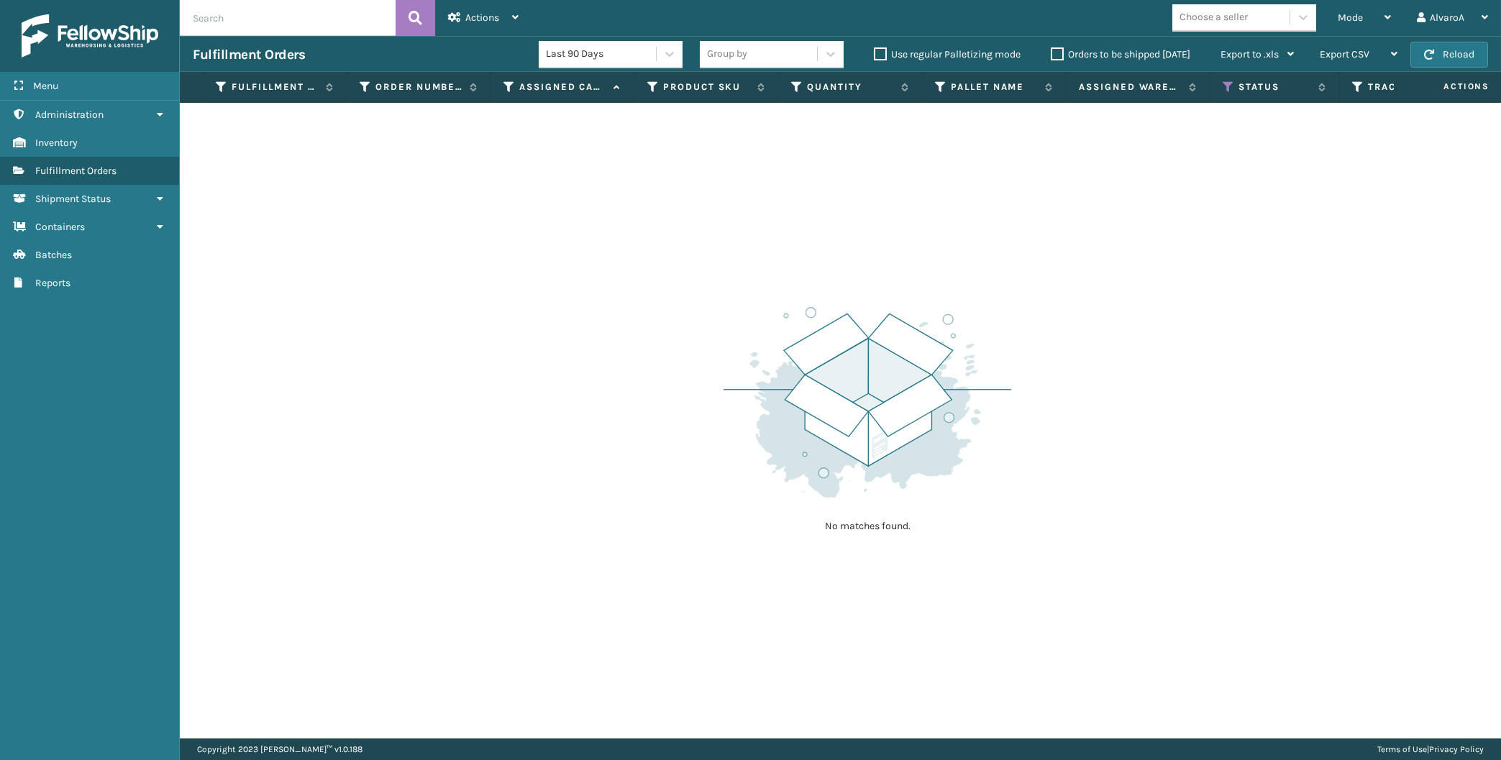
click at [1360, 89] on icon at bounding box center [1358, 87] width 12 height 13
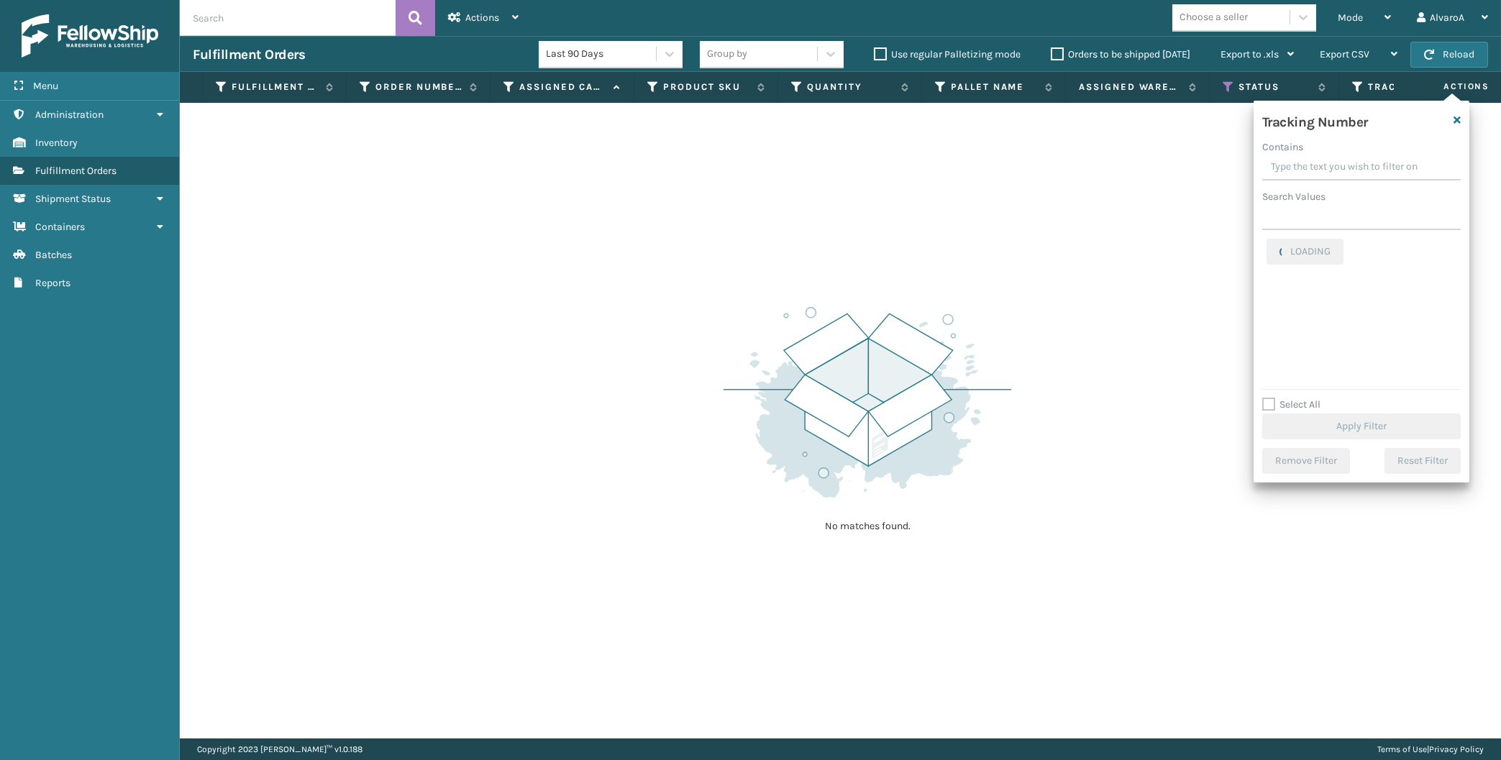
click at [1307, 174] on input "Contains" at bounding box center [1361, 168] width 198 height 26
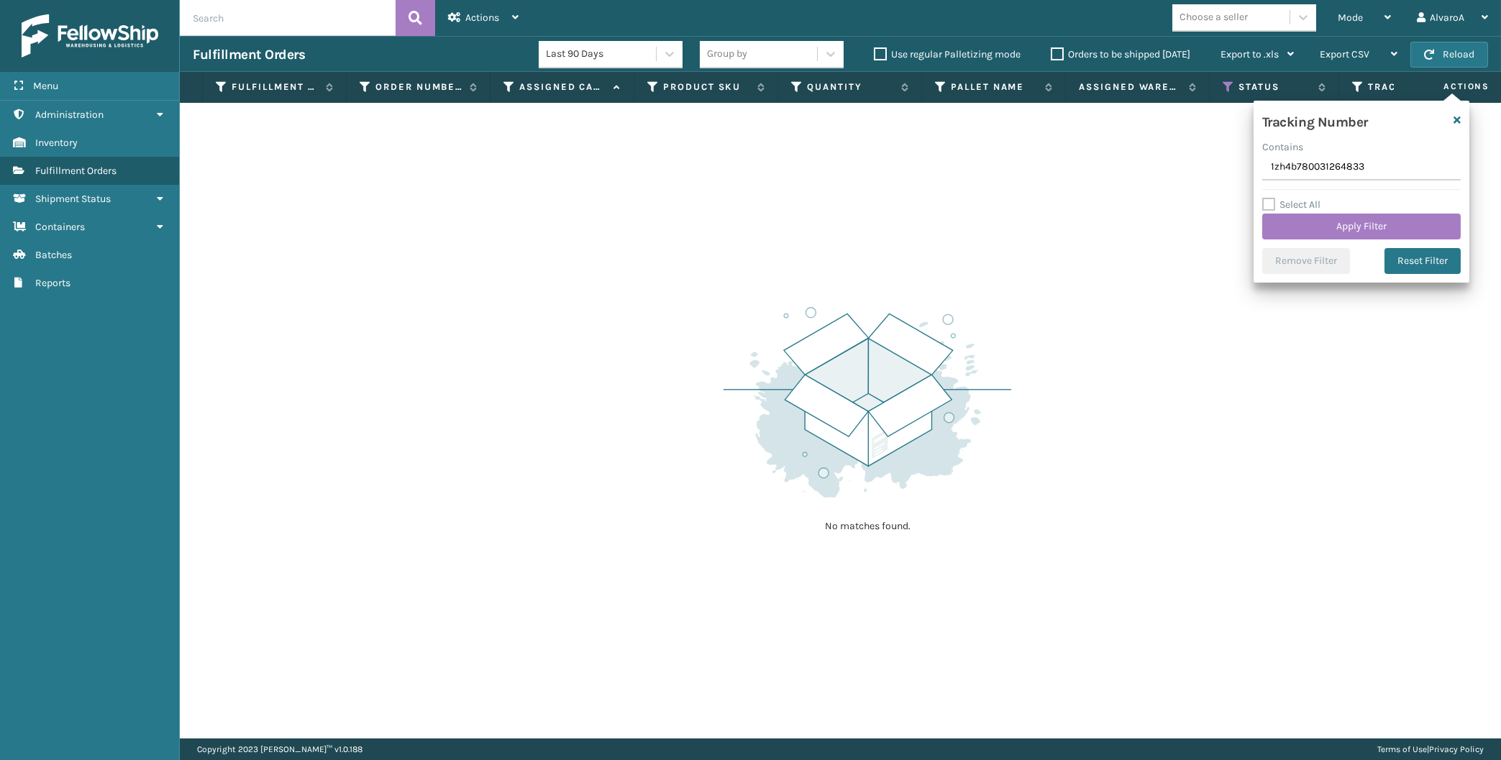
type input "1zh4b7800312648336"
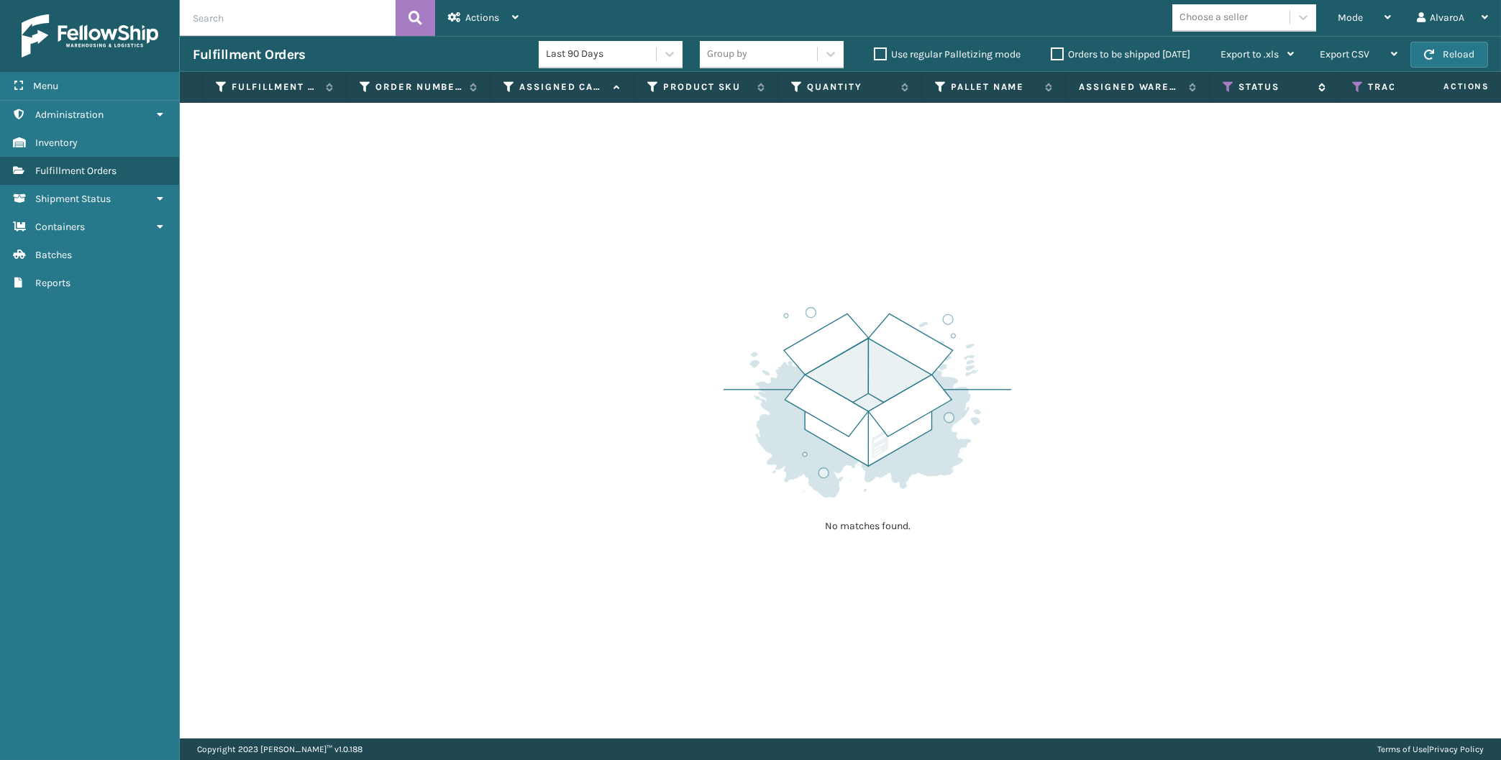
click at [1222, 83] on th "Status" at bounding box center [1273, 87] width 129 height 31
click at [1226, 85] on icon at bounding box center [1228, 87] width 12 height 13
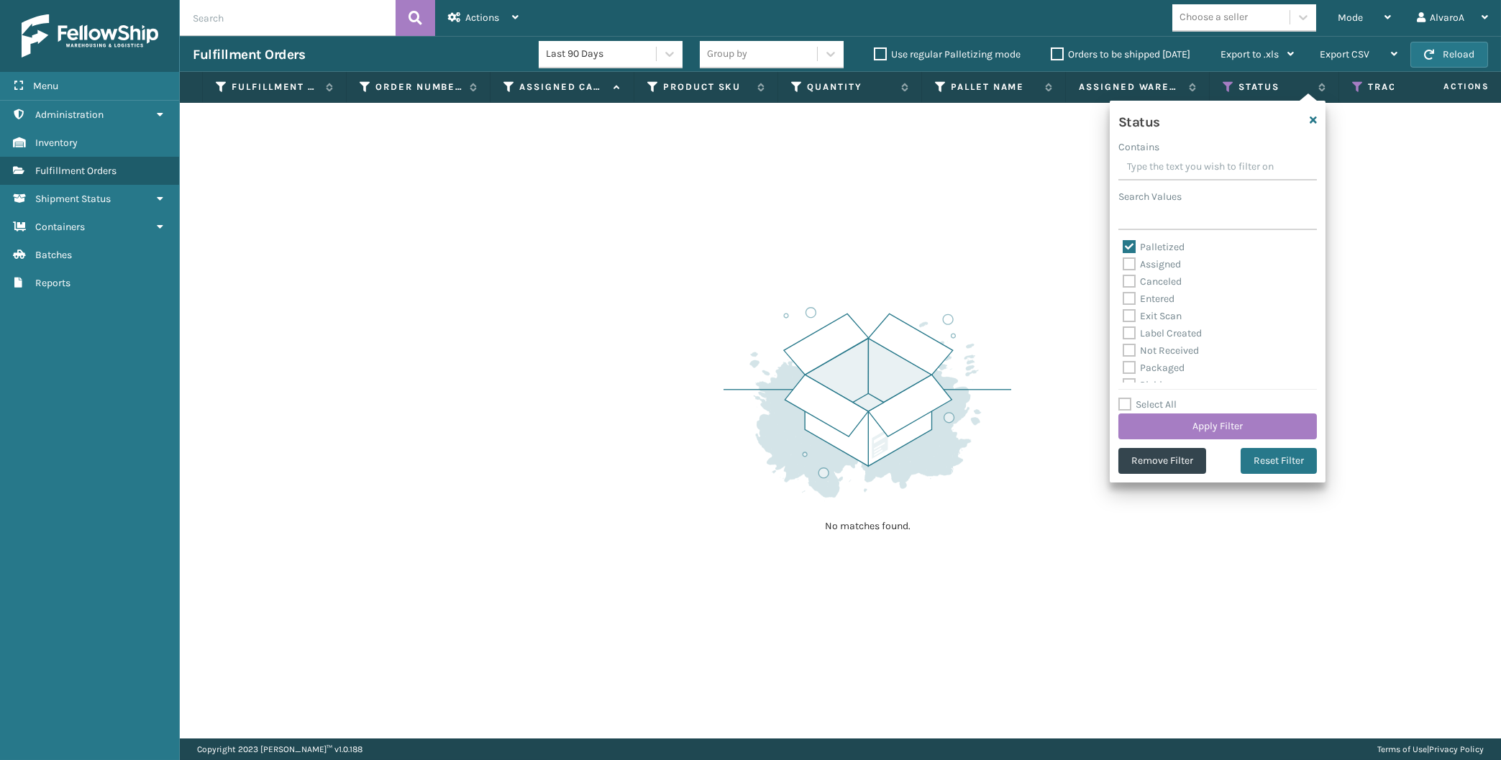
click at [1128, 401] on label "Select All" at bounding box center [1147, 404] width 58 height 12
click at [1128, 398] on input "Select All" at bounding box center [1226, 396] width 216 height 1
checkbox input "true"
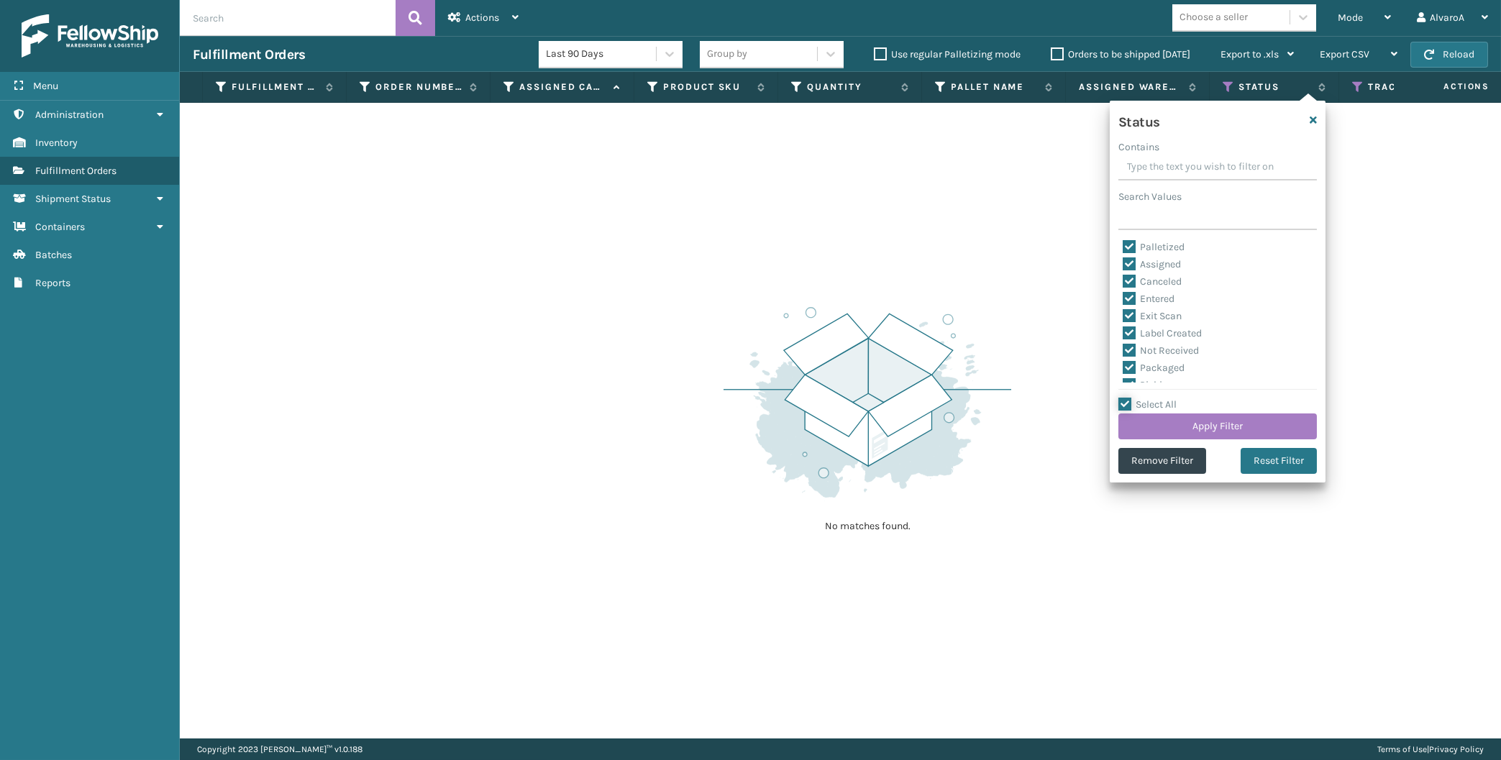
checkbox input "true"
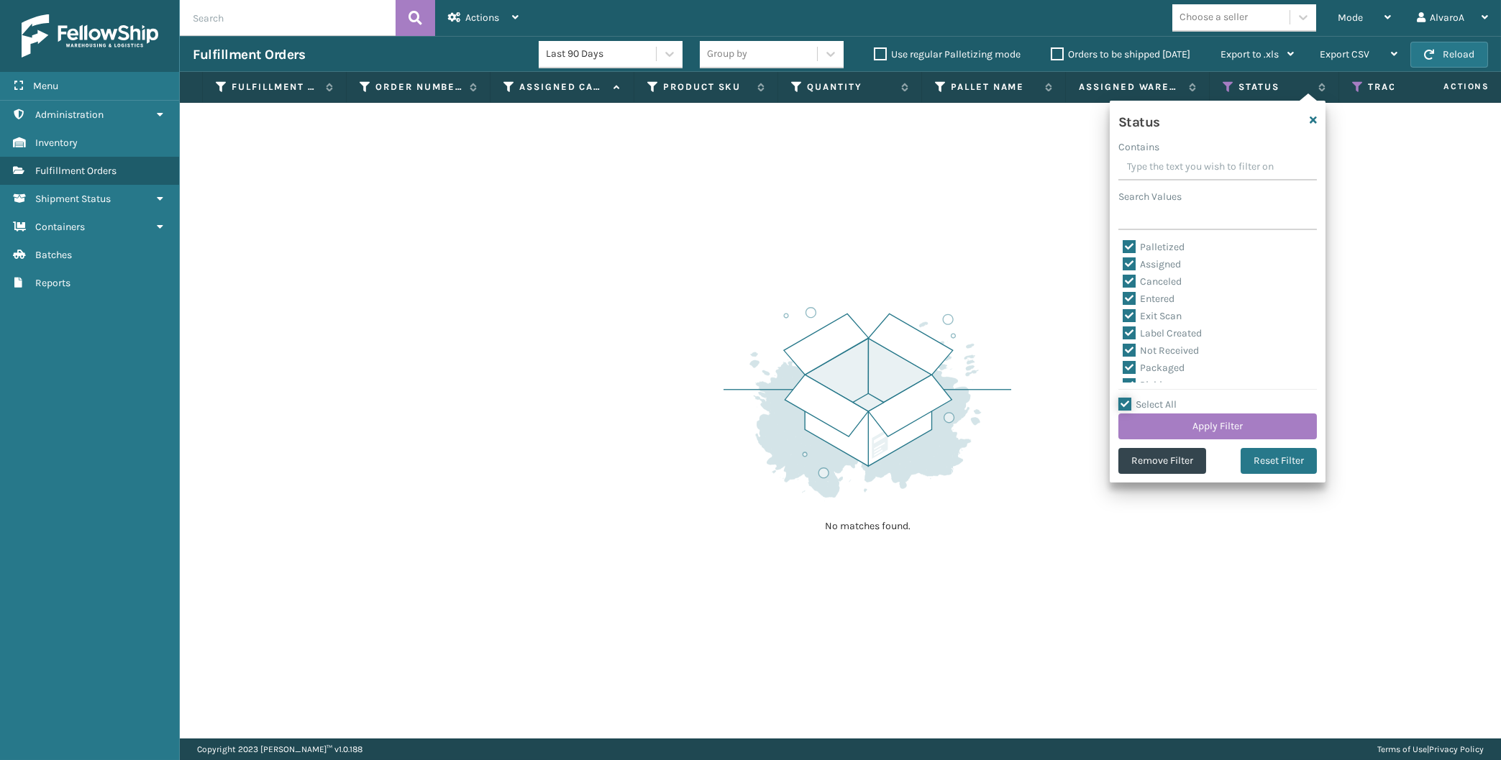
checkbox input "true"
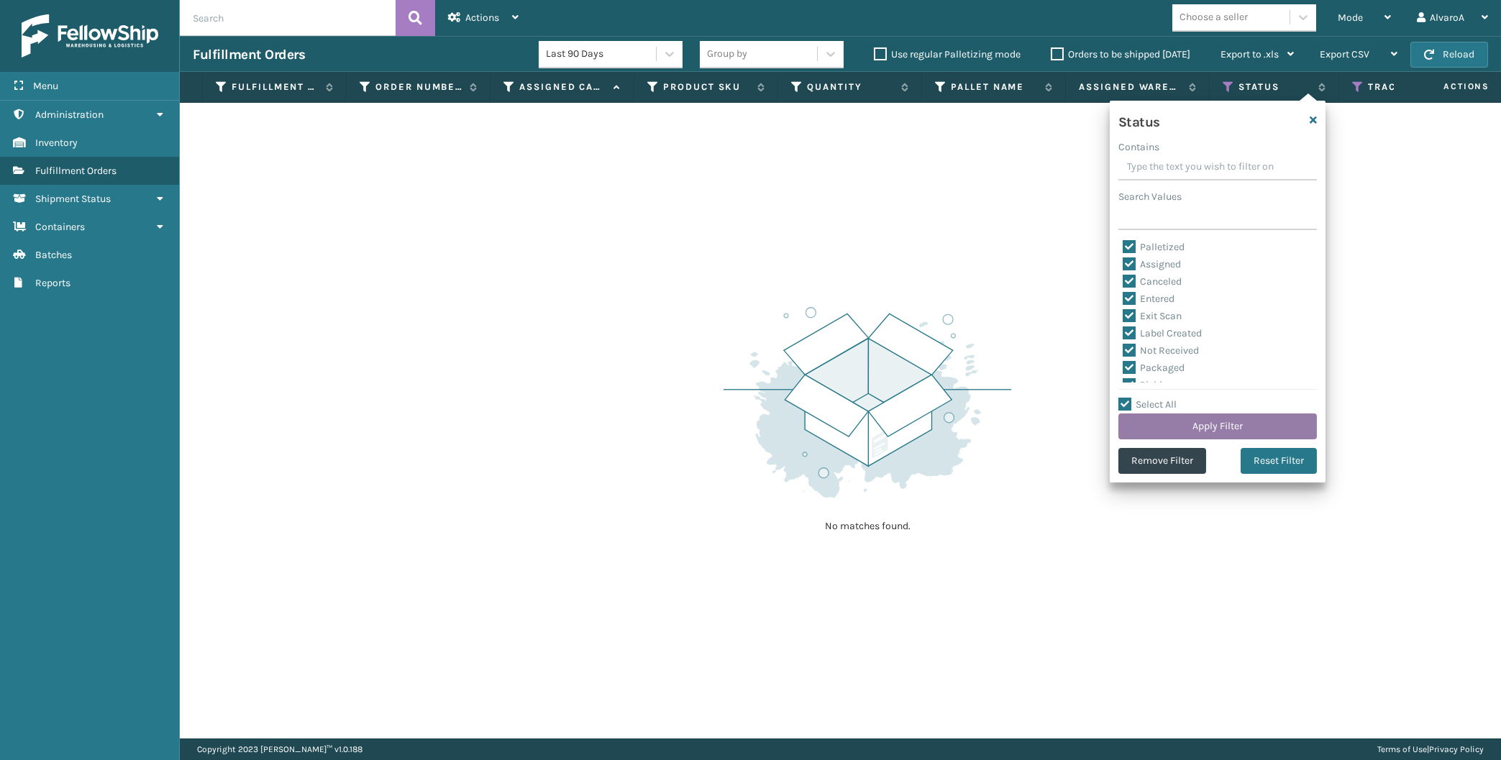
click at [1127, 438] on button "Apply Filter" at bounding box center [1217, 426] width 198 height 26
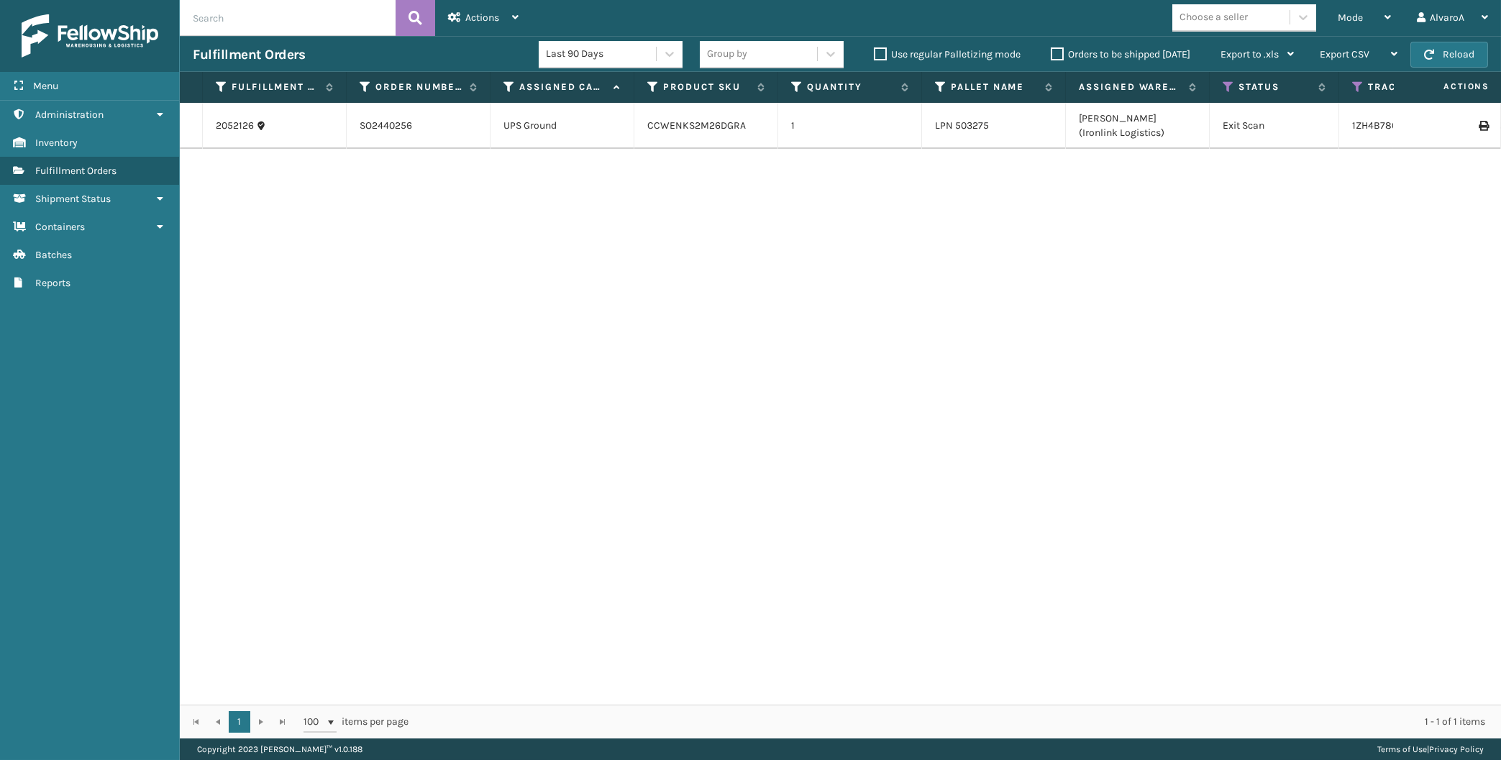
click at [1484, 118] on td at bounding box center [1447, 126] width 108 height 46
click at [1482, 122] on icon at bounding box center [1482, 126] width 9 height 10
click at [223, 83] on icon at bounding box center [222, 87] width 12 height 13
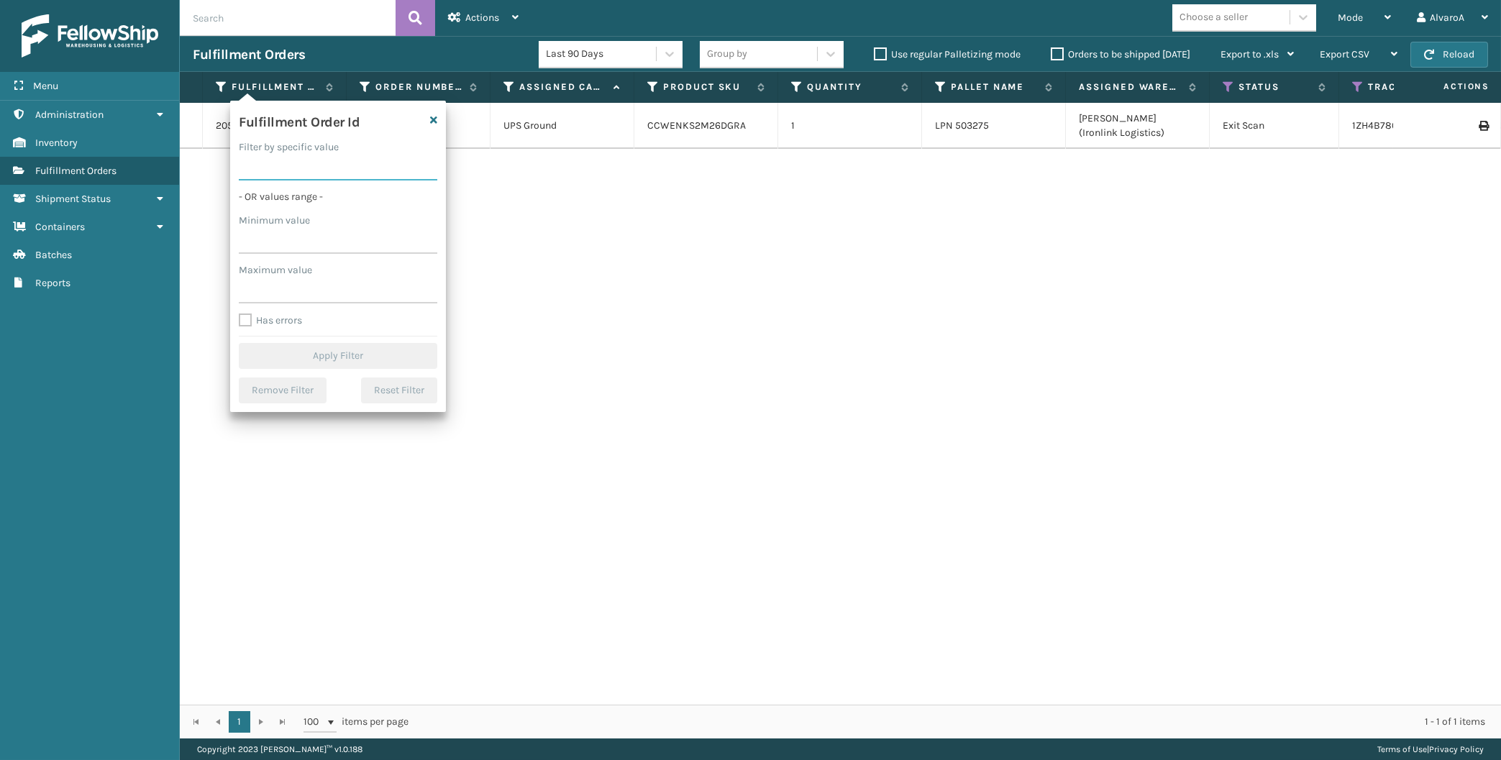
click at [270, 175] on input "Filter by specific value" at bounding box center [338, 168] width 198 height 26
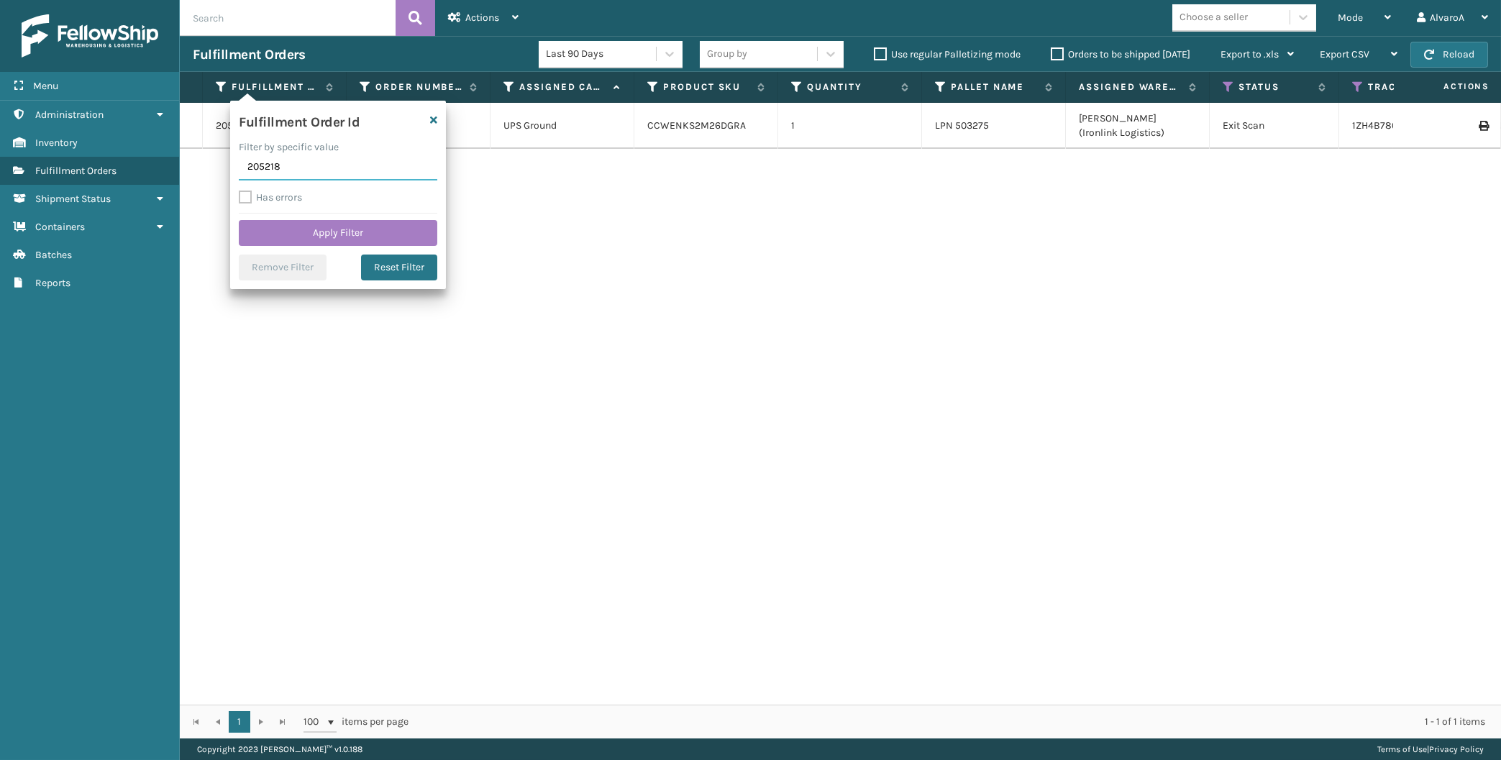
type input "2052184"
click button "Apply Filter" at bounding box center [338, 233] width 198 height 26
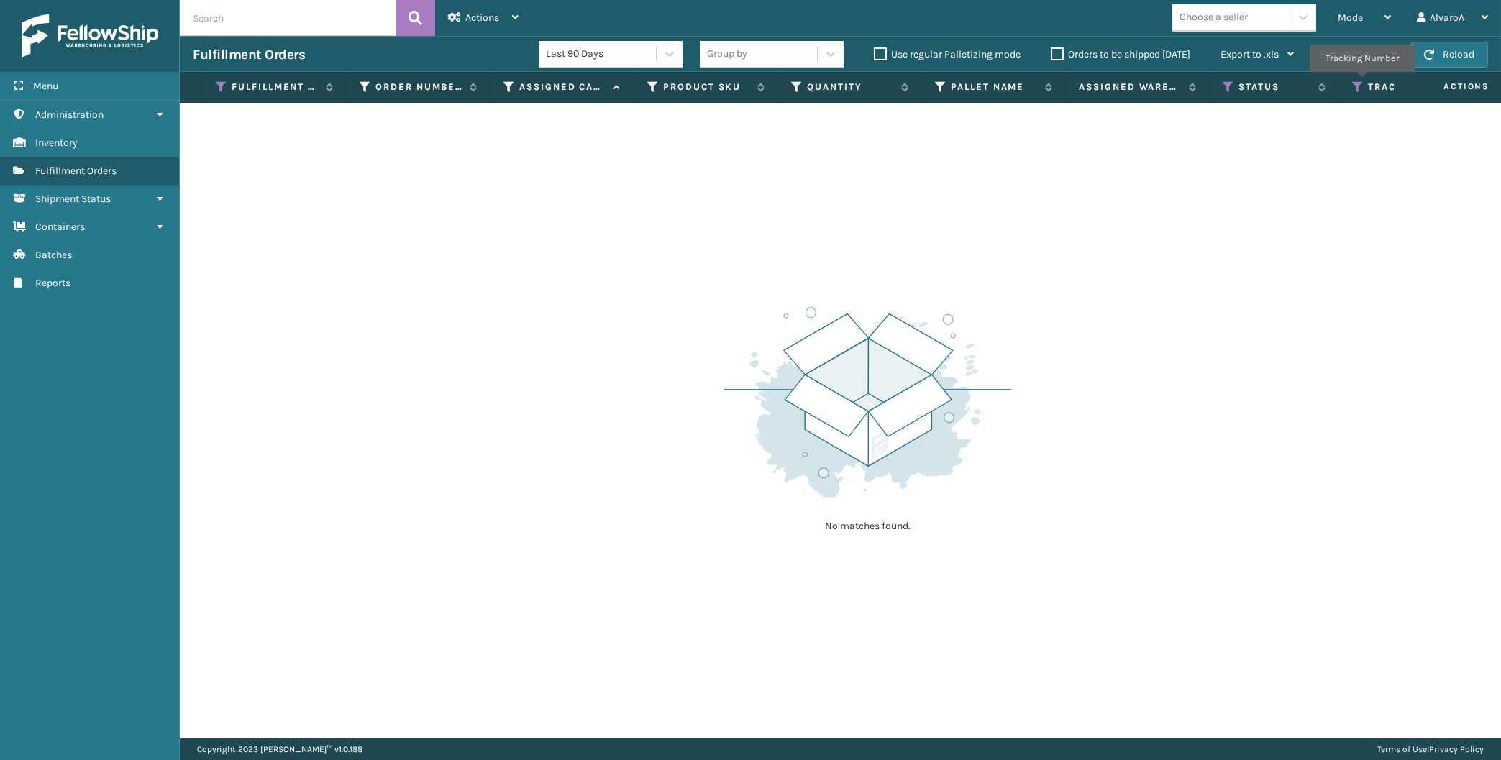
click at [1362, 82] on icon at bounding box center [1358, 87] width 12 height 13
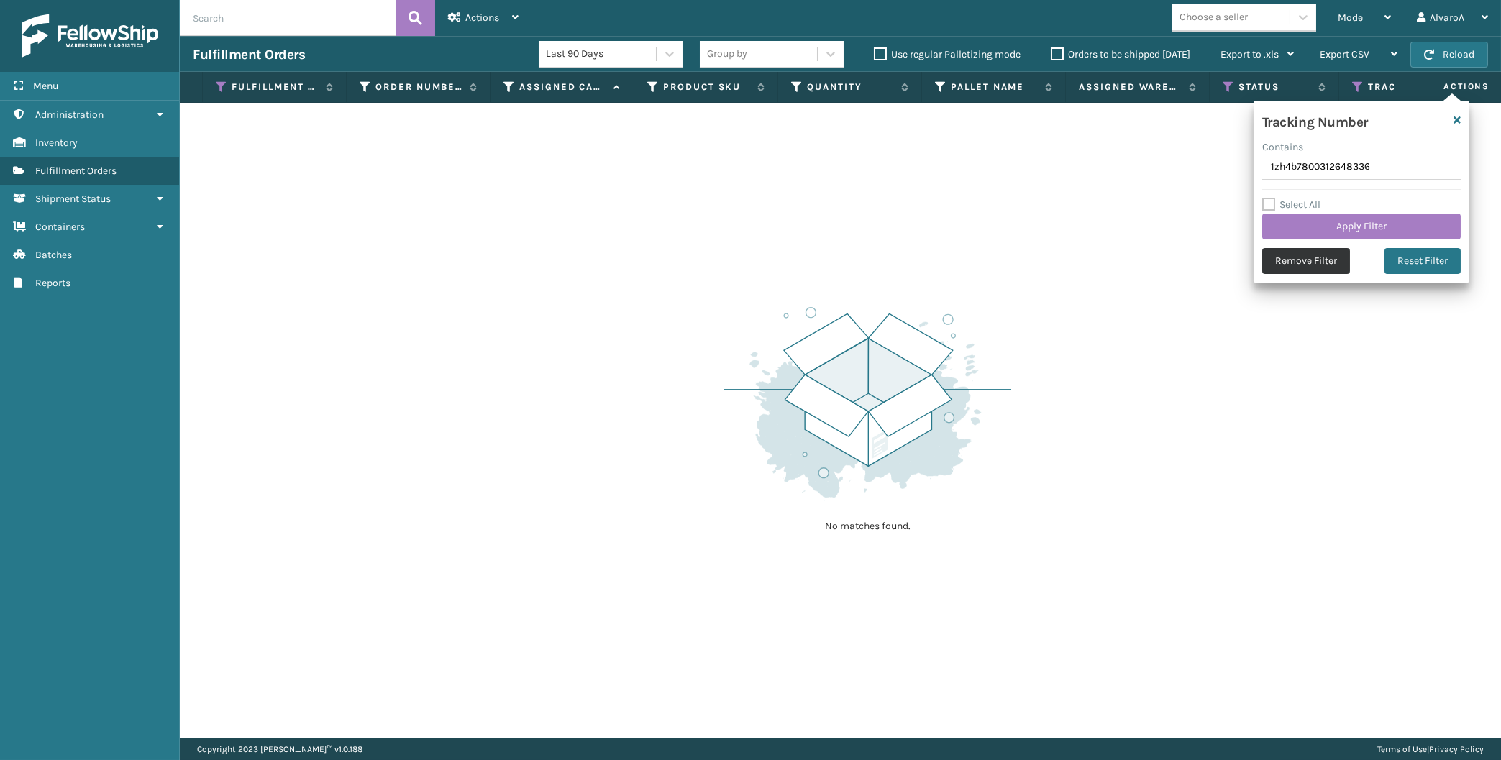
click at [1301, 255] on button "Remove Filter" at bounding box center [1306, 261] width 88 height 26
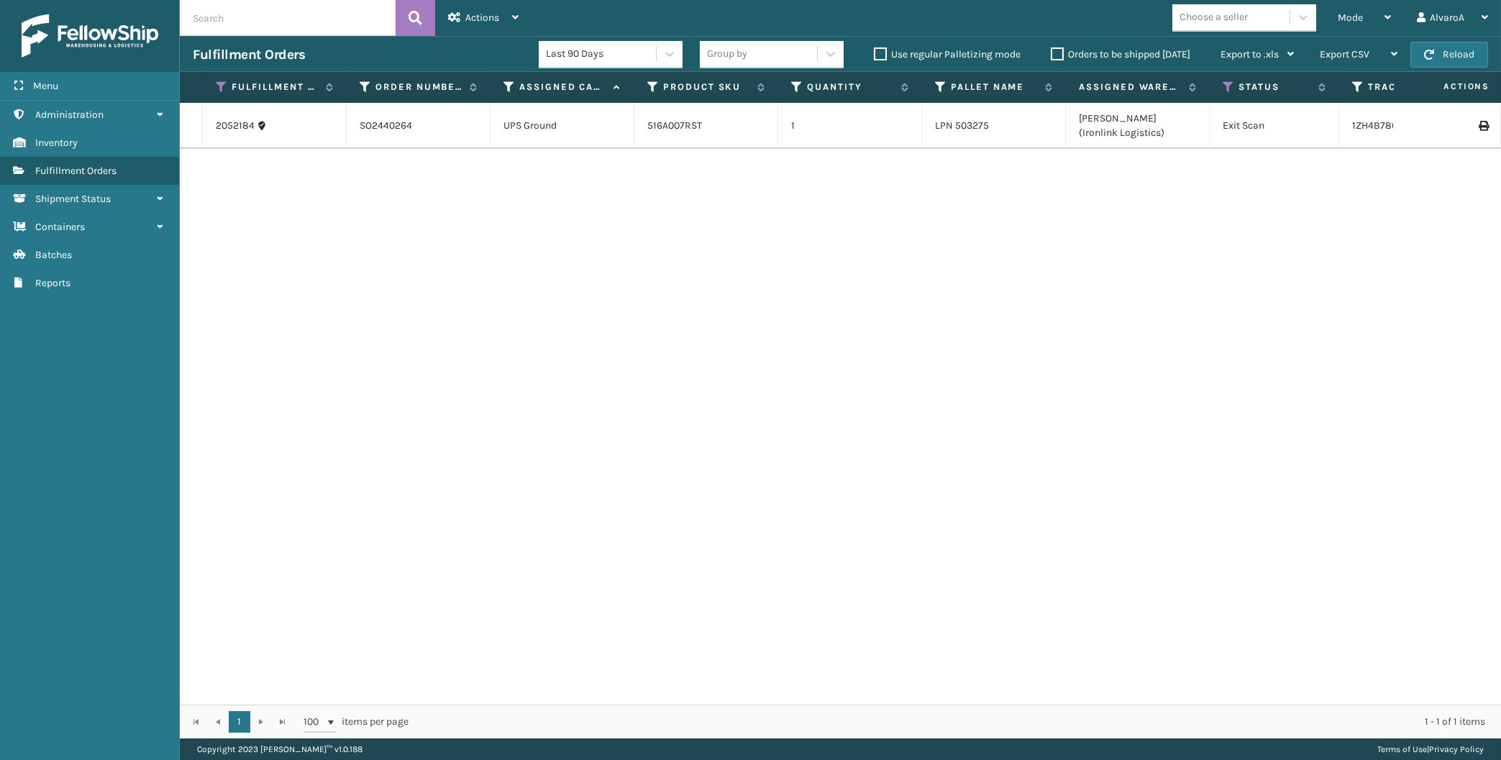
click at [1483, 124] on icon at bounding box center [1482, 126] width 9 height 10
